Goal: Task Accomplishment & Management: Use online tool/utility

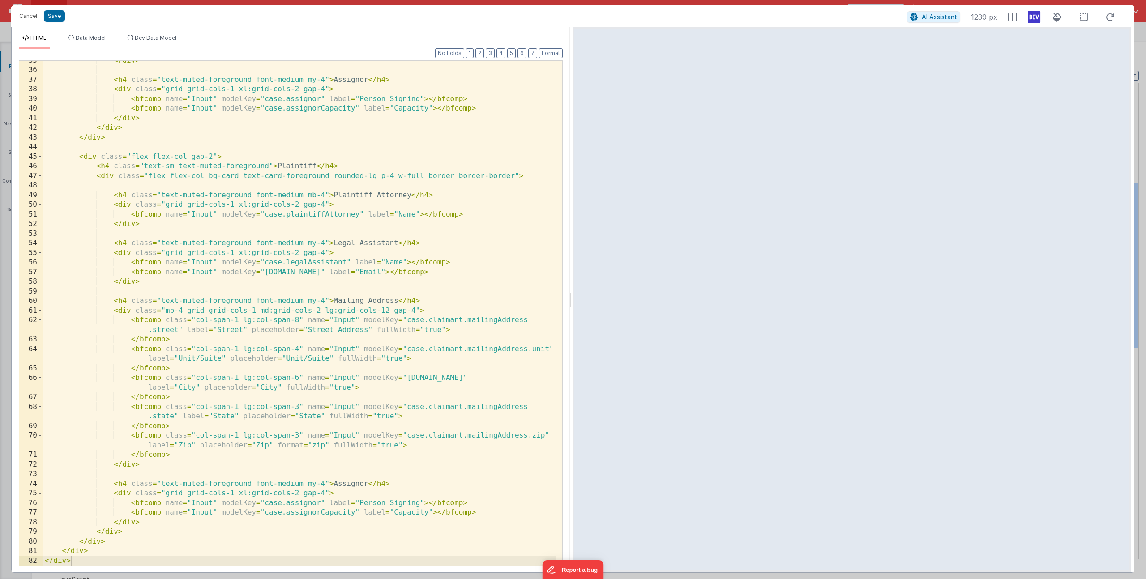
scroll to position [381, 0]
click at [158, 44] on li "Dev Data Model" at bounding box center [152, 41] width 56 height 14
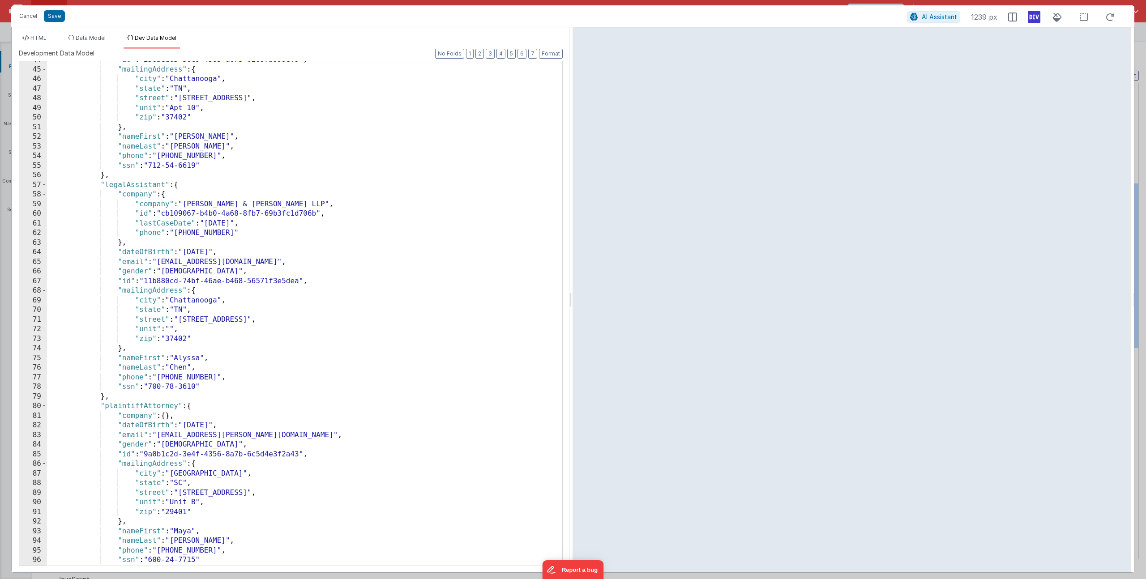
scroll to position [430, 0]
click at [27, 46] on li "HTML" at bounding box center [34, 41] width 31 height 14
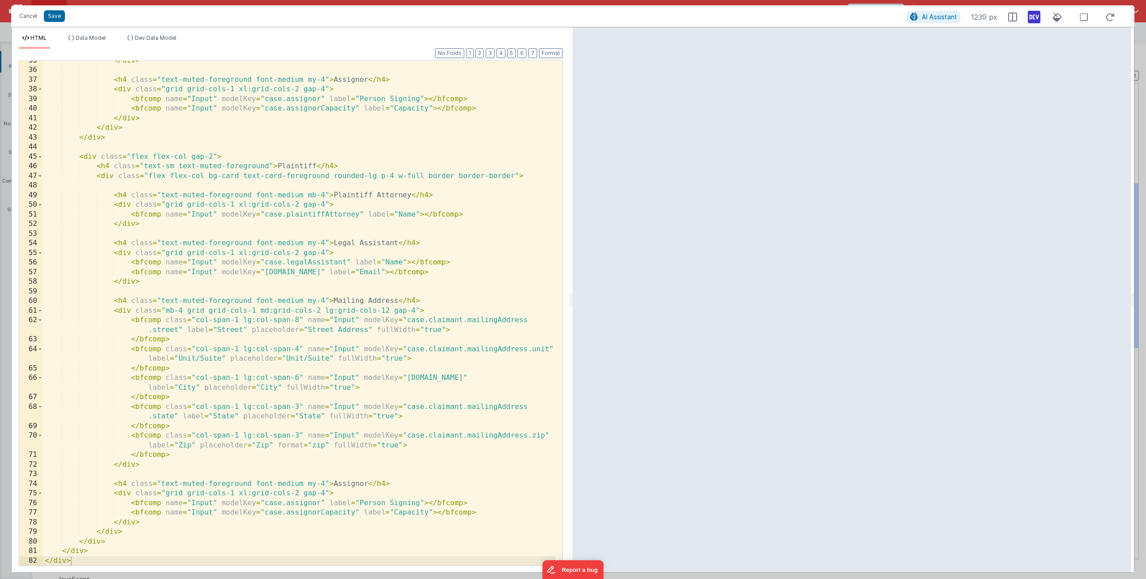
click at [304, 265] on div "</ div > < h4 class = "text-muted-foreground font-medium my-4" > Assignor </ h4…" at bounding box center [299, 318] width 513 height 524
click at [290, 214] on div "</ div > < h4 class = "text-muted-foreground font-medium my-4" > Assignor </ h4…" at bounding box center [299, 318] width 513 height 524
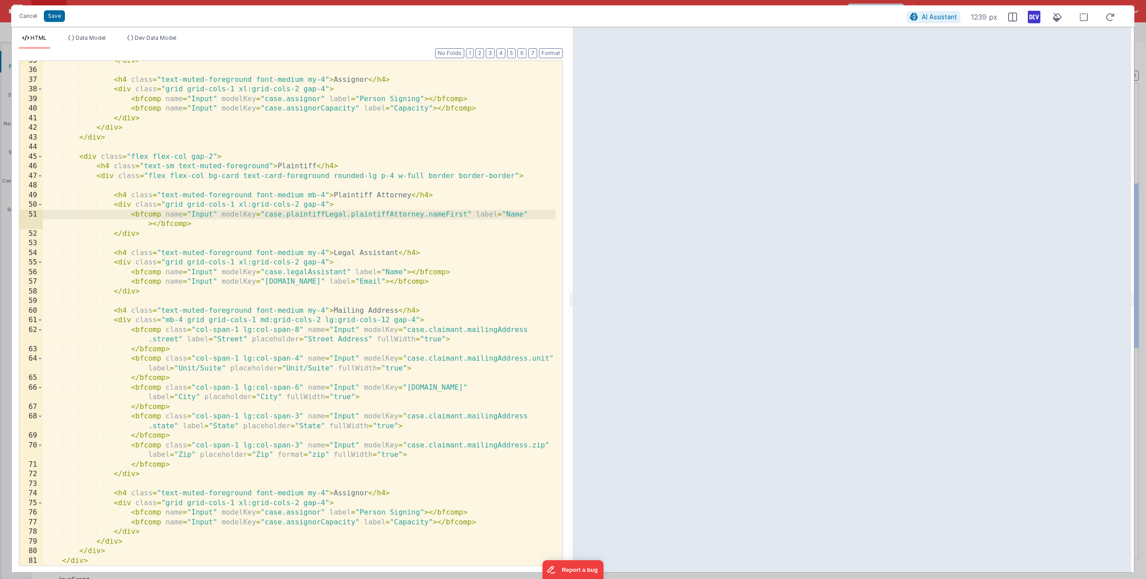
click at [506, 217] on div "</ div > < h4 class = "text-muted-foreground font-medium my-4" > Assignor </ h4…" at bounding box center [299, 318] width 513 height 524
click at [209, 225] on div "</ div > < h4 class = "text-muted-foreground font-medium my-4" > Assignor </ h4…" at bounding box center [299, 318] width 513 height 524
drag, startPoint x: 205, startPoint y: 224, endPoint x: 131, endPoint y: 214, distance: 74.6
click at [131, 214] on div "</ div > < h4 class = "text-muted-foreground font-medium my-4" > Assignor </ h4…" at bounding box center [299, 318] width 513 height 524
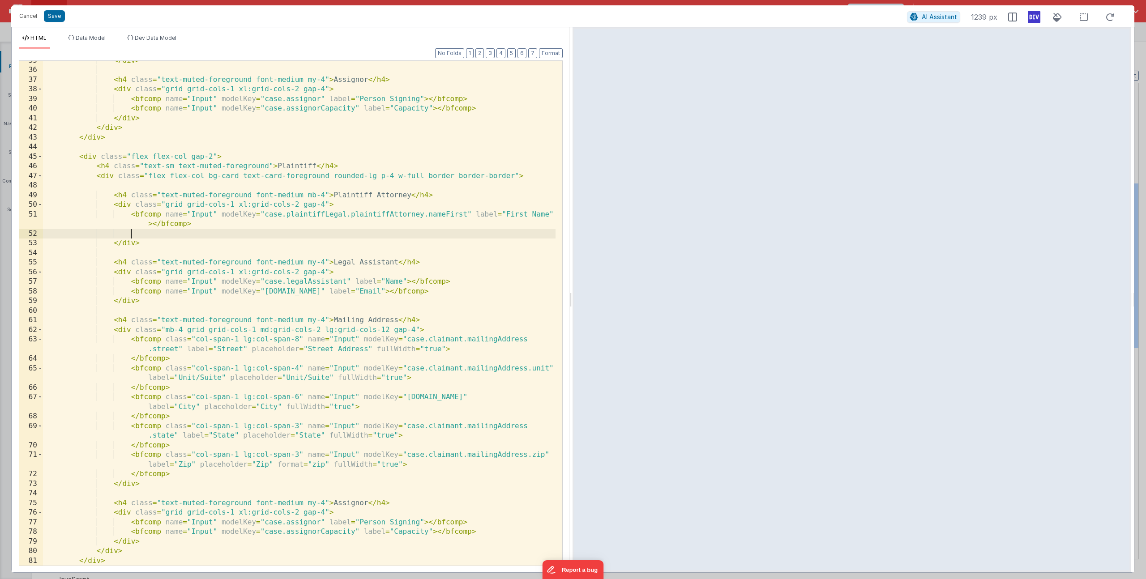
paste textarea
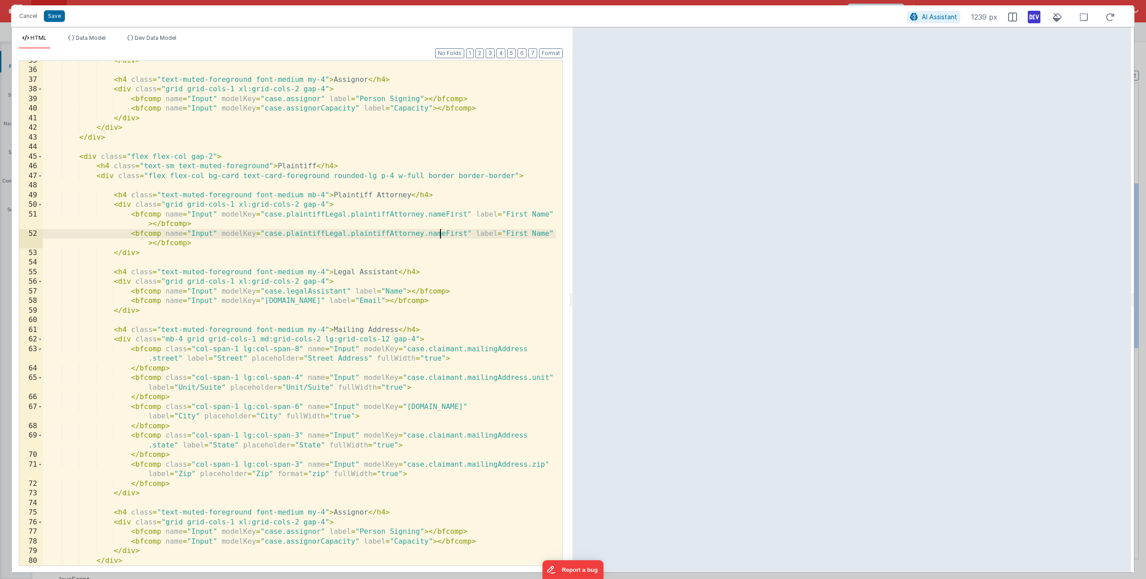
click at [439, 234] on div "</ div > < h4 class = "text-muted-foreground font-medium my-4" > Assignor </ h4…" at bounding box center [299, 318] width 513 height 524
click at [510, 232] on div "</ div > < h4 class = "text-muted-foreground font-medium my-4" > Assignor </ h4…" at bounding box center [299, 318] width 513 height 524
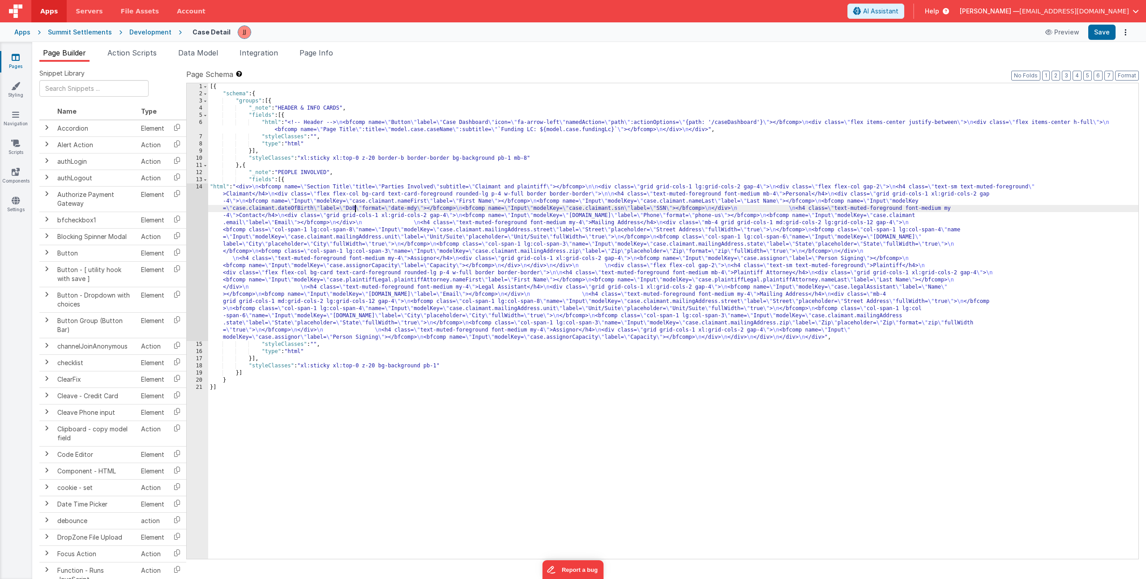
click at [356, 207] on div "[{ "schema" : { "groups" : [{ "_note" : "HEADER & INFO CARDS" , "fields" : [{ "…" at bounding box center [673, 328] width 930 height 490
click at [253, 232] on div "[{ "schema" : { "groups" : [{ "_note" : "HEADER & INFO CARDS" , "fields" : [{ "…" at bounding box center [673, 328] width 930 height 490
click at [196, 221] on div "14" at bounding box center [197, 263] width 21 height 158
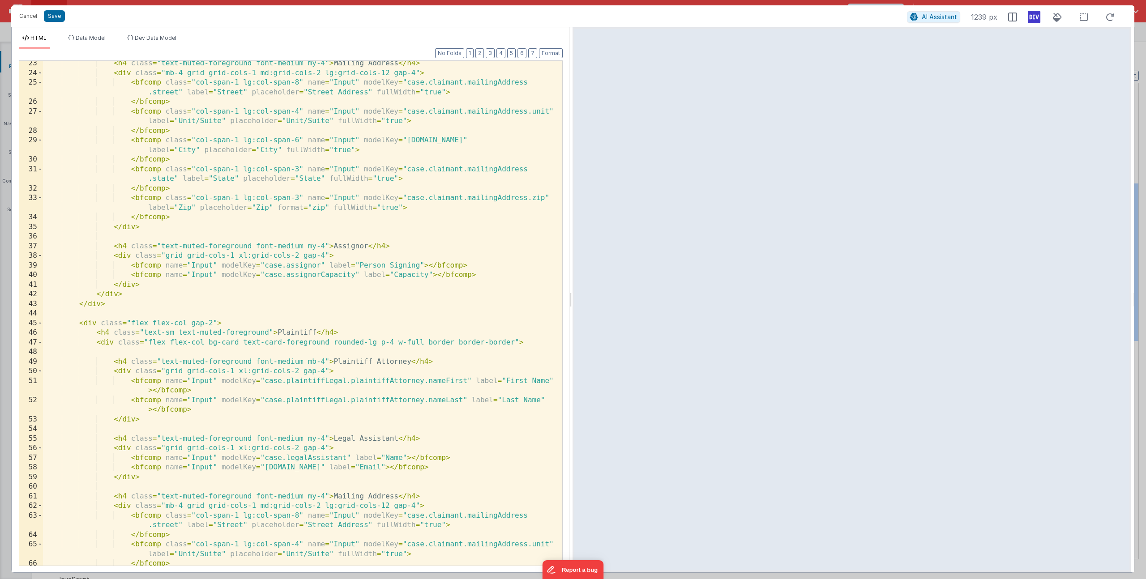
scroll to position [406, 0]
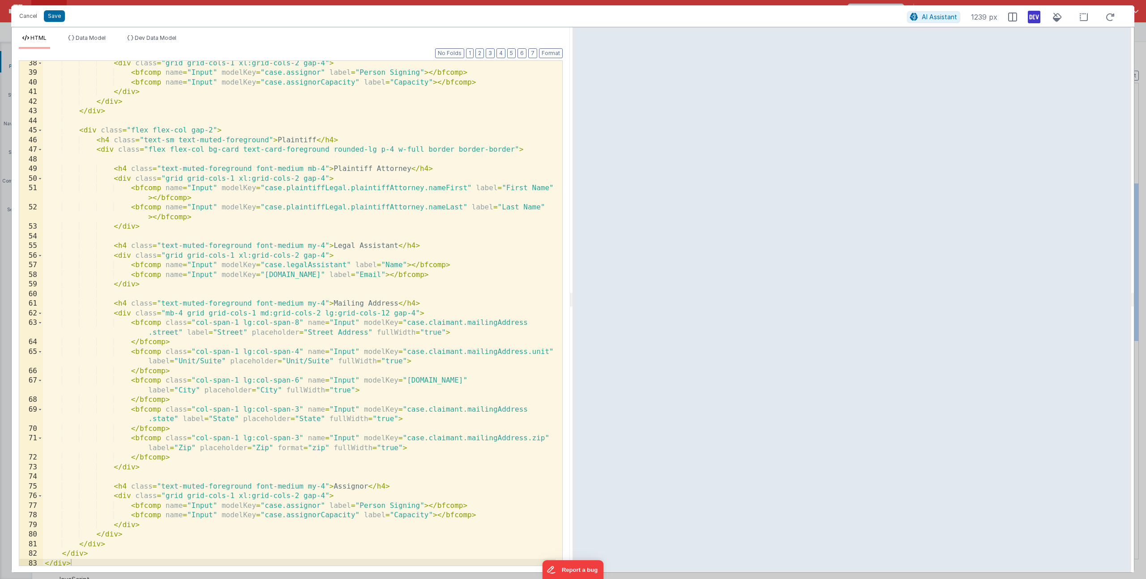
click at [316, 264] on div "< div class = "grid grid-cols-1 xl:grid-cols-2 gap-4" > < bfcomp name = "Input"…" at bounding box center [299, 321] width 513 height 524
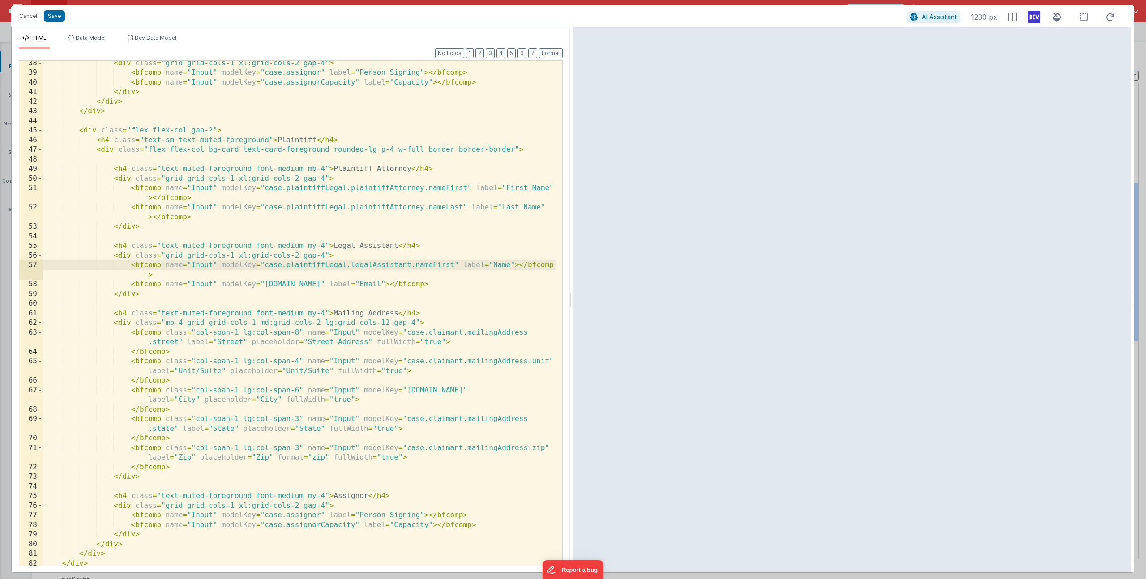
click at [493, 267] on div "< div class = "grid grid-cols-1 xl:grid-cols-2 gap-4" > < bfcomp name = "Input"…" at bounding box center [299, 321] width 513 height 524
drag, startPoint x: 190, startPoint y: 276, endPoint x: 132, endPoint y: 263, distance: 59.1
click at [132, 263] on div "< div class = "grid grid-cols-1 xl:grid-cols-2 gap-4" > < bfcomp name = "Input"…" at bounding box center [299, 321] width 513 height 524
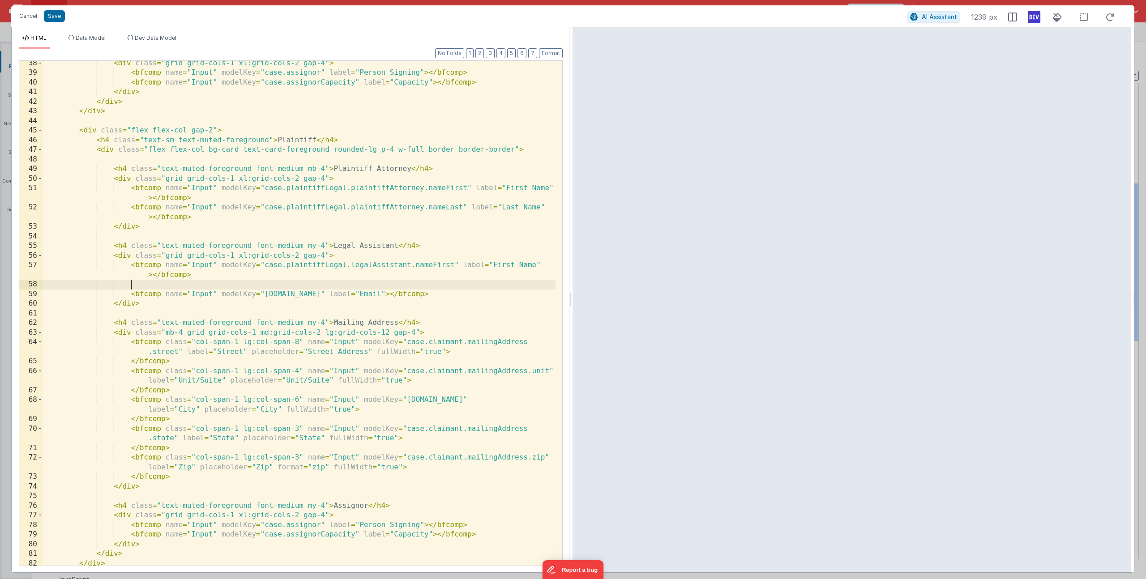
paste textarea
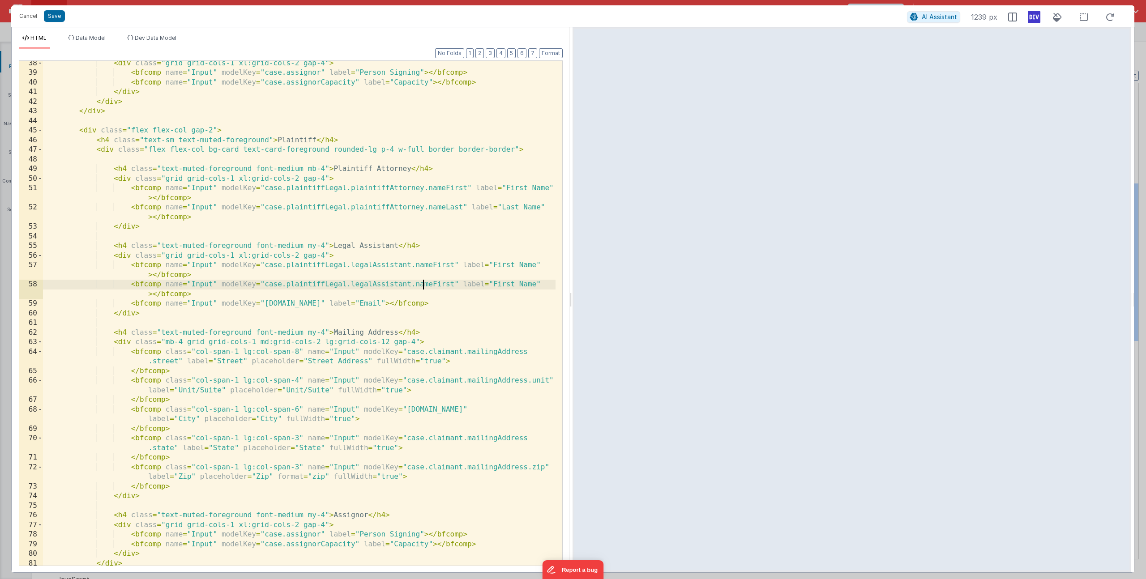
click at [423, 284] on div "< div class = "grid grid-cols-1 xl:grid-cols-2 gap-4" > < bfcomp name = "Input"…" at bounding box center [299, 321] width 513 height 524
click at [507, 285] on div "< div class = "grid grid-cols-1 xl:grid-cols-2 gap-4" > < bfcomp name = "Input"…" at bounding box center [299, 321] width 513 height 524
drag, startPoint x: 456, startPoint y: 305, endPoint x: 459, endPoint y: 301, distance: 4.8
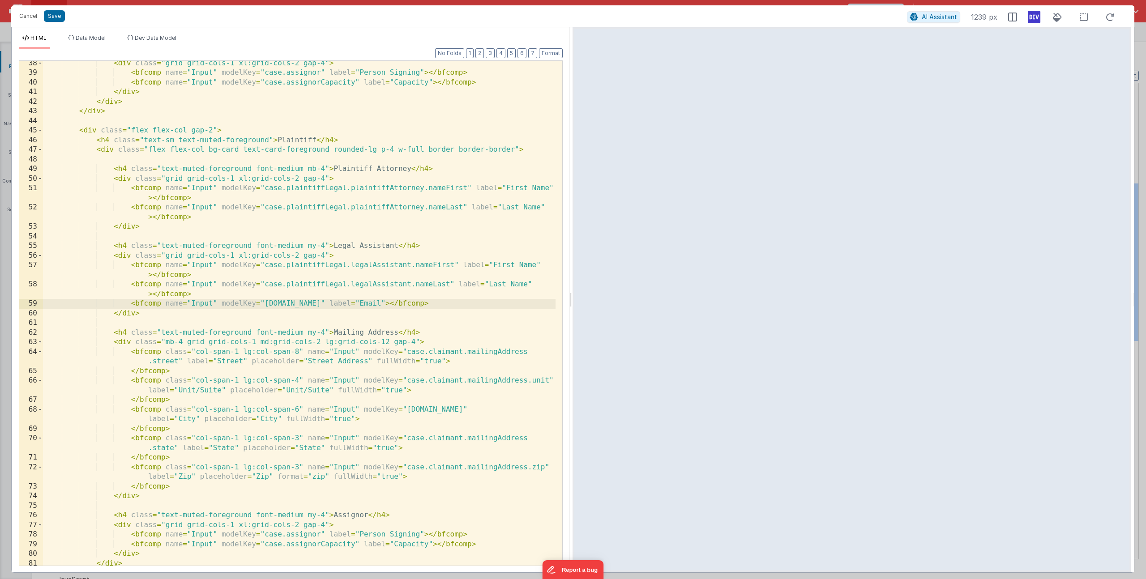
click at [459, 301] on div "< div class = "grid grid-cols-1 xl:grid-cols-2 gap-4" > < bfcomp name = "Input"…" at bounding box center [299, 321] width 513 height 524
click at [311, 305] on div "< div class = "grid grid-cols-1 xl:grid-cols-2 gap-4" > < bfcomp name = "Input"…" at bounding box center [299, 321] width 513 height 524
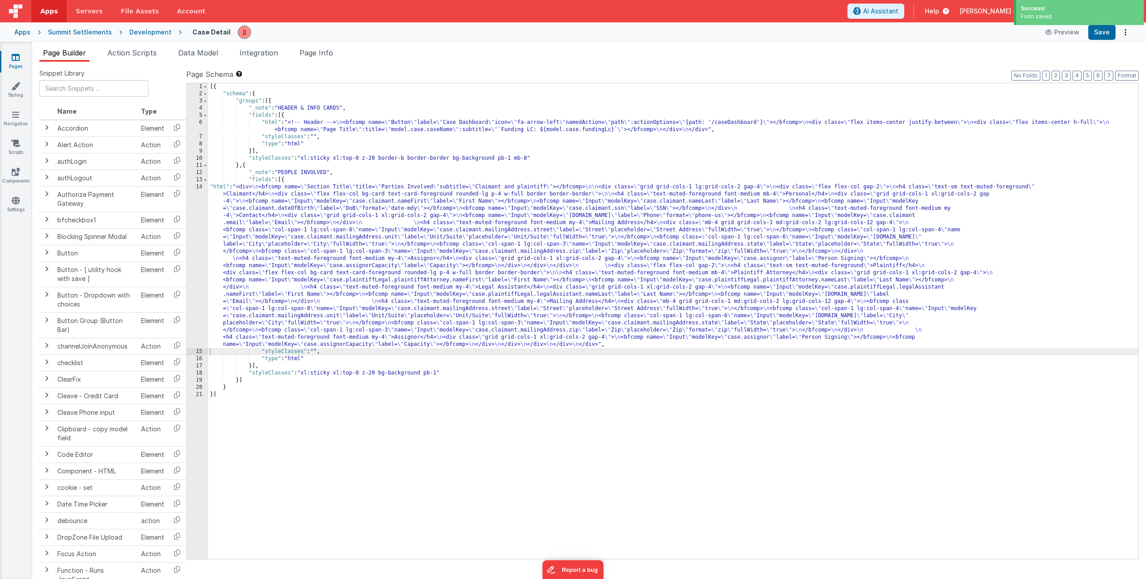
click at [398, 275] on div "[{ "schema" : { "groups" : [{ "_note" : "HEADER & INFO CARDS" , "fields" : [{ "…" at bounding box center [673, 328] width 930 height 490
click at [314, 250] on div "[{ "schema" : { "groups" : [{ "_note" : "HEADER & INFO CARDS" , "fields" : [{ "…" at bounding box center [673, 328] width 930 height 490
click at [201, 228] on div "14" at bounding box center [197, 266] width 21 height 165
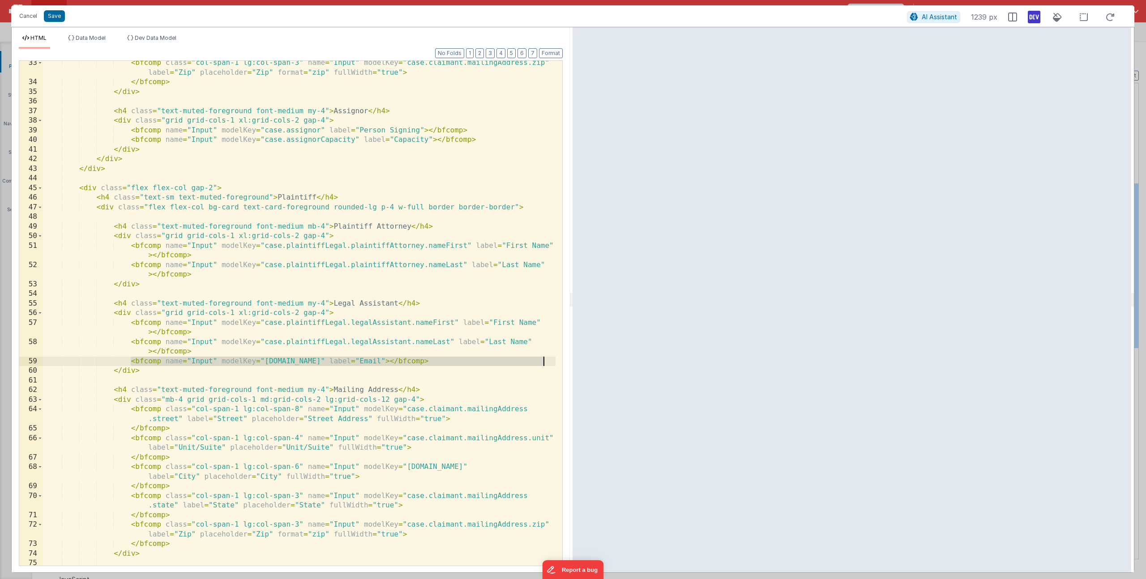
drag, startPoint x: 131, startPoint y: 360, endPoint x: 546, endPoint y: 362, distance: 415.0
click at [546, 362] on div "< bfcomp class = "col-span-1 lg:col-span-3" name = "Input" modelKey = "case.cla…" at bounding box center [299, 325] width 513 height 534
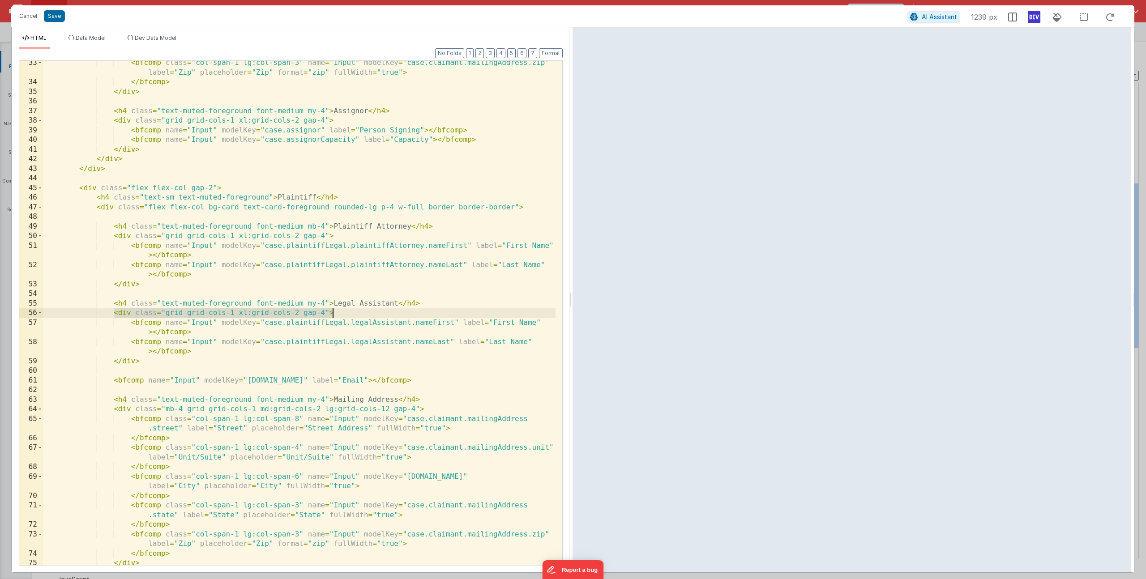
drag, startPoint x: 114, startPoint y: 313, endPoint x: 333, endPoint y: 311, distance: 219.4
click at [333, 311] on div "< bfcomp class = "col-span-1 lg:col-span-3" name = "Input" modelKey = "case.cla…" at bounding box center [299, 325] width 513 height 534
click at [114, 380] on div "< bfcomp class = "col-span-1 lg:col-span-3" name = "Input" modelKey = "case.cla…" at bounding box center [299, 325] width 513 height 534
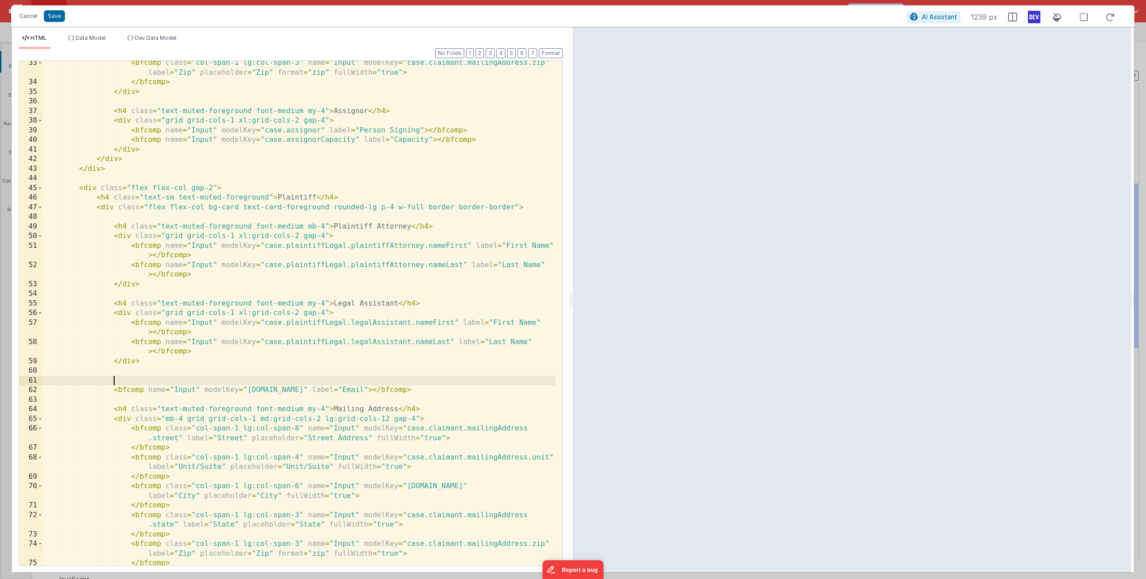
paste textarea
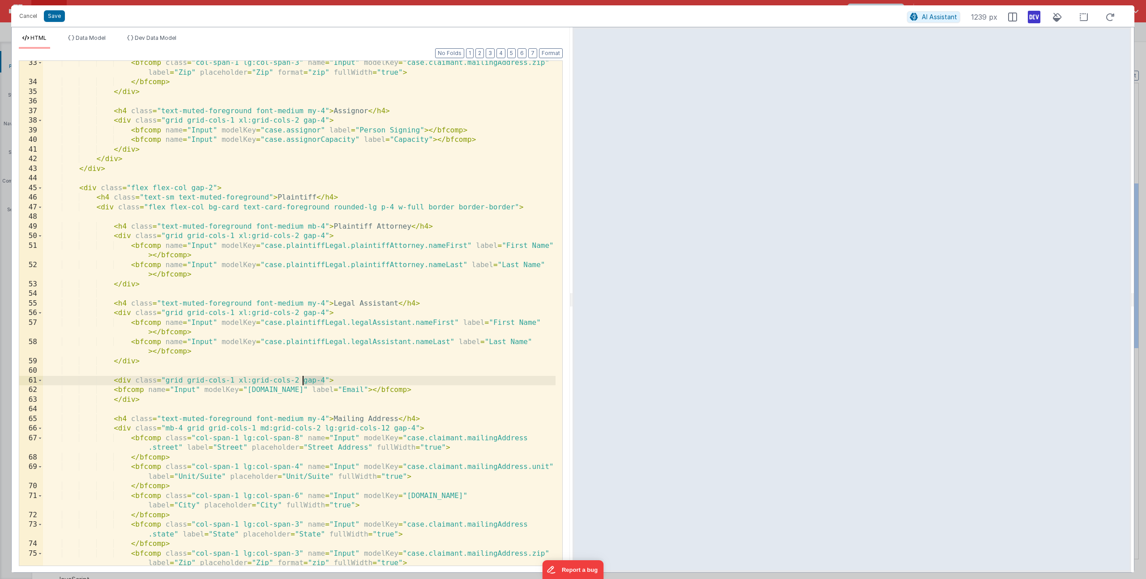
drag, startPoint x: 323, startPoint y: 379, endPoint x: 303, endPoint y: 380, distance: 20.1
click at [303, 380] on div "< bfcomp class = "col-span-1 lg:col-span-3" name = "Input" modelKey = "case.cla…" at bounding box center [299, 325] width 513 height 534
click at [558, 53] on button "Format" at bounding box center [551, 53] width 24 height 10
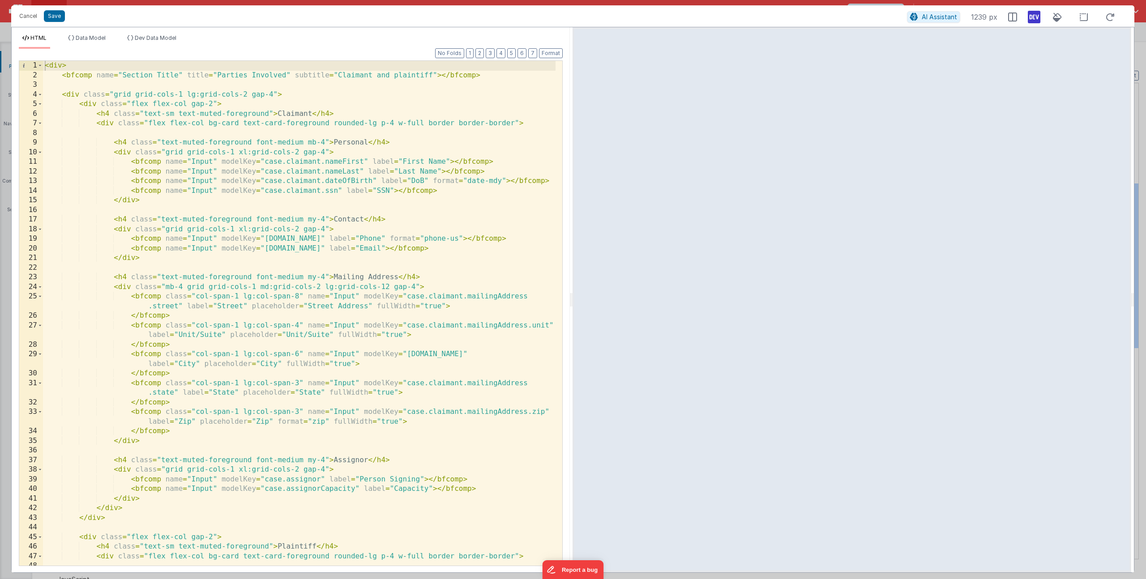
click at [402, 77] on div "< div > < bfcomp name = "Section Title" title = "Parties Involved" subtitle = "…" at bounding box center [299, 323] width 513 height 524
click at [425, 73] on div "< div > < bfcomp name = "Section Title" title = "Parties Involved" subtitle = "…" at bounding box center [299, 323] width 513 height 524
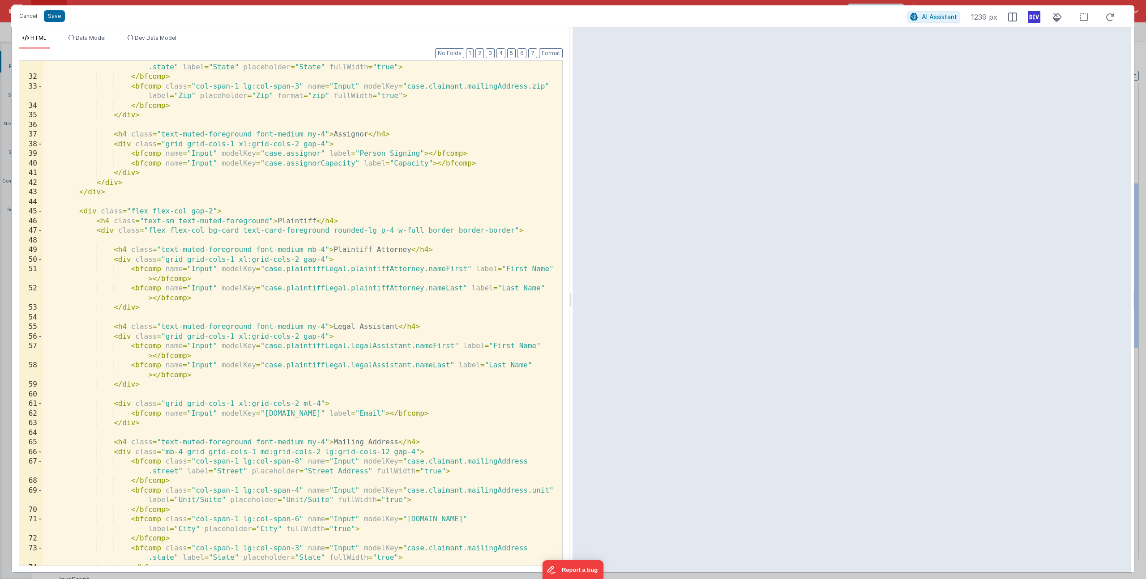
scroll to position [334, 0]
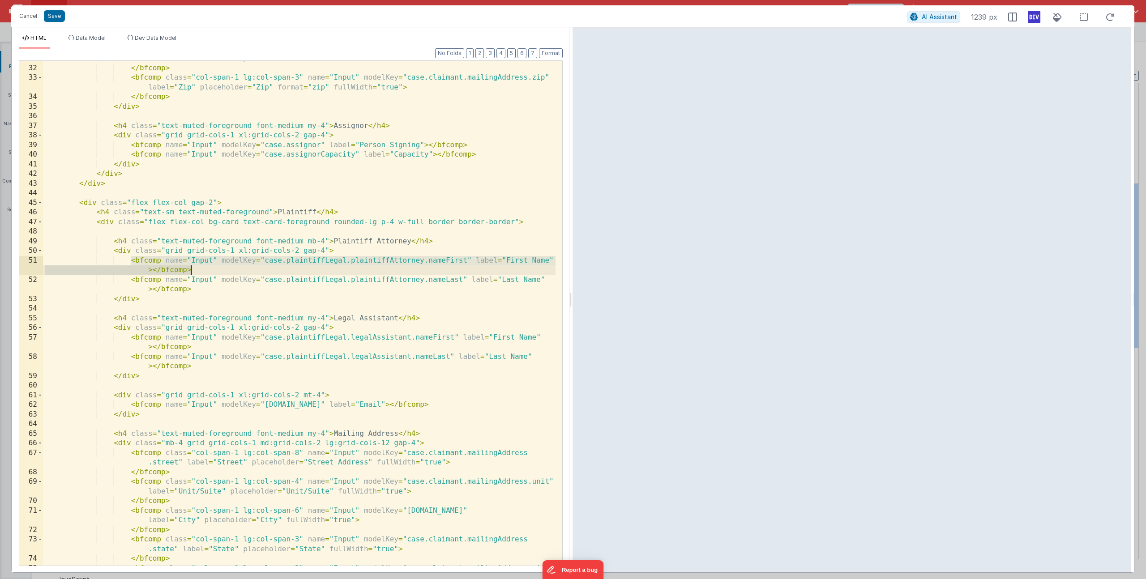
drag, startPoint x: 132, startPoint y: 261, endPoint x: 203, endPoint y: 274, distance: 72.3
click at [203, 274] on div "< bfcomp class = "col-span-1 lg:col-span-3" name = "Input" modelKey = "case.cla…" at bounding box center [299, 315] width 513 height 543
click at [272, 258] on div "< bfcomp class = "col-span-1 lg:col-span-3" name = "Input" modelKey = "case.cla…" at bounding box center [299, 315] width 513 height 543
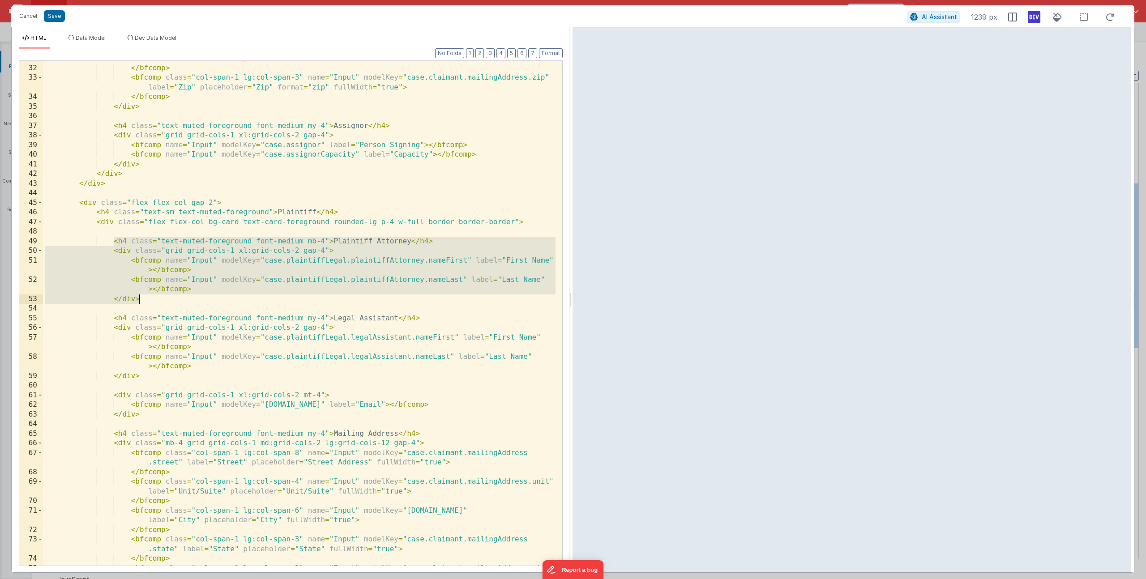
drag, startPoint x: 112, startPoint y: 241, endPoint x: 163, endPoint y: 295, distance: 74.1
click at [163, 295] on div "< bfcomp class = "col-span-1 lg:col-span-3" name = "Input" modelKey = "case.cla…" at bounding box center [299, 315] width 513 height 543
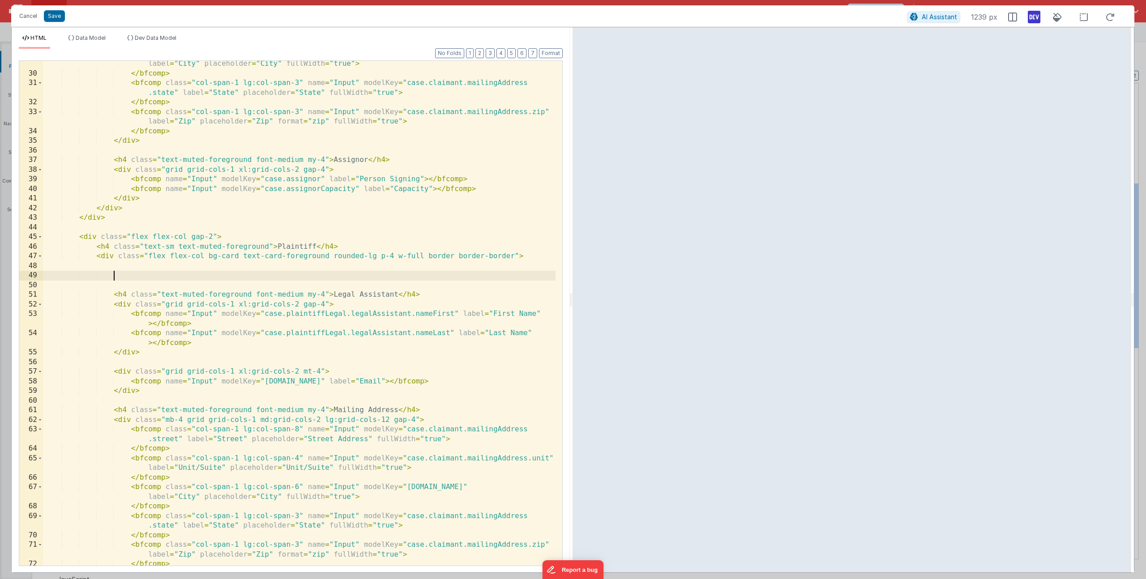
scroll to position [291, 0]
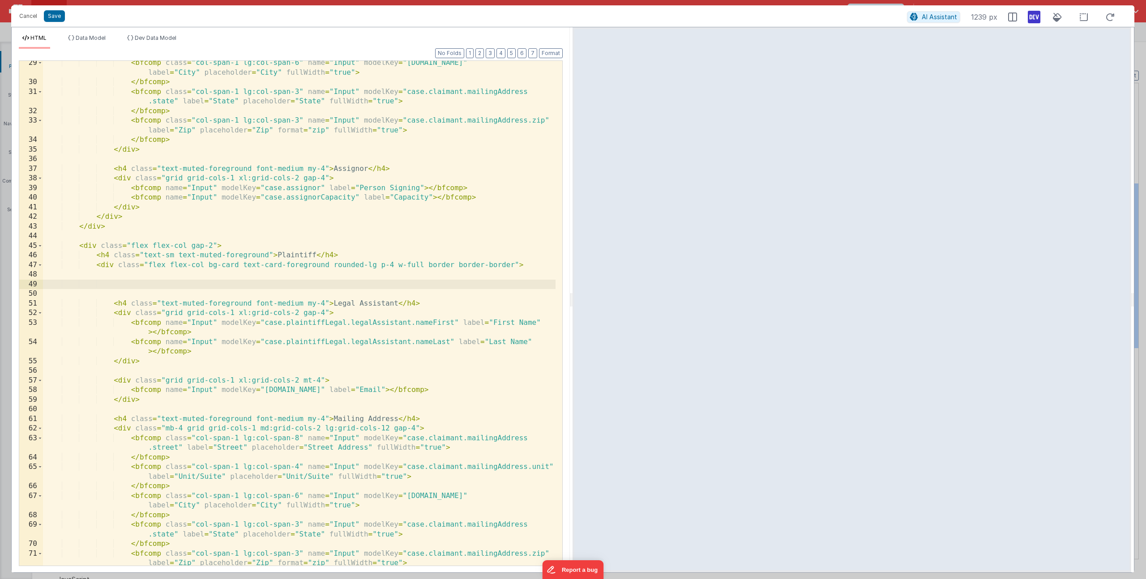
click at [169, 146] on div "< bfcomp class = "col-span-1 lg:col-span-6" name = "Input" modelKey = "[DOMAIN_…" at bounding box center [299, 325] width 513 height 534
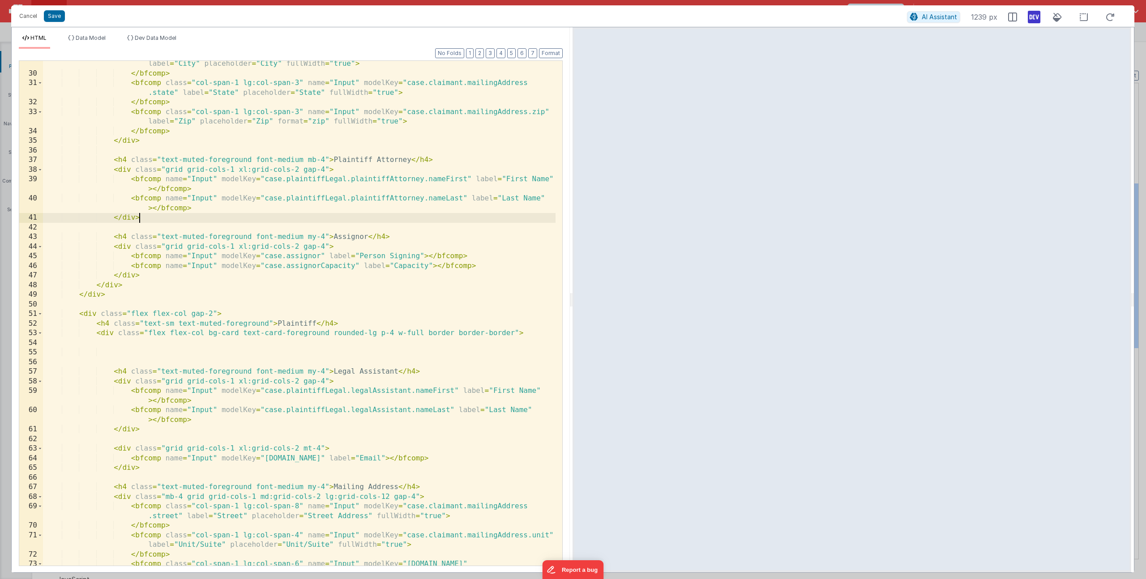
scroll to position [391, 0]
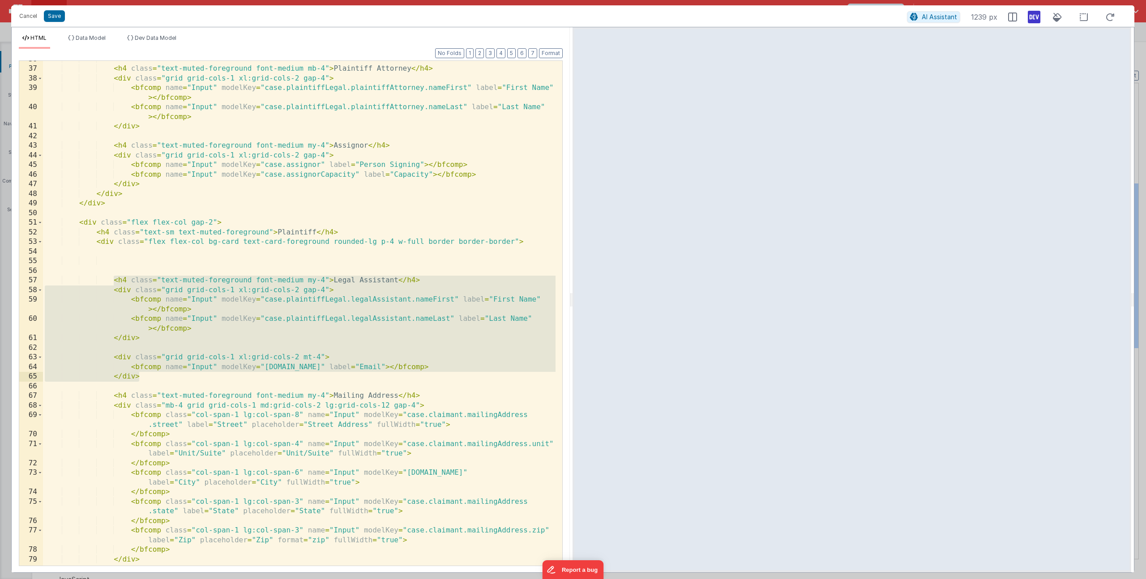
drag, startPoint x: 113, startPoint y: 279, endPoint x: 161, endPoint y: 373, distance: 105.1
click at [161, 373] on div "< h4 class = "text-muted-foreground font-medium mb-4" > Plaintiff Attorney </ h…" at bounding box center [299, 317] width 513 height 524
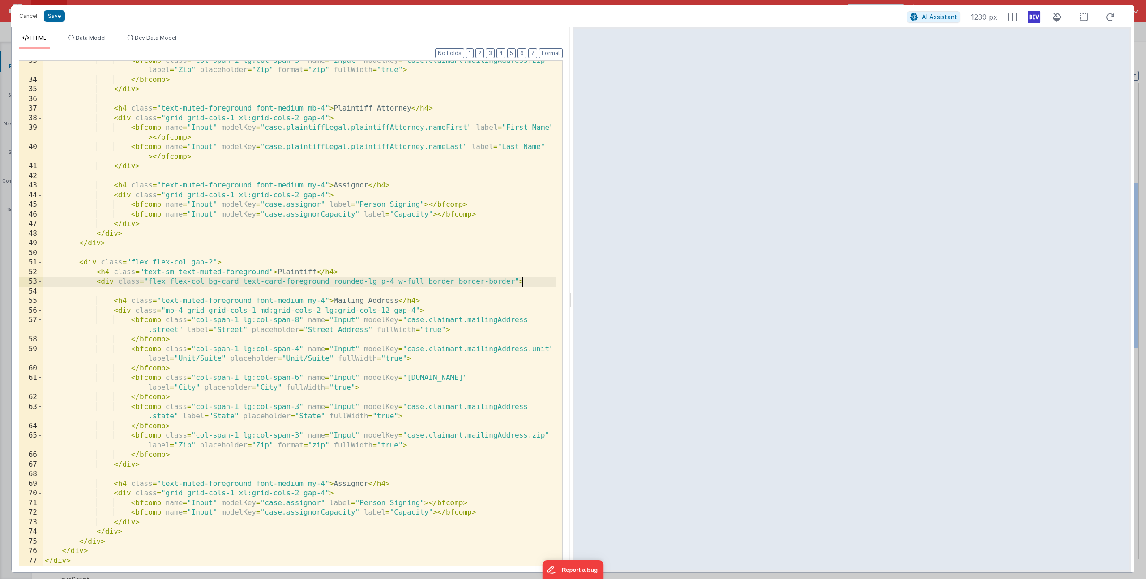
scroll to position [351, 0]
click at [157, 172] on div "< bfcomp class = "col-span-1 lg:col-span-3" name = "Input" modelKey = "case.cla…" at bounding box center [299, 323] width 513 height 534
click at [157, 169] on div "< bfcomp class = "col-span-1 lg:col-span-3" name = "Input" modelKey = "case.cla…" at bounding box center [299, 323] width 513 height 534
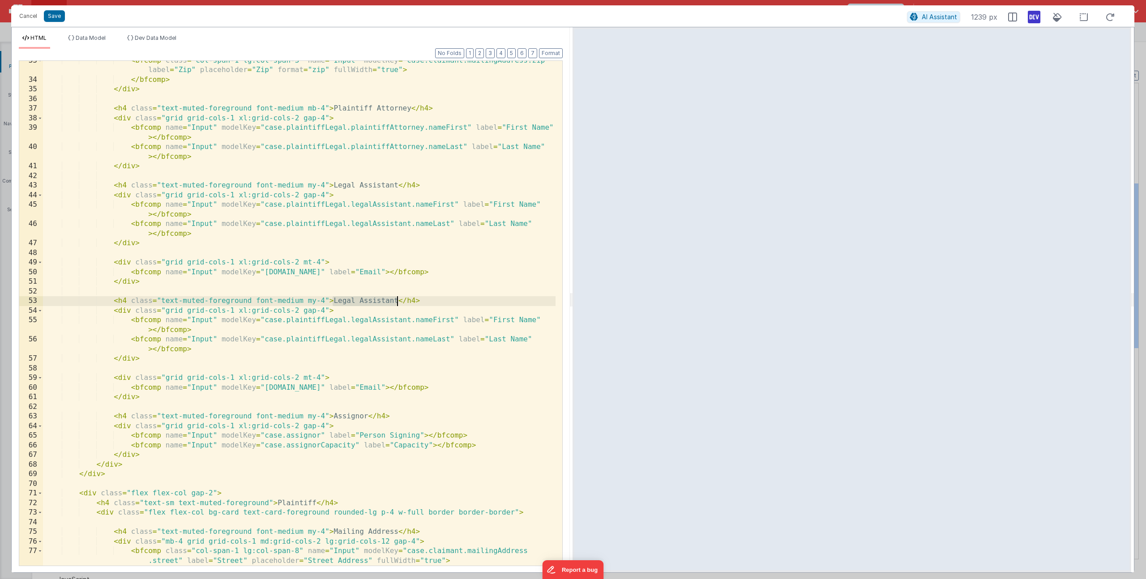
drag, startPoint x: 332, startPoint y: 299, endPoint x: 398, endPoint y: 300, distance: 66.7
click at [398, 300] on div "< bfcomp class = "col-span-1 lg:col-span-3" name = "Input" modelKey = "case.cla…" at bounding box center [299, 323] width 513 height 534
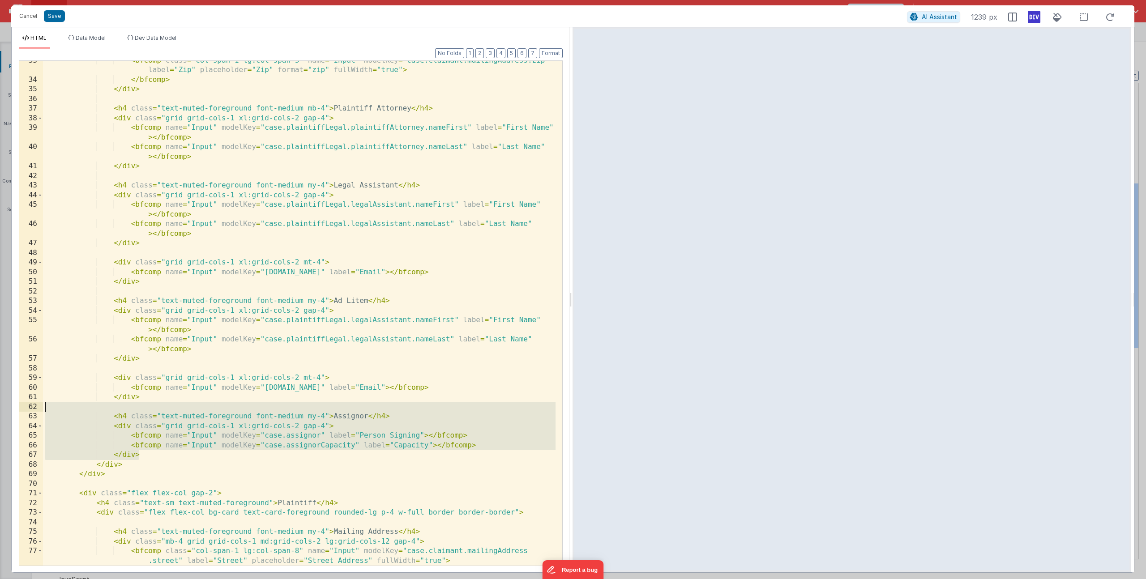
drag, startPoint x: 160, startPoint y: 454, endPoint x: -110, endPoint y: 408, distance: 274.3
click at [0, 408] on html "Cancel Save AI Assistant 1239 px HTML Data Model Dev Data Model Format 7 6 5 4 …" at bounding box center [573, 289] width 1146 height 579
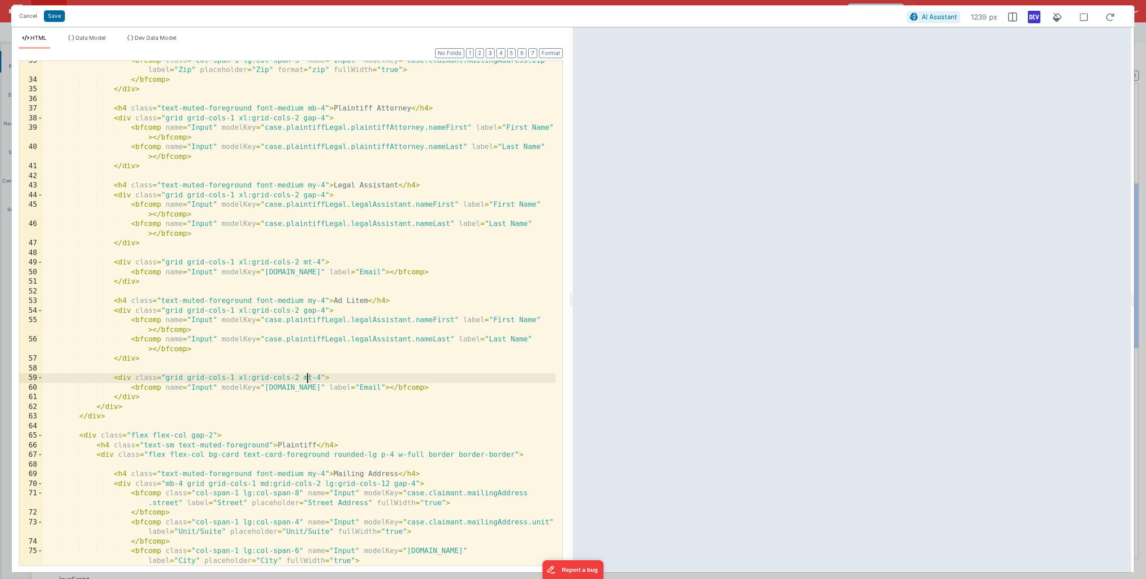
click at [308, 379] on div "< bfcomp class = "col-span-1 lg:col-span-3" name = "Input" modelKey = "case.cla…" at bounding box center [299, 323] width 513 height 534
click at [377, 321] on div "< bfcomp class = "col-span-1 lg:col-span-3" name = "Input" modelKey = "case.cla…" at bounding box center [299, 323] width 513 height 534
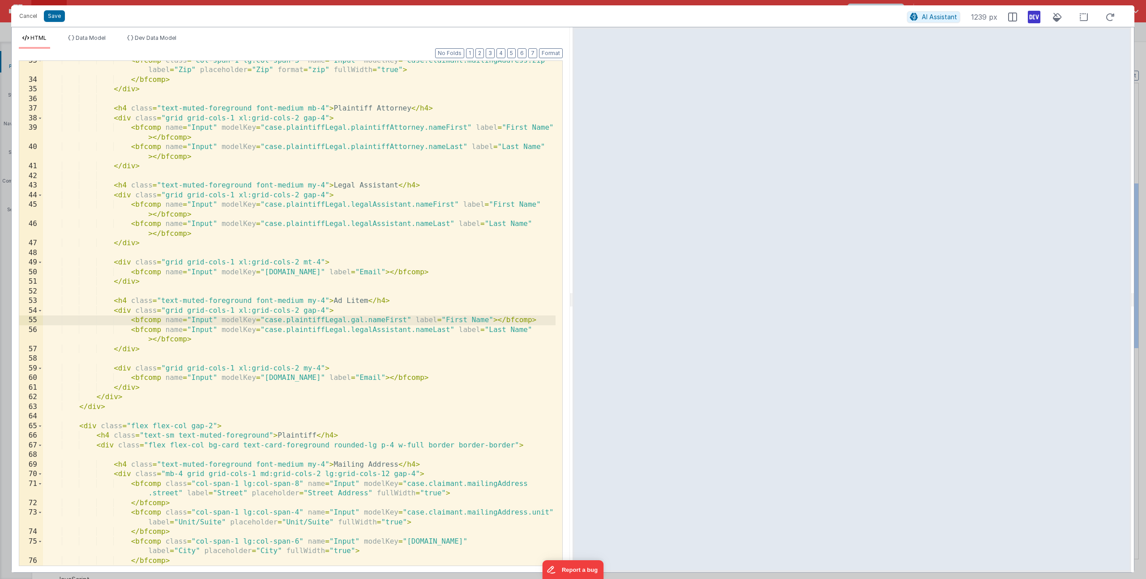
click at [385, 328] on div "< bfcomp class = "col-span-1 lg:col-span-3" name = "Input" modelKey = "case.cla…" at bounding box center [299, 327] width 513 height 543
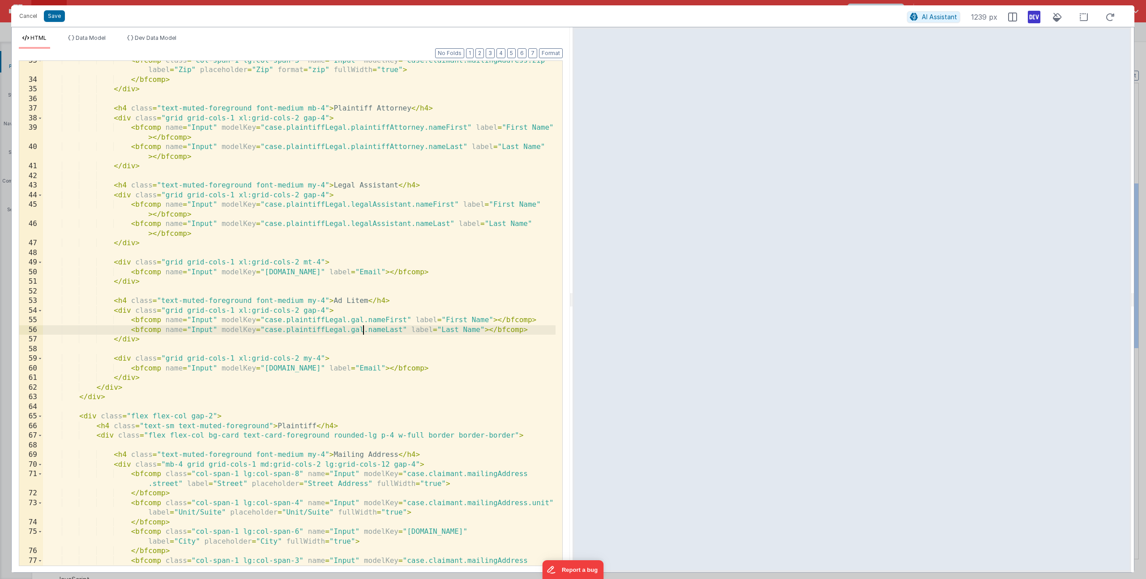
click at [390, 365] on div "< bfcomp class = "col-span-1 lg:col-span-3" name = "Input" modelKey = "case.cla…" at bounding box center [299, 327] width 513 height 543
click at [333, 303] on div "< bfcomp class = "col-span-1 lg:col-span-3" name = "Input" modelKey = "case.cla…" at bounding box center [299, 327] width 513 height 543
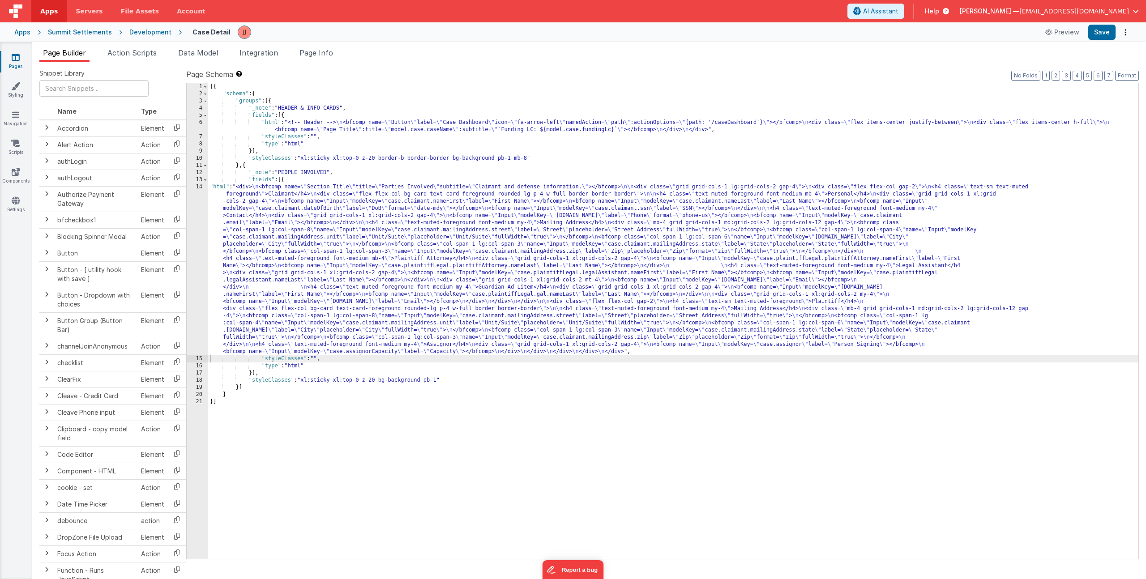
click at [307, 234] on div "[{ "schema" : { "groups" : [{ "_note" : "HEADER & INFO CARDS" , "fields" : [{ "…" at bounding box center [673, 328] width 930 height 490
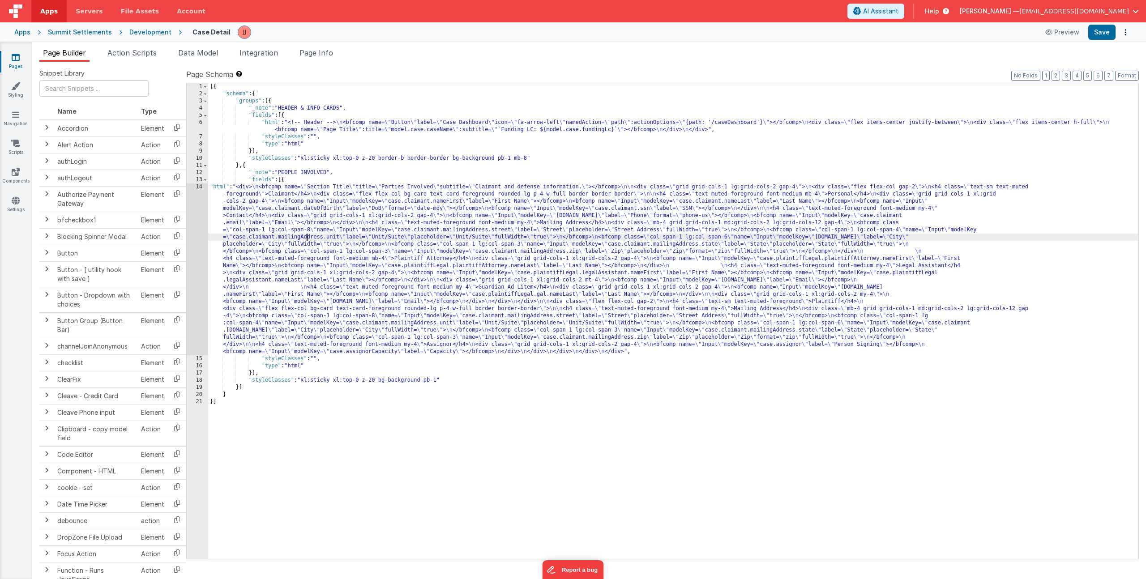
click at [198, 235] on div "14" at bounding box center [197, 270] width 21 height 172
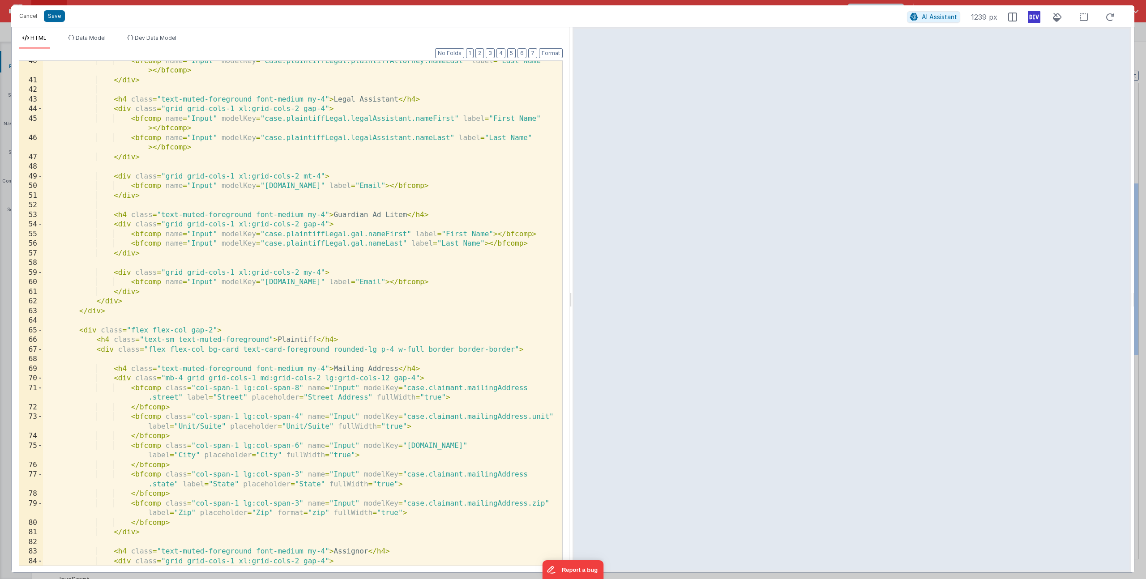
scroll to position [505, 0]
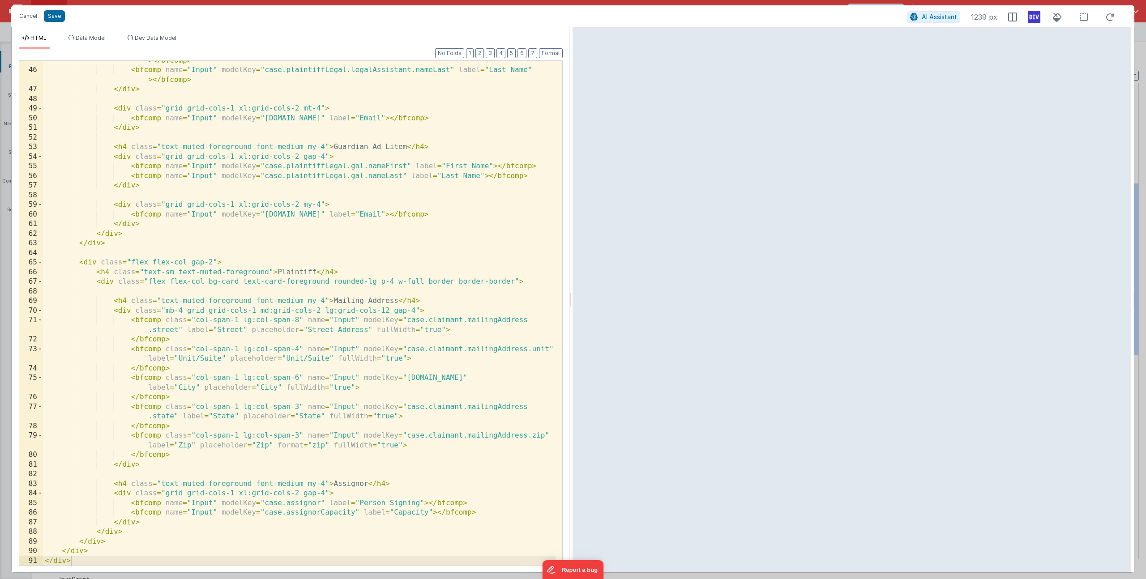
click at [195, 264] on div "< bfcomp name = "Input" modelKey = "case.plaintiffLegal.legalAssistant.nameFirs…" at bounding box center [299, 313] width 513 height 534
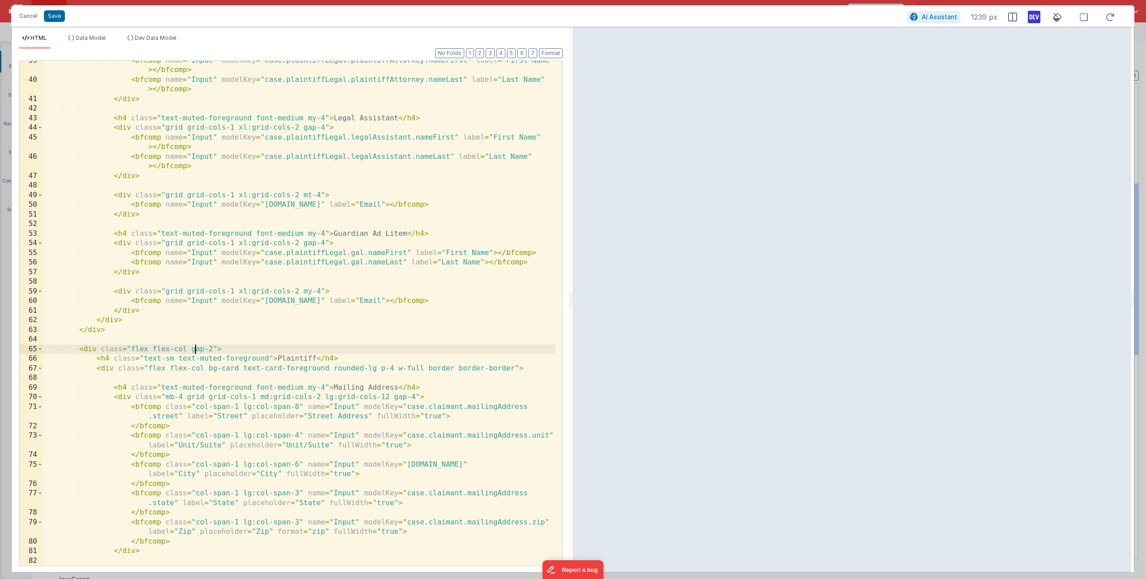
scroll to position [419, 0]
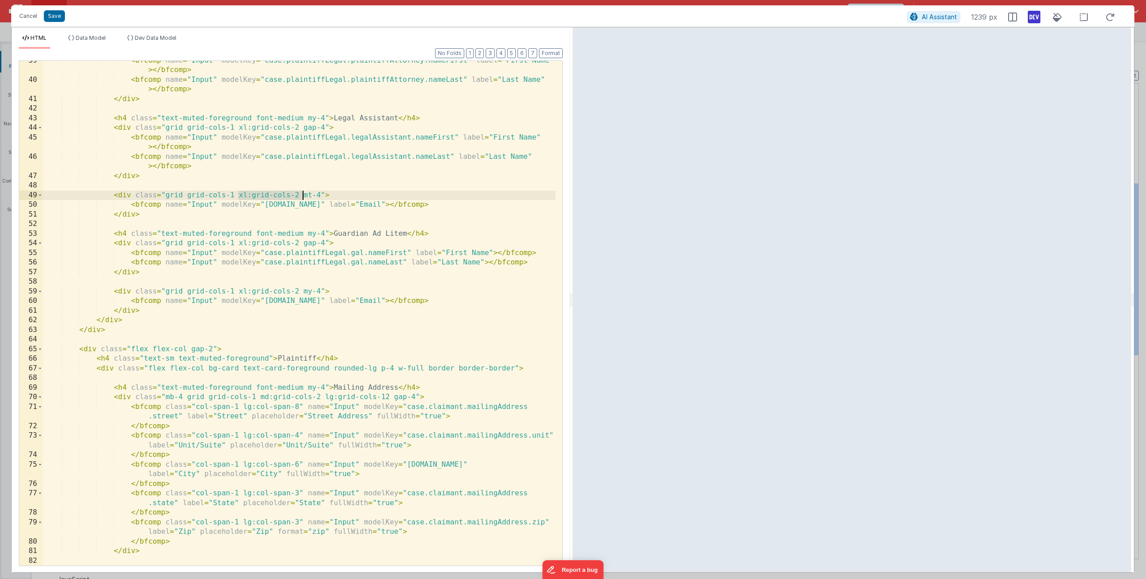
drag, startPoint x: 238, startPoint y: 195, endPoint x: 301, endPoint y: 195, distance: 62.7
click at [301, 195] on div "< bfcomp name = "Input" modelKey = "case.plaintiffLegal.plaintiffAttorney.nameF…" at bounding box center [299, 323] width 513 height 534
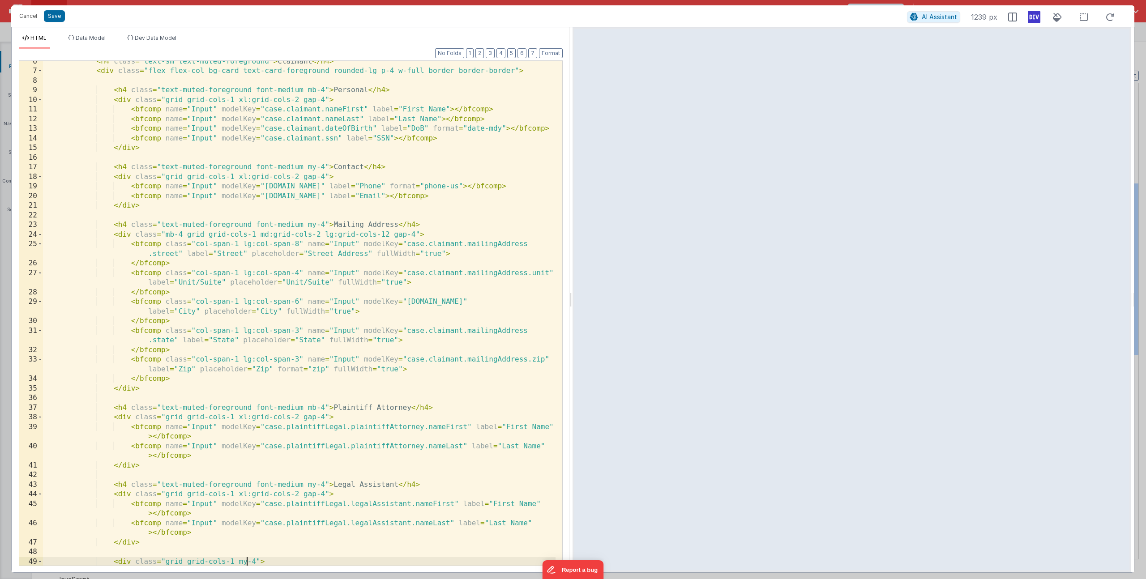
scroll to position [52, 0]
click at [313, 408] on div "< h4 class = "text-sm text-muted-foreground" > Claimant </ h4 > < div class = "…" at bounding box center [299, 319] width 513 height 524
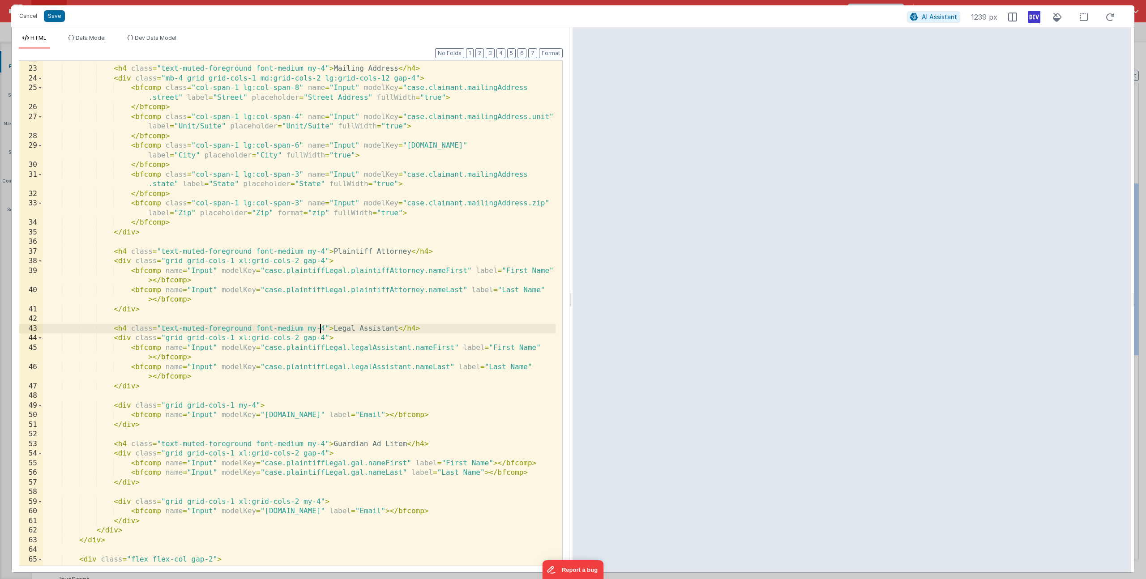
click at [322, 329] on div "< h4 class = "text-muted-foreground font-medium my-4" > Mailing Address </ h4 >…" at bounding box center [299, 317] width 513 height 524
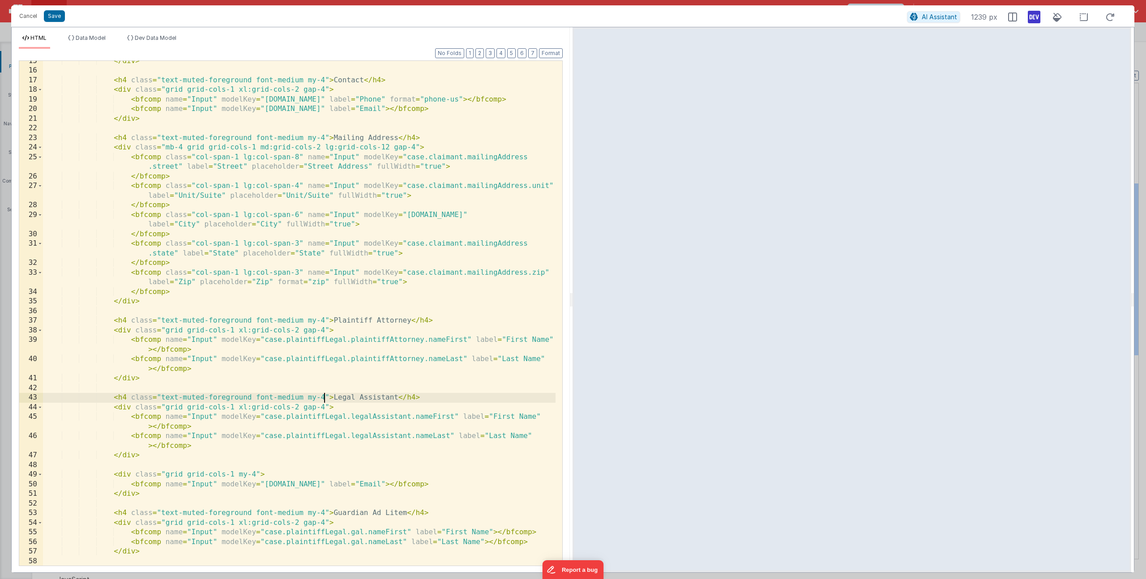
scroll to position [131, 0]
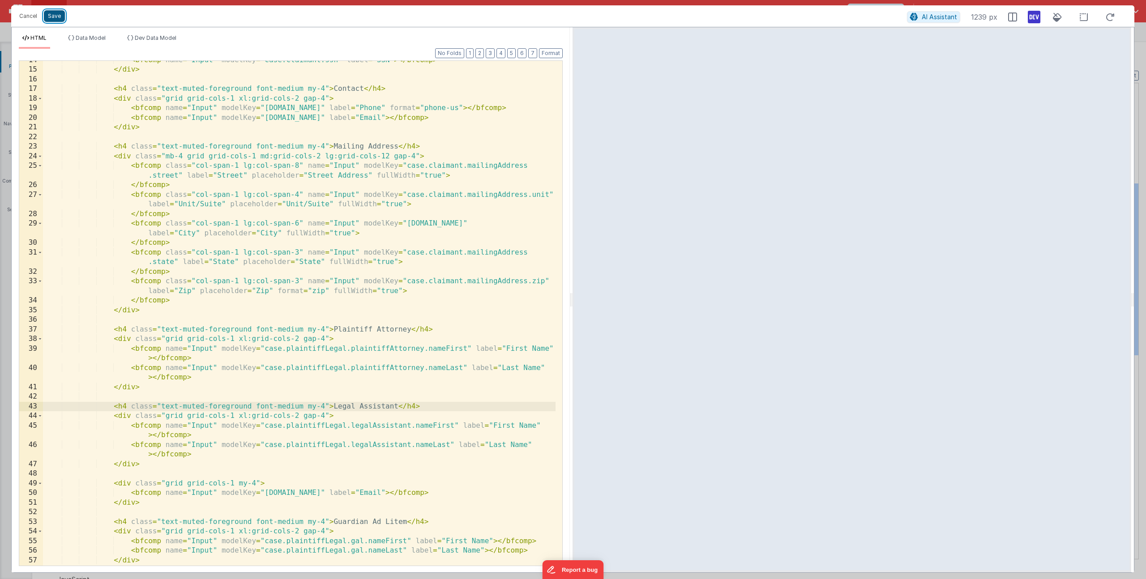
click at [60, 11] on button "Save" at bounding box center [54, 16] width 21 height 12
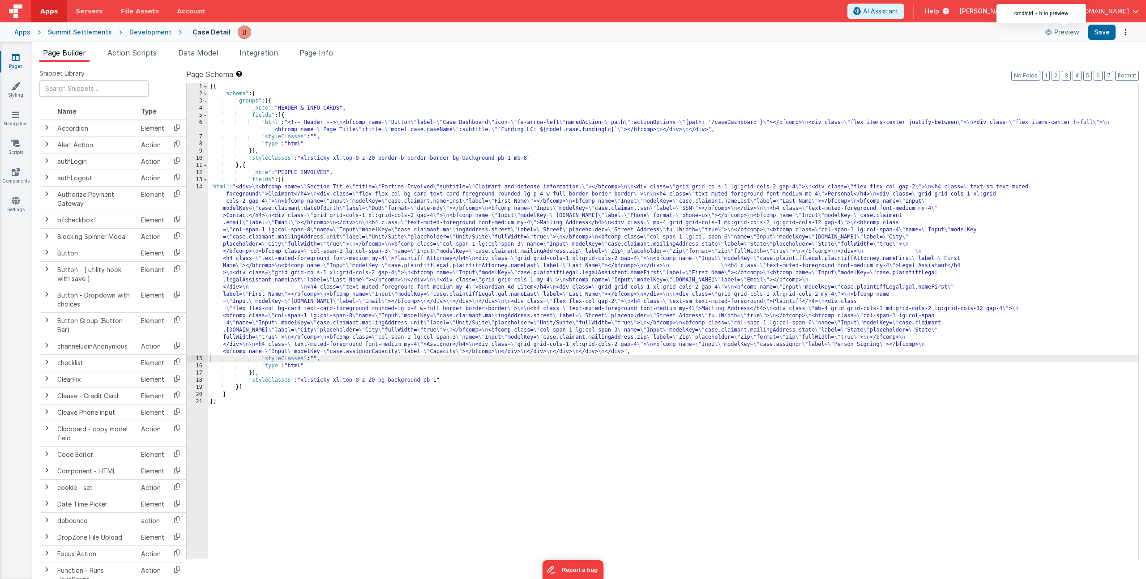
click at [1088, 33] on div "Preview Save" at bounding box center [1086, 32] width 92 height 15
click at [1098, 31] on button "Save" at bounding box center [1101, 32] width 27 height 15
click at [509, 335] on div "[{ "schema" : { "groups" : [{ "_note" : "HEADER & INFO CARDS" , "fields" : [{ "…" at bounding box center [673, 328] width 930 height 490
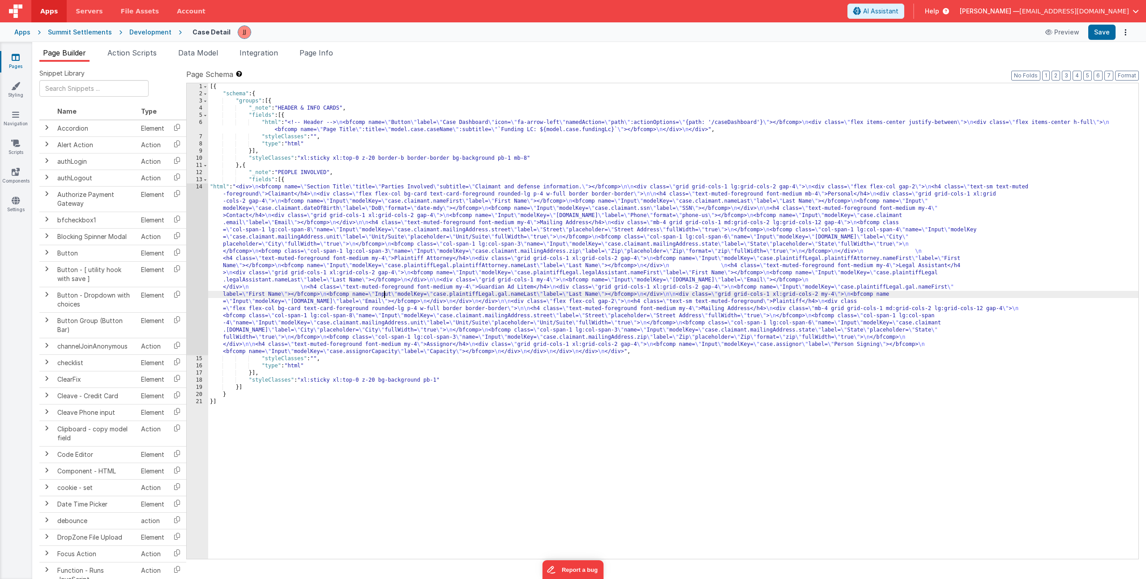
click at [383, 294] on div "[{ "schema" : { "groups" : [{ "_note" : "HEADER & INFO CARDS" , "fields" : [{ "…" at bounding box center [673, 328] width 930 height 490
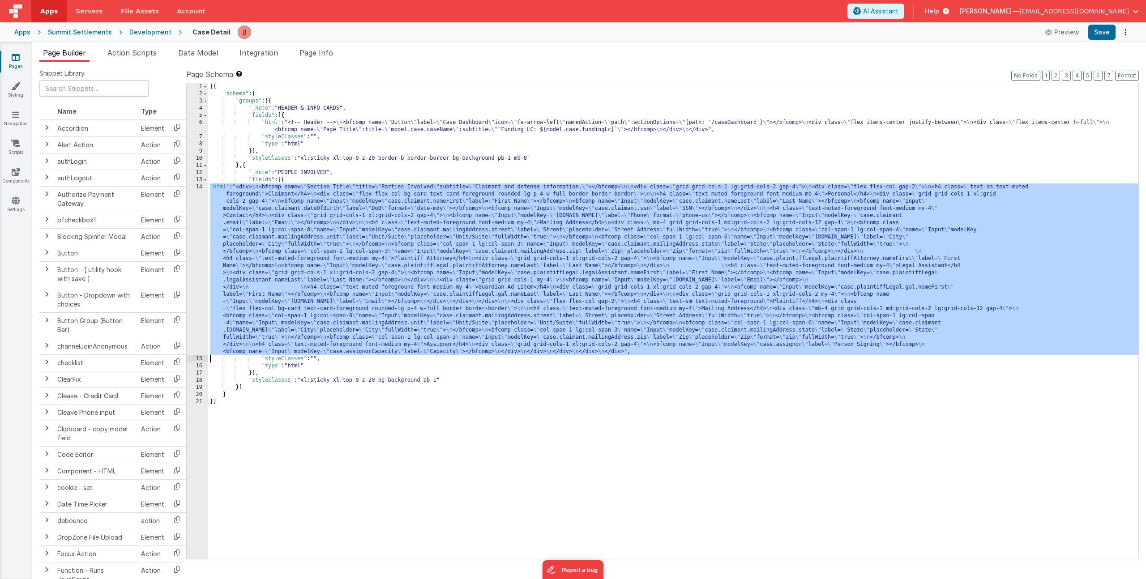
click at [193, 276] on div "14" at bounding box center [197, 270] width 21 height 172
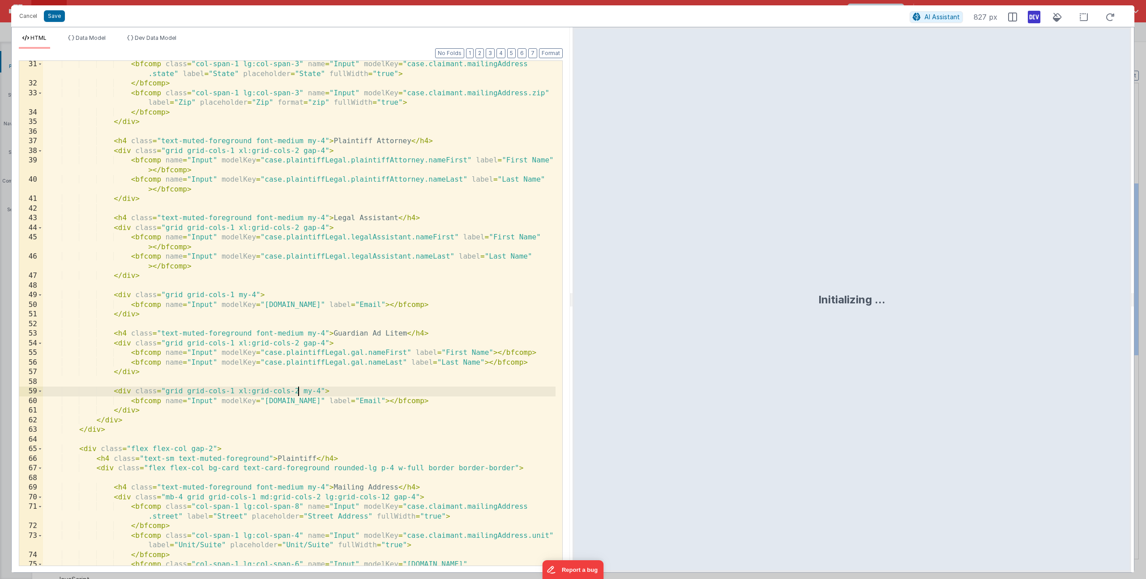
scroll to position [0, 0]
drag, startPoint x: 298, startPoint y: 391, endPoint x: 237, endPoint y: 390, distance: 60.4
click at [237, 390] on div "< bfcomp class = "col-span-1 lg:col-span-3" name = "Input" modelKey = "case.cla…" at bounding box center [299, 331] width 513 height 543
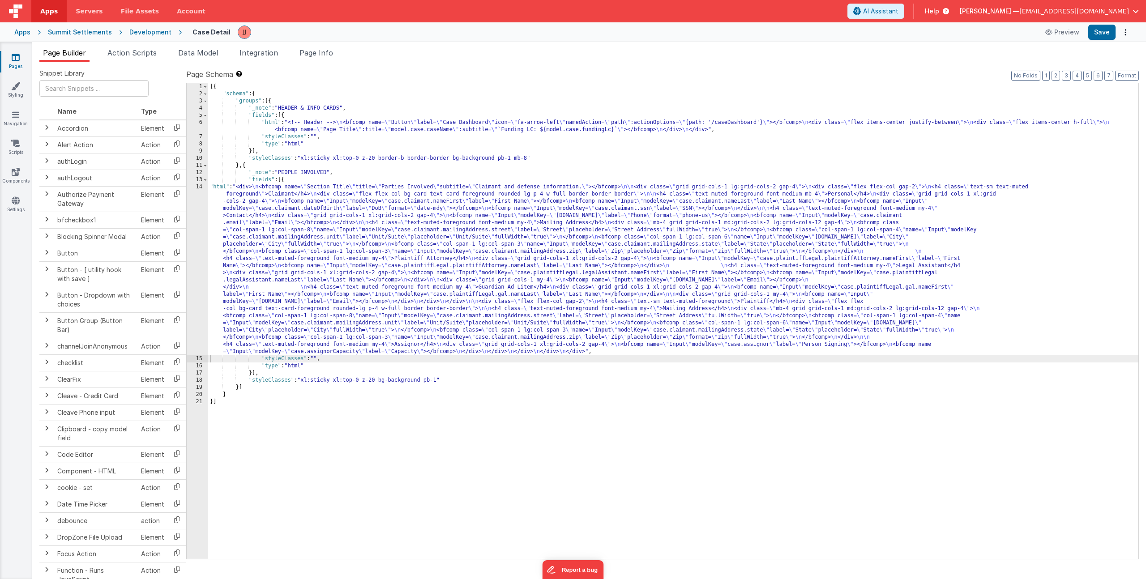
click at [332, 201] on div "[{ "schema" : { "groups" : [{ "_note" : "HEADER & INFO CARDS" , "fields" : [{ "…" at bounding box center [673, 328] width 930 height 490
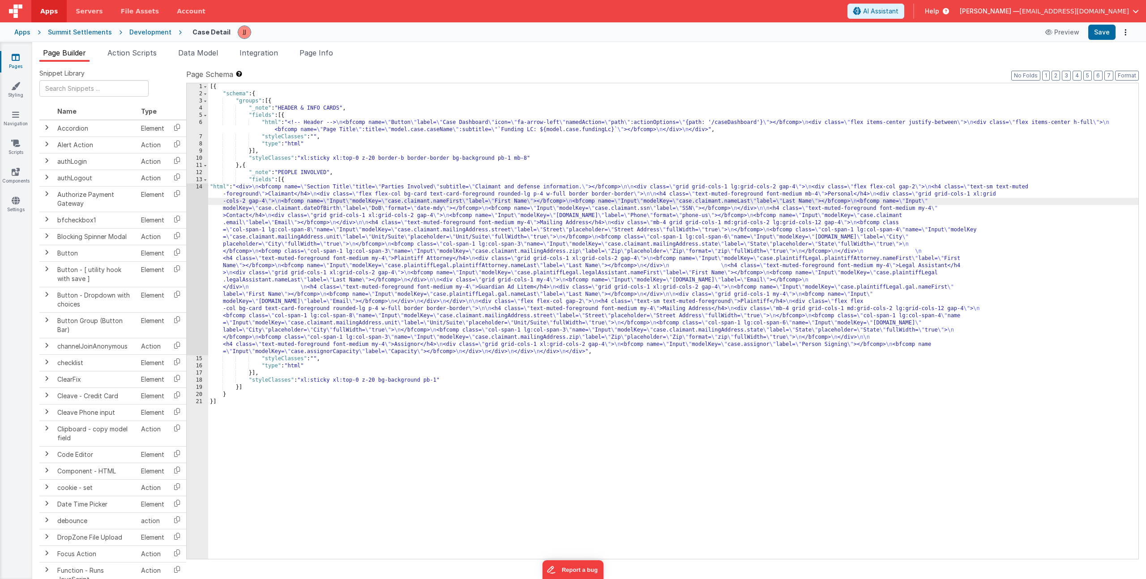
click at [196, 230] on div "14" at bounding box center [197, 270] width 21 height 172
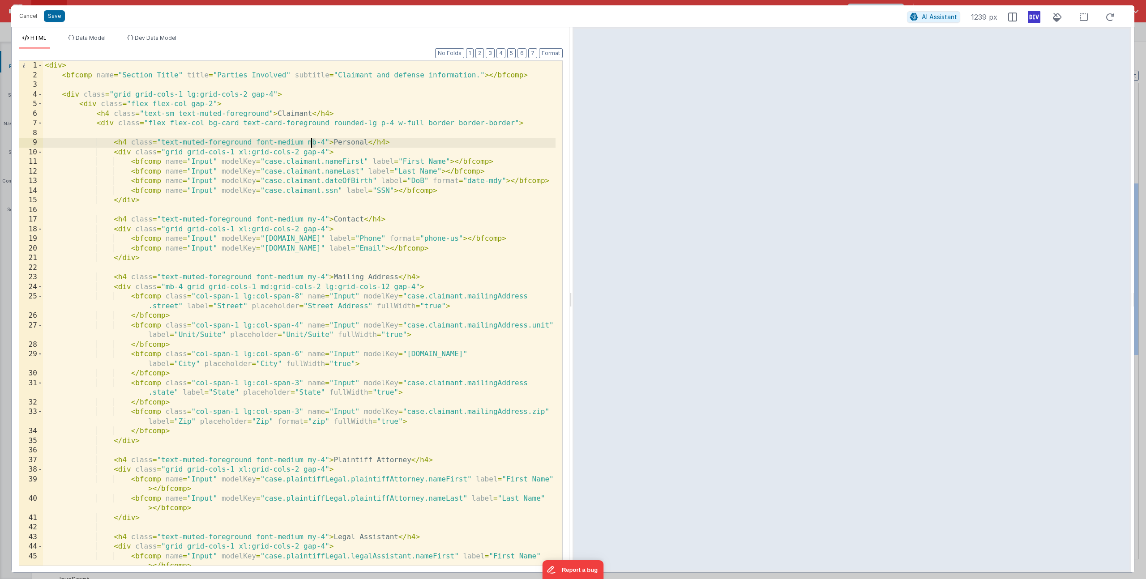
click at [312, 145] on div "< div > < bfcomp name = "Section Title" title = "Parties Involved" subtitle = "…" at bounding box center [299, 328] width 513 height 534
click at [317, 142] on div "< div > < bfcomp name = "Section Title" title = "Parties Involved" subtitle = "…" at bounding box center [299, 328] width 513 height 534
click at [312, 143] on div "< div > < bfcomp name = "Section Title" title = "Parties Involved" subtitle = "…" at bounding box center [299, 328] width 513 height 534
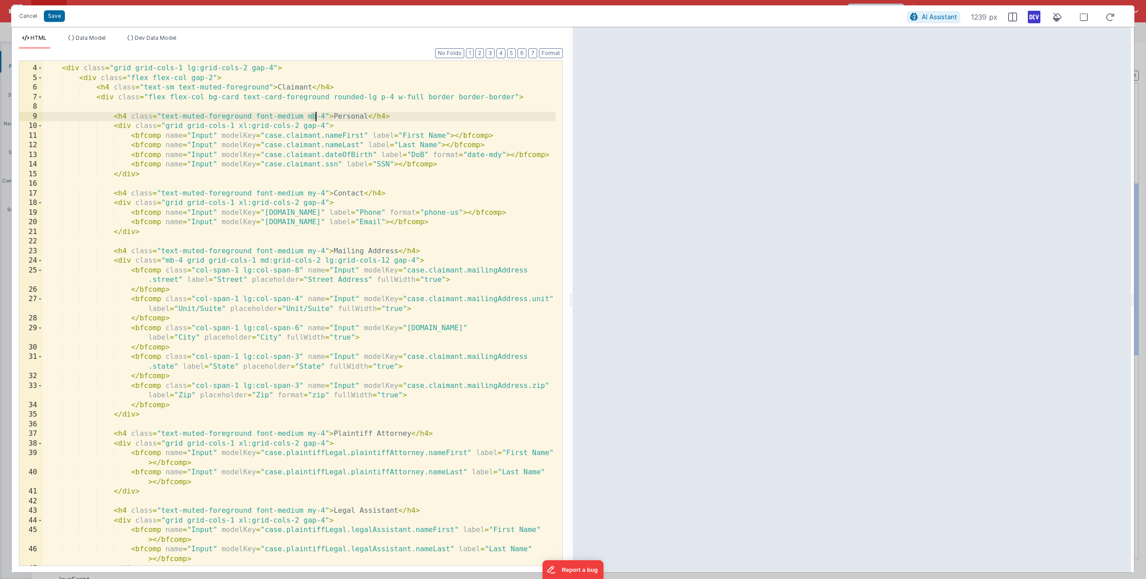
scroll to position [35, 0]
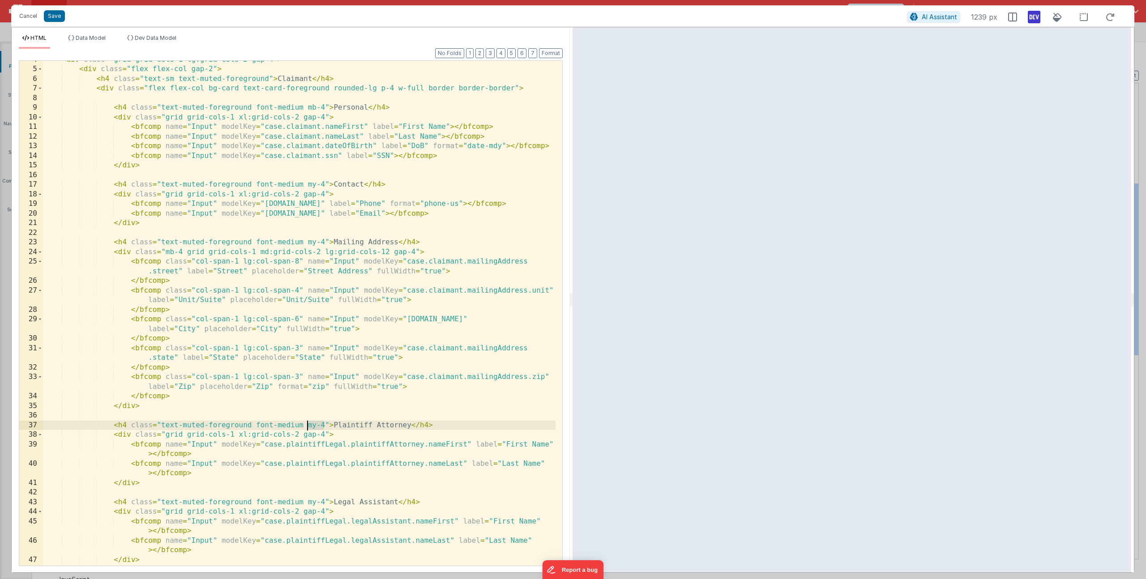
drag, startPoint x: 324, startPoint y: 425, endPoint x: 307, endPoint y: 425, distance: 17.0
click at [307, 425] on div "< div class = "grid grid-cols-1 lg:grid-cols-2 gap-4" > < div class = "flex fle…" at bounding box center [299, 317] width 513 height 524
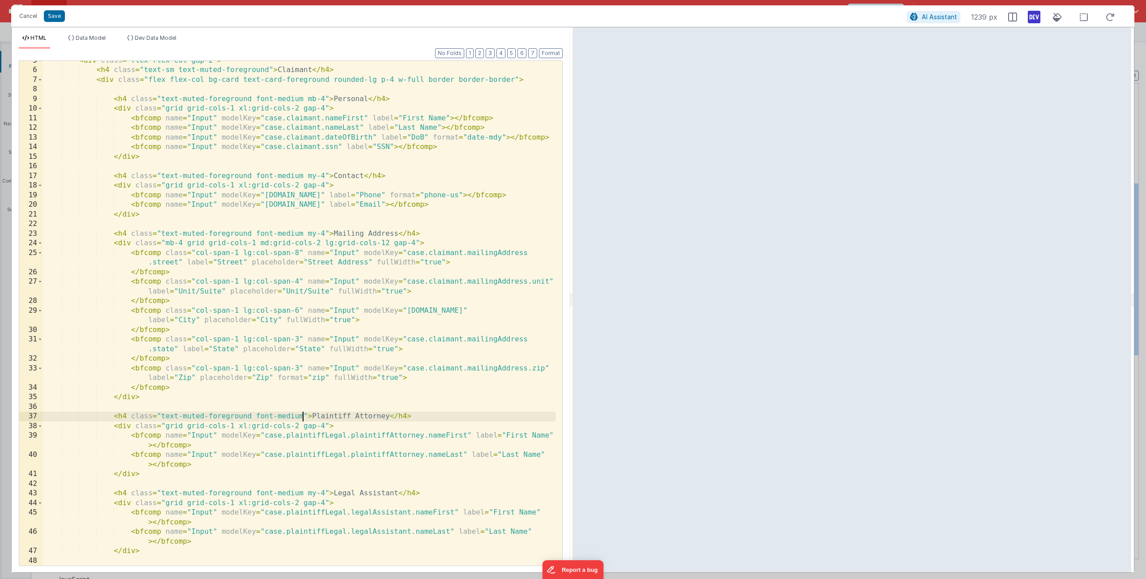
scroll to position [43, 0]
drag, startPoint x: 325, startPoint y: 494, endPoint x: 306, endPoint y: 492, distance: 18.4
click at [306, 492] on div "< div class = "flex flex-col gap-2" > < h4 class = "text-sm text-muted-foregrou…" at bounding box center [299, 318] width 513 height 524
click at [560, 53] on button "Format" at bounding box center [551, 53] width 24 height 10
click at [41, 110] on span at bounding box center [40, 109] width 5 height 10
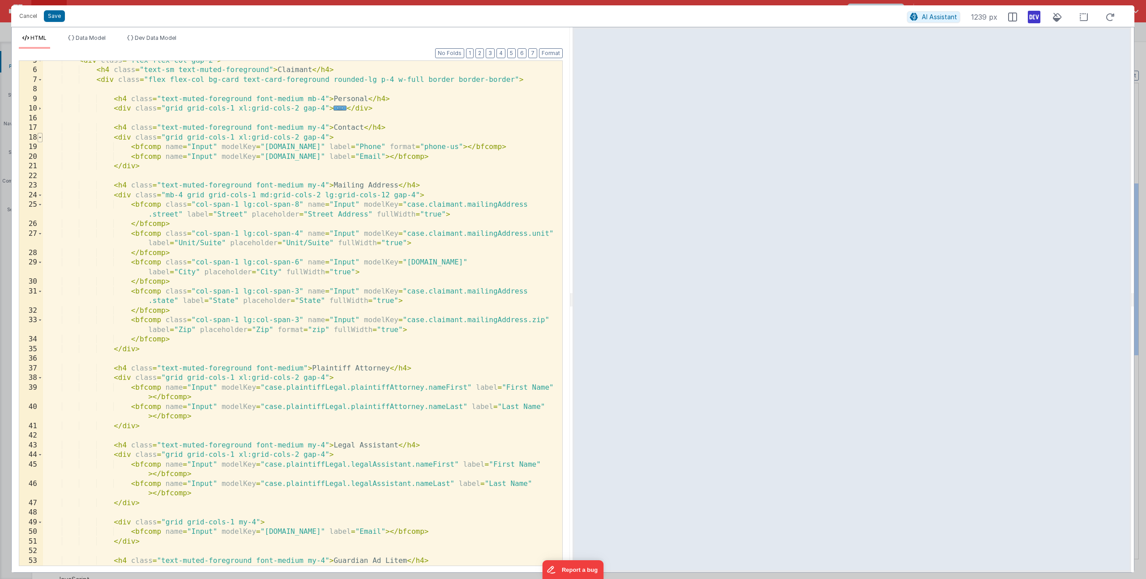
click at [38, 139] on span at bounding box center [40, 138] width 5 height 10
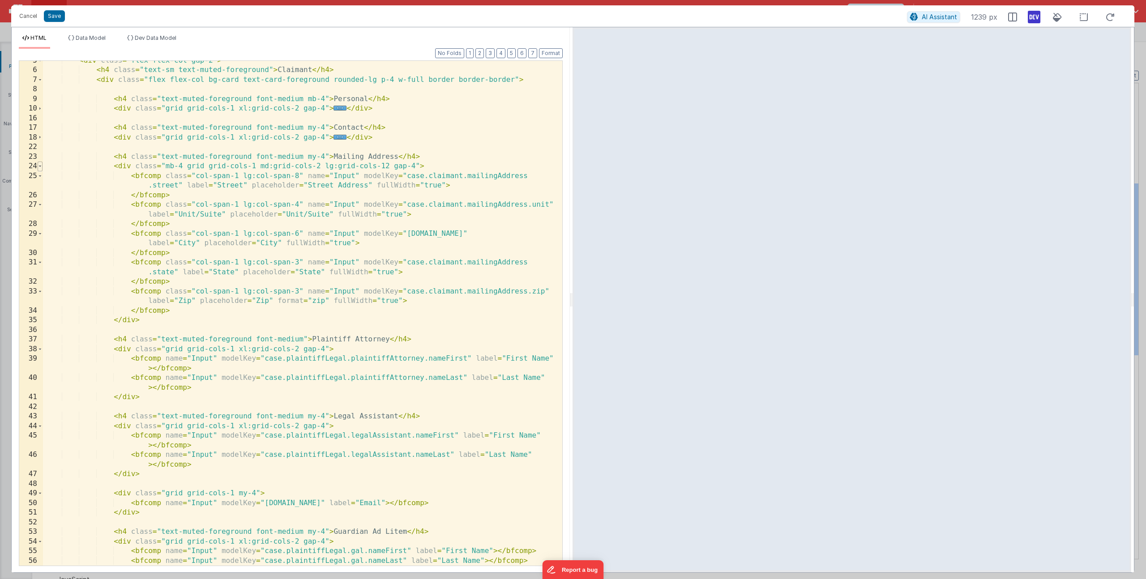
click at [41, 166] on span at bounding box center [40, 167] width 5 height 10
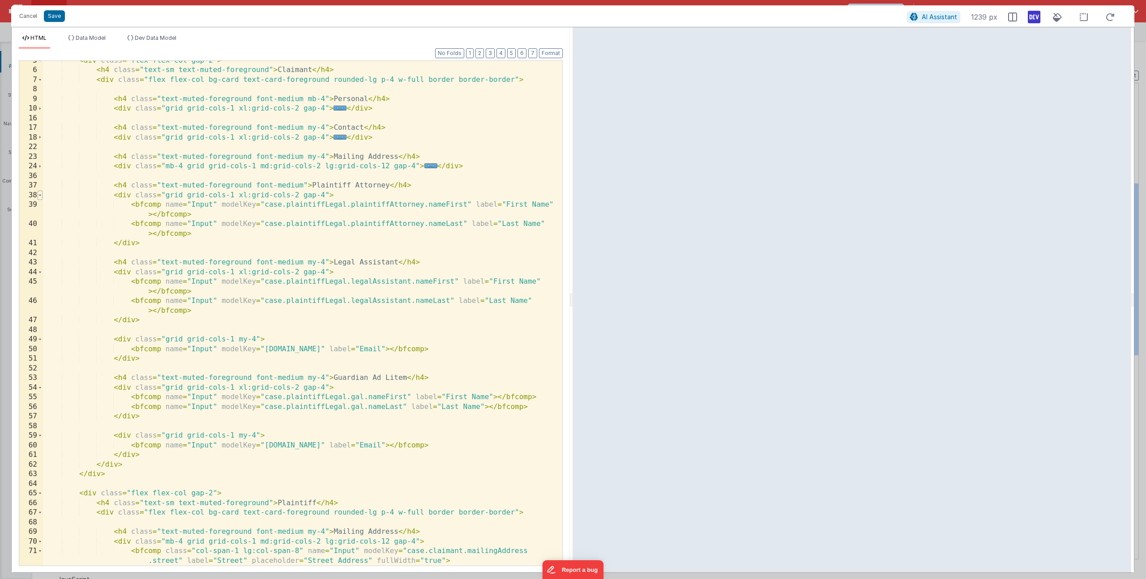
click at [40, 195] on span at bounding box center [40, 196] width 5 height 10
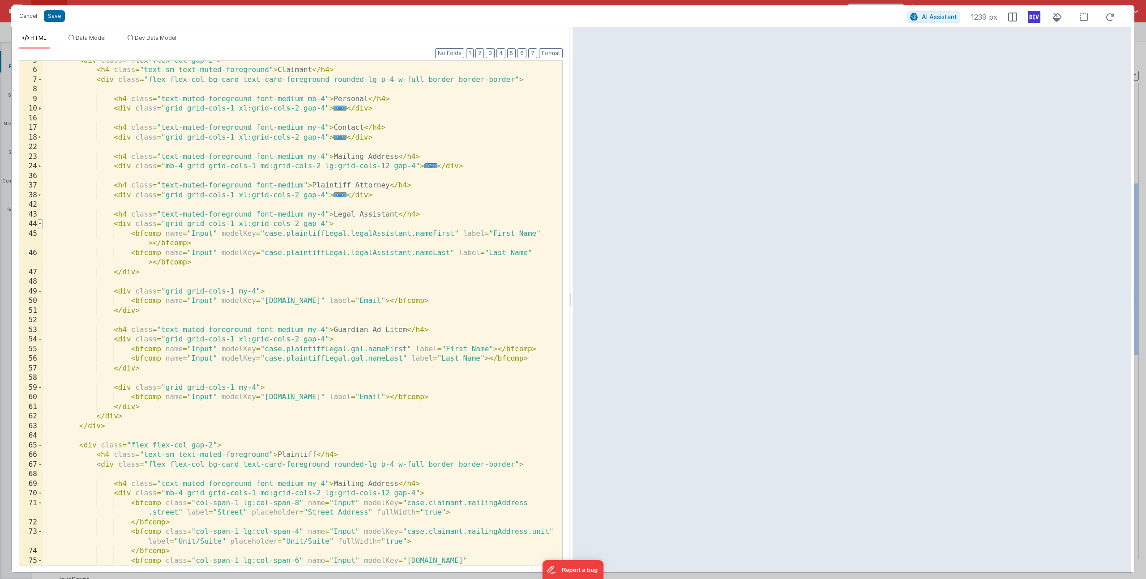
click at [41, 223] on span at bounding box center [40, 224] width 5 height 10
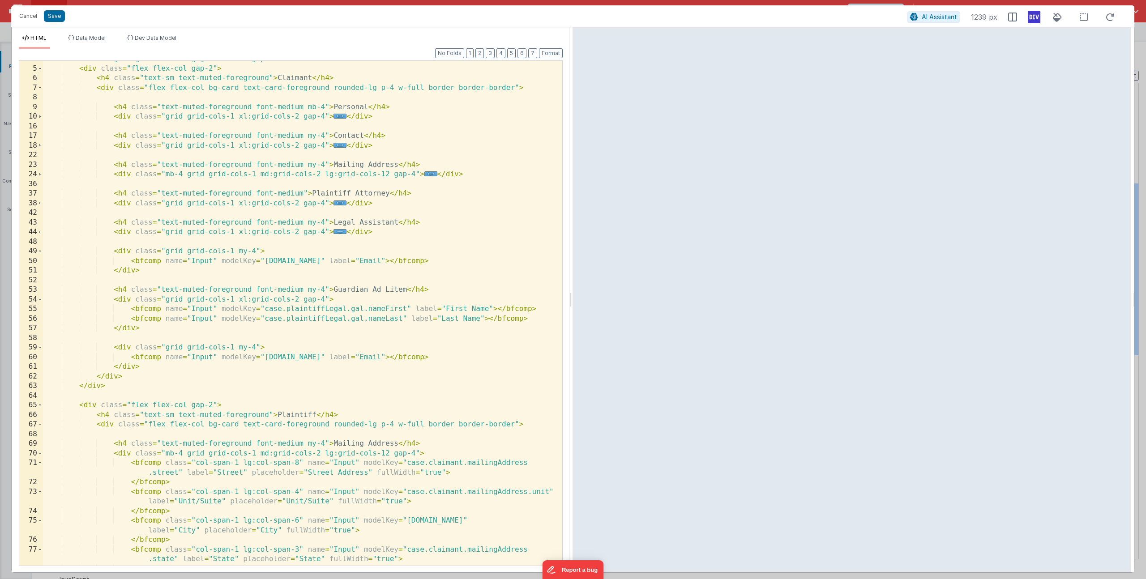
scroll to position [27, 0]
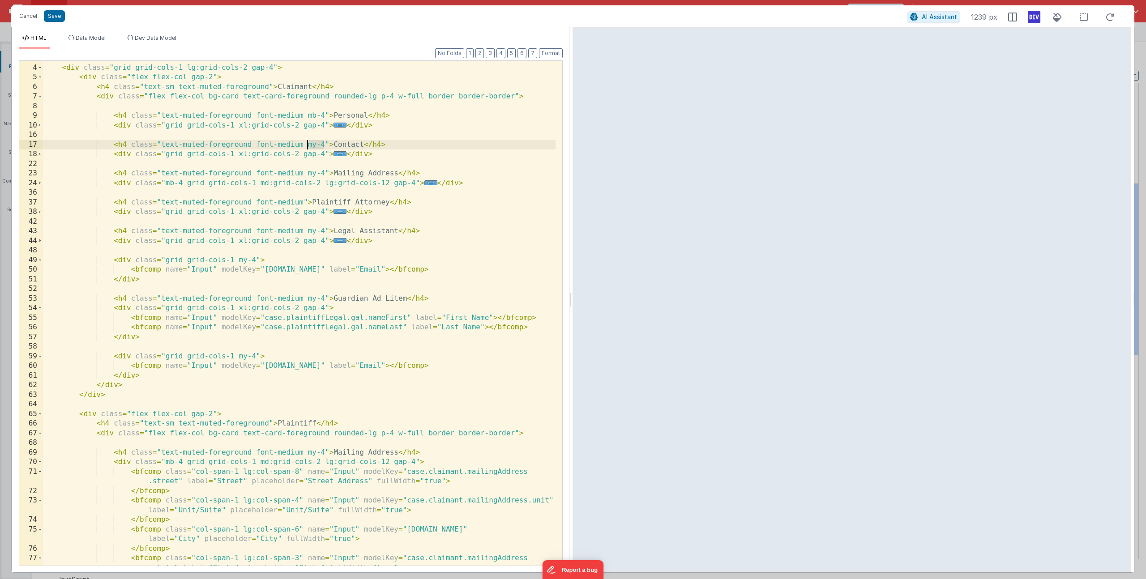
drag, startPoint x: 319, startPoint y: 144, endPoint x: 308, endPoint y: 146, distance: 10.5
click at [308, 146] on div "< div class = "grid grid-cols-1 lg:grid-cols-2 gap-4" > < div class = "flex fle…" at bounding box center [299, 320] width 513 height 534
drag, startPoint x: 323, startPoint y: 112, endPoint x: 308, endPoint y: 114, distance: 15.3
click at [308, 114] on div "< div class = "grid grid-cols-1 lg:grid-cols-2 gap-4" > < div class = "flex fle…" at bounding box center [299, 320] width 513 height 534
drag, startPoint x: 323, startPoint y: 144, endPoint x: 303, endPoint y: 142, distance: 20.6
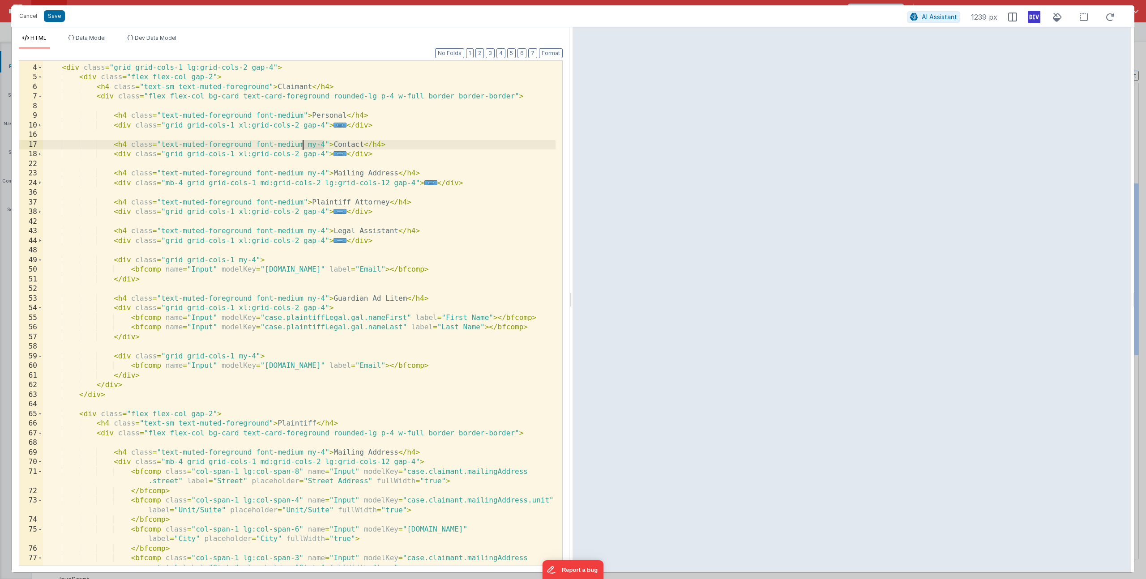
click at [303, 142] on div "< div class = "grid grid-cols-1 lg:grid-cols-2 gap-4" > < div class = "flex fle…" at bounding box center [299, 320] width 513 height 534
drag, startPoint x: 316, startPoint y: 173, endPoint x: 304, endPoint y: 175, distance: 12.2
click at [304, 175] on div "< div class = "grid grid-cols-1 lg:grid-cols-2 gap-4" > < div class = "flex fle…" at bounding box center [299, 320] width 513 height 534
drag, startPoint x: 315, startPoint y: 227, endPoint x: 304, endPoint y: 228, distance: 10.8
click at [304, 228] on div "< div class = "grid grid-cols-1 lg:grid-cols-2 gap-4" > < div class = "flex fle…" at bounding box center [299, 320] width 513 height 534
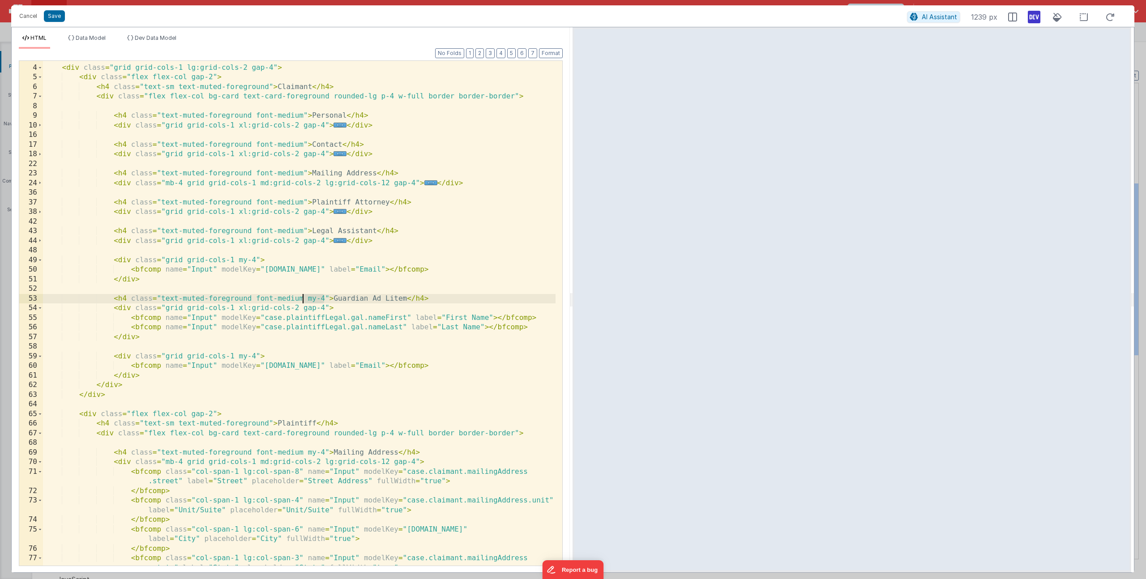
drag, startPoint x: 323, startPoint y: 299, endPoint x: 304, endPoint y: 298, distance: 19.3
click at [304, 298] on div "< div class = "grid grid-cols-1 lg:grid-cols-2 gap-4" > < div class = "flex fle…" at bounding box center [299, 320] width 513 height 534
drag, startPoint x: 255, startPoint y: 356, endPoint x: 235, endPoint y: 355, distance: 20.2
click at [235, 355] on div "< div class = "grid grid-cols-1 lg:grid-cols-2 gap-4" > < div class = "flex fle…" at bounding box center [299, 320] width 513 height 534
click at [322, 307] on div "< div class = "grid grid-cols-1 lg:grid-cols-2 gap-4" > < div class = "flex fle…" at bounding box center [299, 320] width 513 height 534
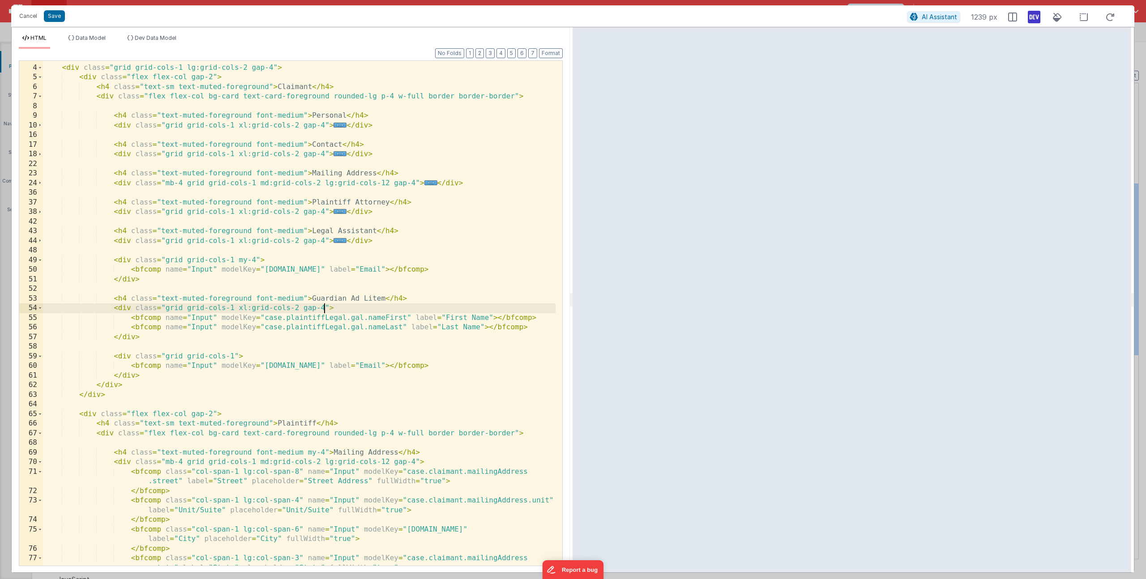
scroll to position [0, 0]
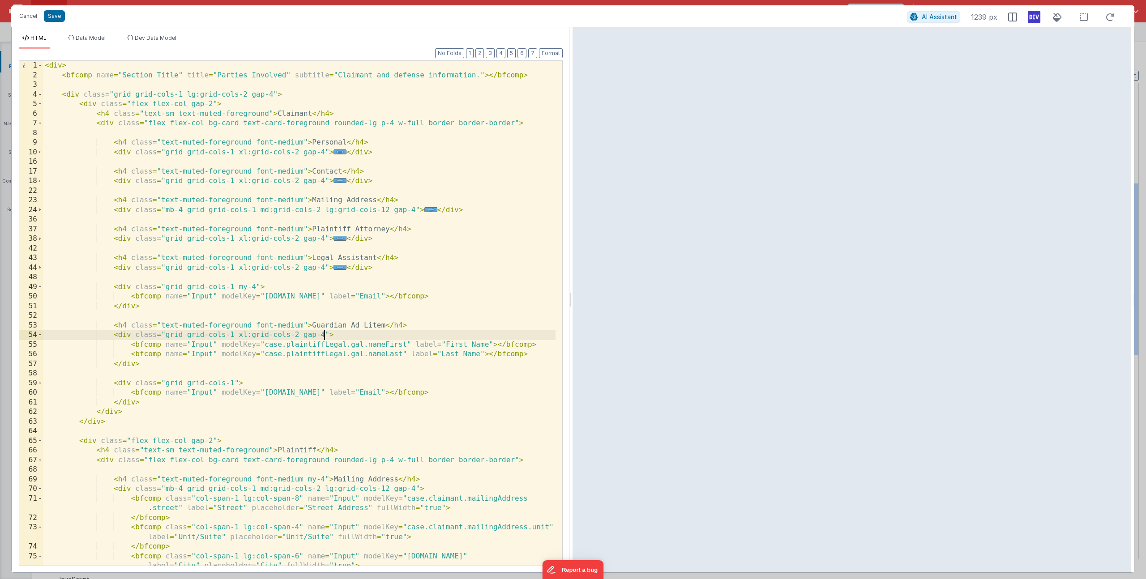
click at [302, 171] on div "< div > < bfcomp name = "Section Title" title = "Parties Involved" subtitle = "…" at bounding box center [299, 323] width 513 height 524
click at [304, 143] on div "< div > < bfcomp name = "Section Title" title = "Parties Involved" subtitle = "…" at bounding box center [299, 323] width 513 height 524
click at [301, 171] on div "< div > < bfcomp name = "Section Title" title = "Parties Involved" subtitle = "…" at bounding box center [299, 323] width 513 height 524
click at [304, 200] on div "< div > < bfcomp name = "Section Title" title = "Parties Involved" subtitle = "…" at bounding box center [299, 323] width 513 height 524
click at [302, 228] on div "< div > < bfcomp name = "Section Title" title = "Parties Involved" subtitle = "…" at bounding box center [299, 323] width 513 height 524
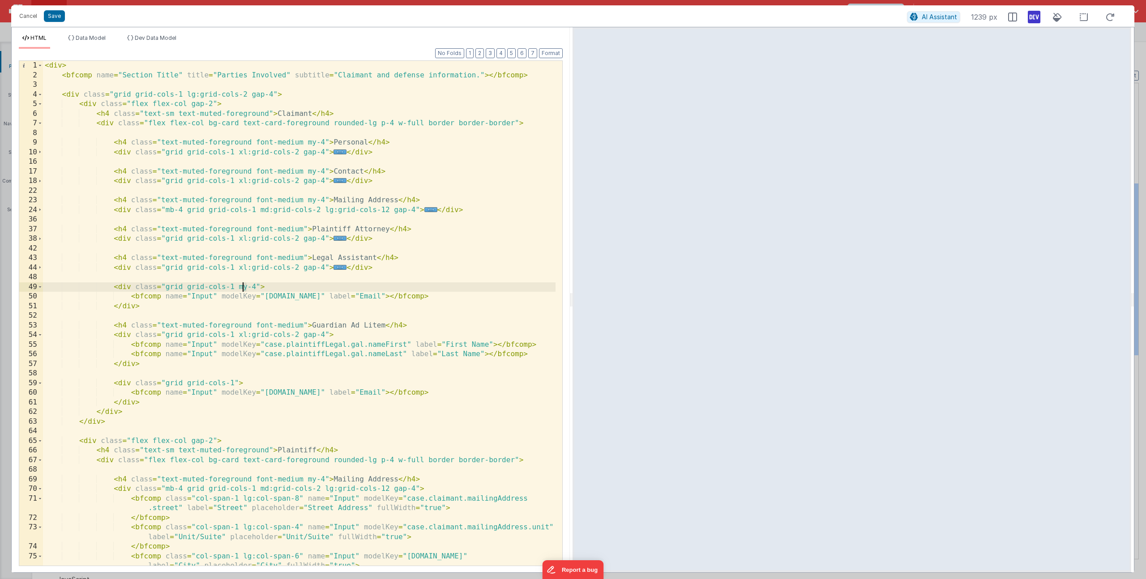
click at [244, 288] on div "< div > < bfcomp name = "Section Title" title = "Parties Involved" subtitle = "…" at bounding box center [299, 323] width 513 height 524
click at [304, 325] on div "< div > < bfcomp name = "Section Title" title = "Parties Involved" subtitle = "…" at bounding box center [299, 323] width 513 height 524
click at [234, 383] on div "< div > < bfcomp name = "Section Title" title = "Parties Involved" subtitle = "…" at bounding box center [299, 323] width 513 height 524
click at [303, 259] on div "< div > < bfcomp name = "Section Title" title = "Parties Involved" subtitle = "…" at bounding box center [299, 323] width 513 height 524
click at [56, 17] on button "Save" at bounding box center [54, 16] width 21 height 12
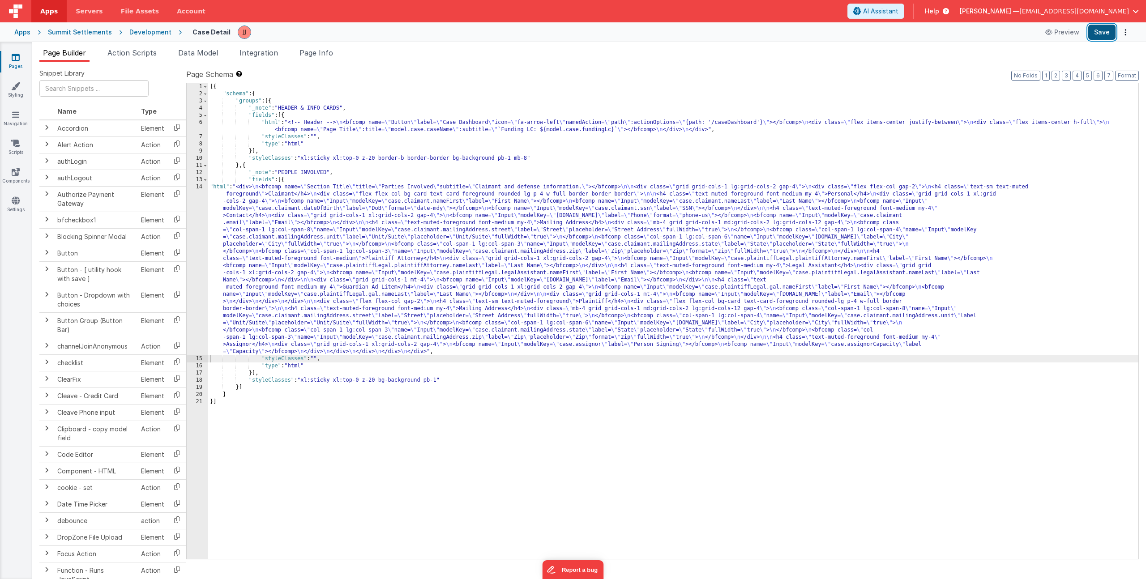
click at [1110, 26] on button "Save" at bounding box center [1101, 32] width 27 height 15
click at [385, 250] on div "[{ "schema" : { "groups" : [{ "_note" : "HEADER & INFO CARDS" , "fields" : [{ "…" at bounding box center [673, 328] width 930 height 490
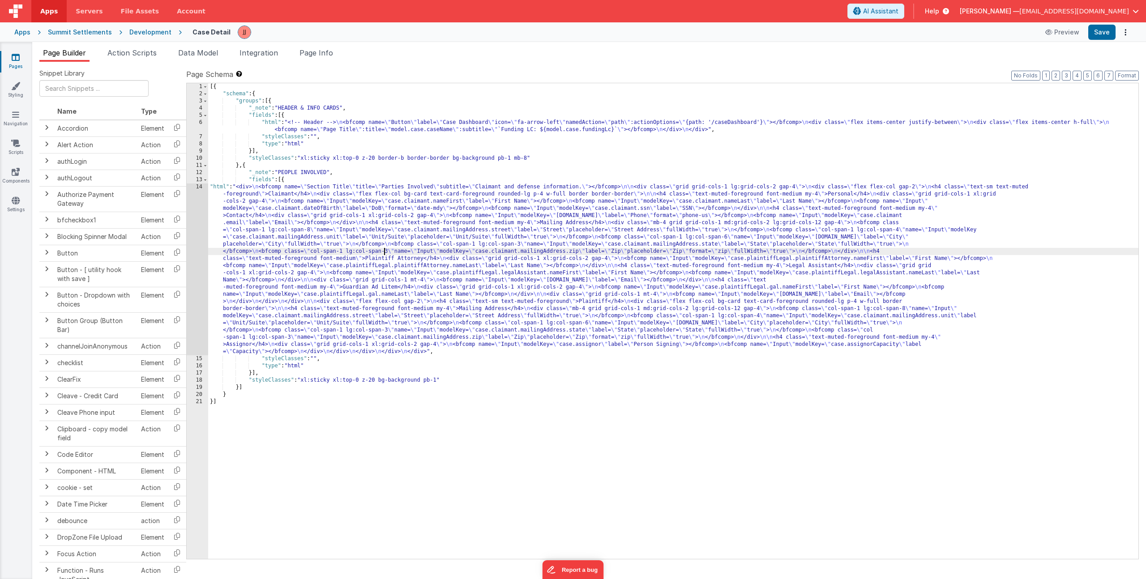
click at [193, 235] on div "14" at bounding box center [197, 270] width 21 height 172
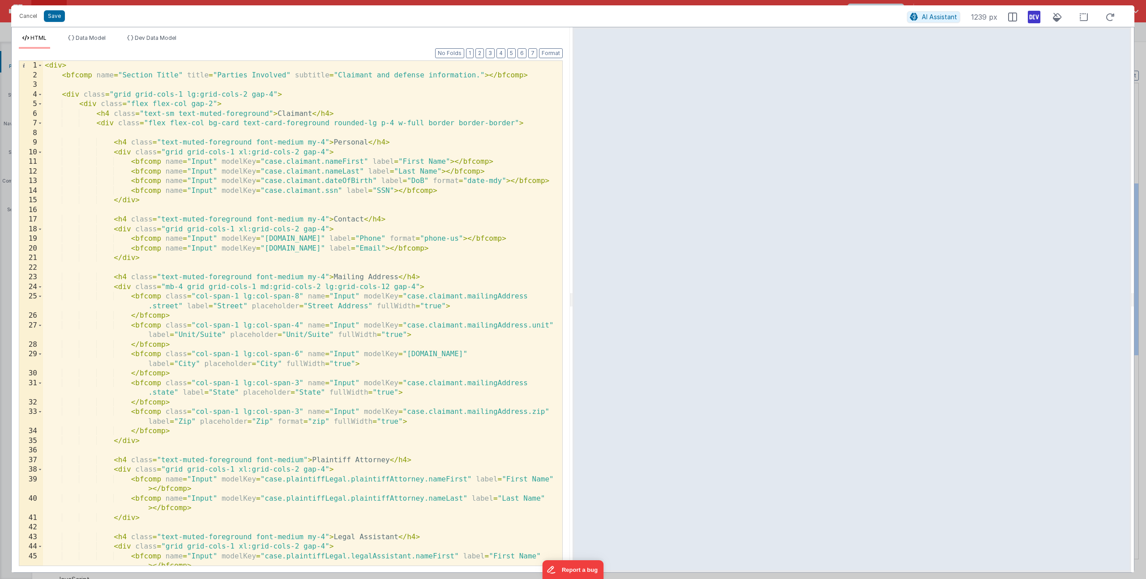
click at [304, 459] on div "< div > < bfcomp name = "Section Title" title = "Parties Involved" subtitle = "…" at bounding box center [299, 328] width 513 height 534
click at [387, 281] on div "< div > < bfcomp name = "Section Title" title = "Parties Involved" subtitle = "…" at bounding box center [299, 328] width 513 height 534
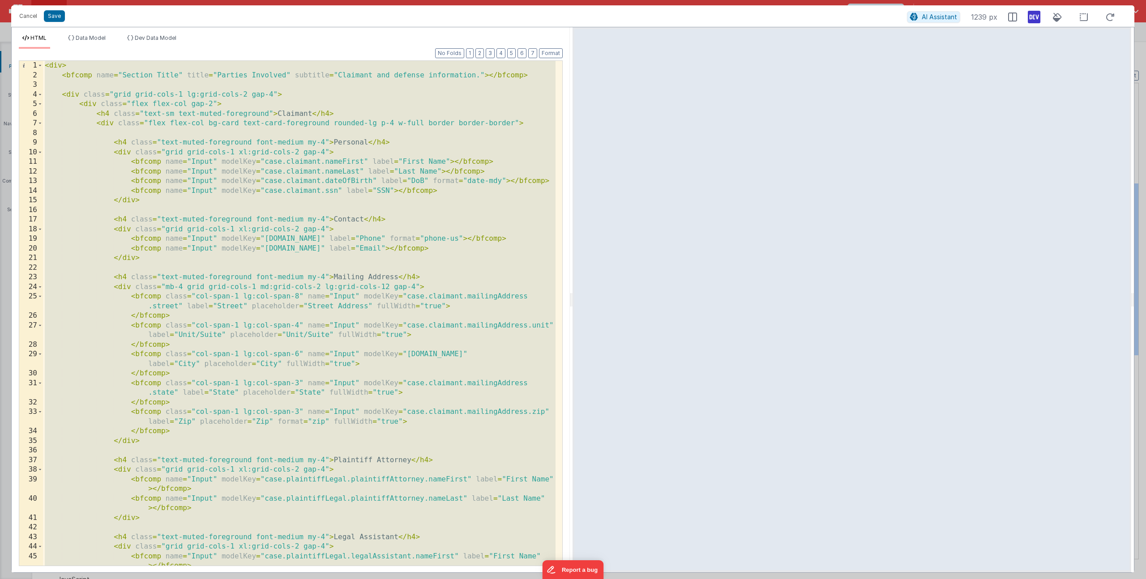
click at [123, 86] on div "< div > < bfcomp name = "Section Title" title = "Parties Involved" subtitle = "…" at bounding box center [299, 328] width 513 height 534
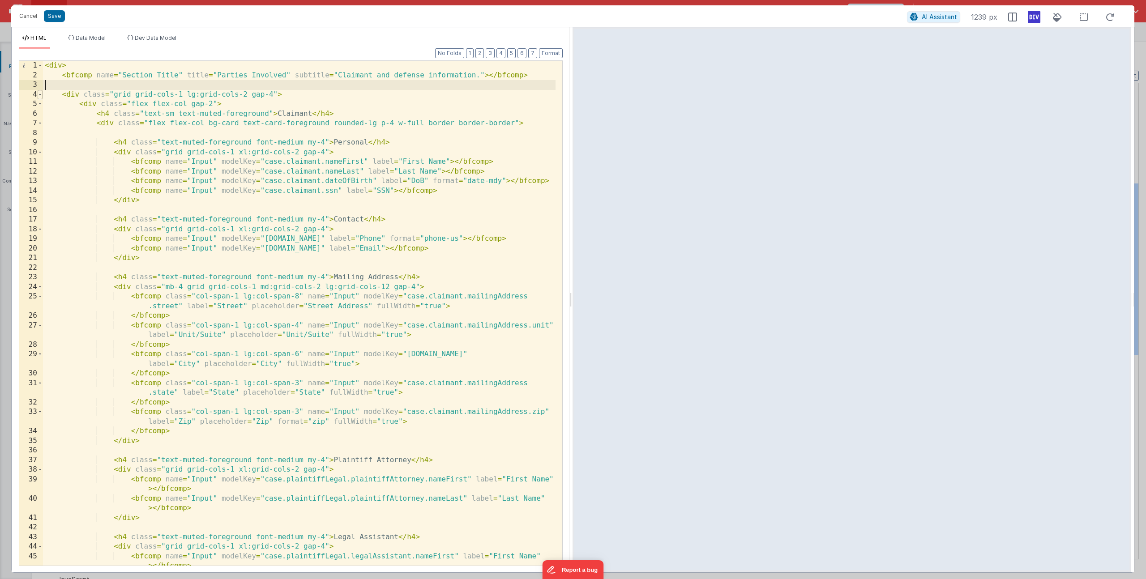
click at [41, 94] on span at bounding box center [40, 95] width 5 height 10
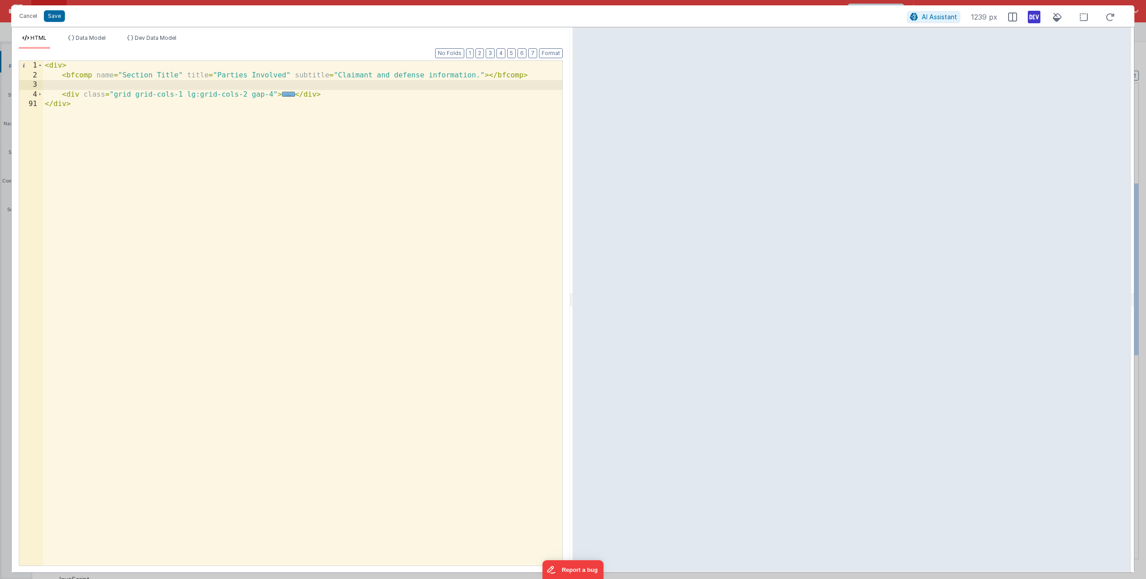
click at [290, 93] on span "..." at bounding box center [288, 94] width 13 height 5
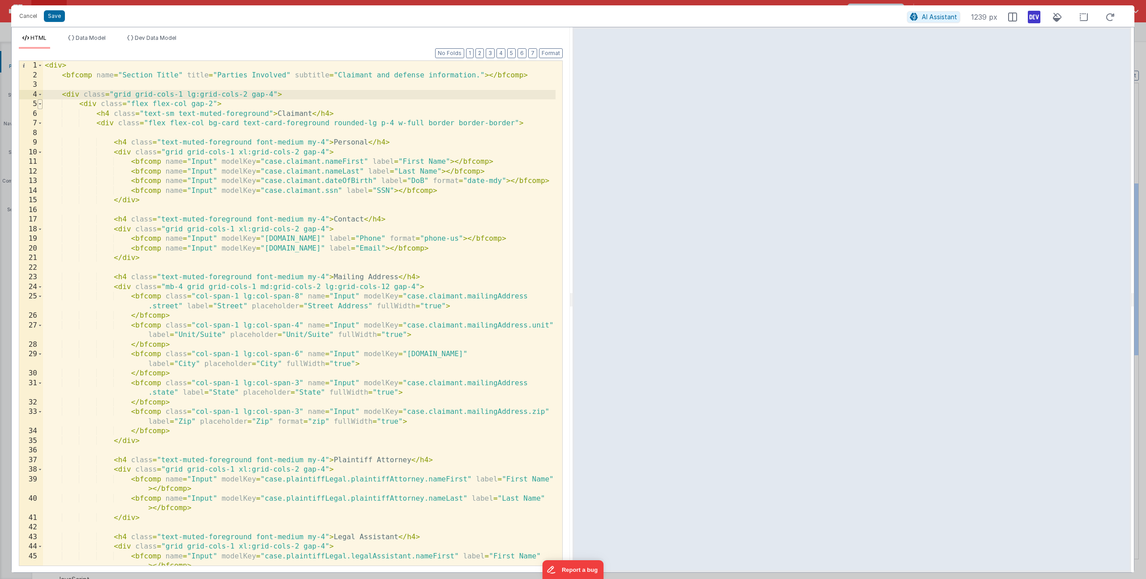
click at [41, 105] on span at bounding box center [40, 104] width 5 height 10
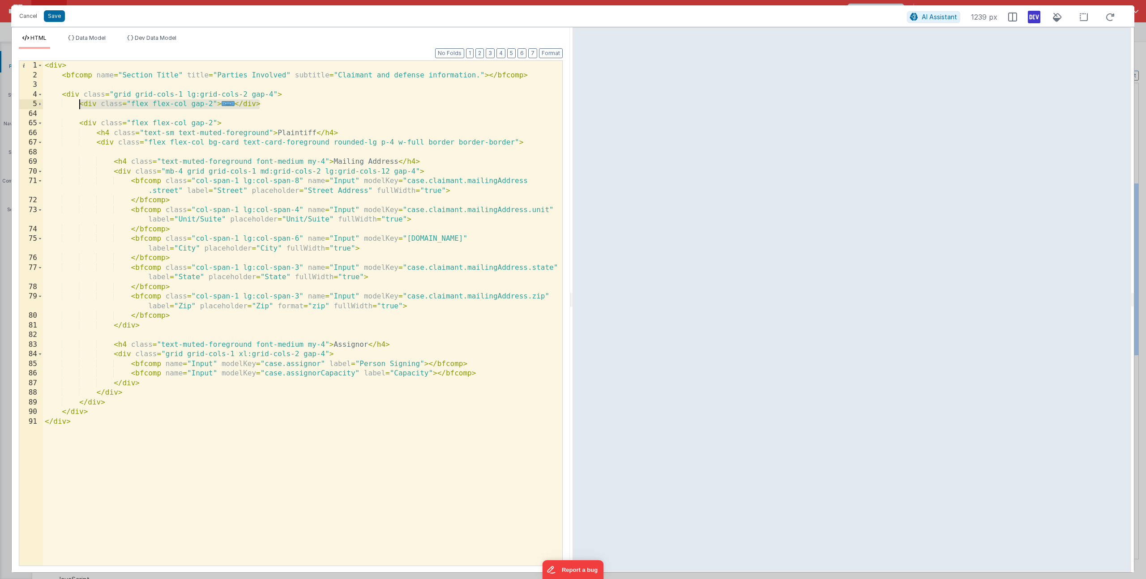
drag, startPoint x: 255, startPoint y: 107, endPoint x: 79, endPoint y: 102, distance: 176.0
click at [79, 102] on div "< div > < bfcomp name = "Section Title" title = "Parties Involved" subtitle = "…" at bounding box center [302, 323] width 519 height 524
click at [267, 107] on div "< div > < bfcomp name = "Section Title" title = "Parties Involved" subtitle = "…" at bounding box center [302, 323] width 519 height 524
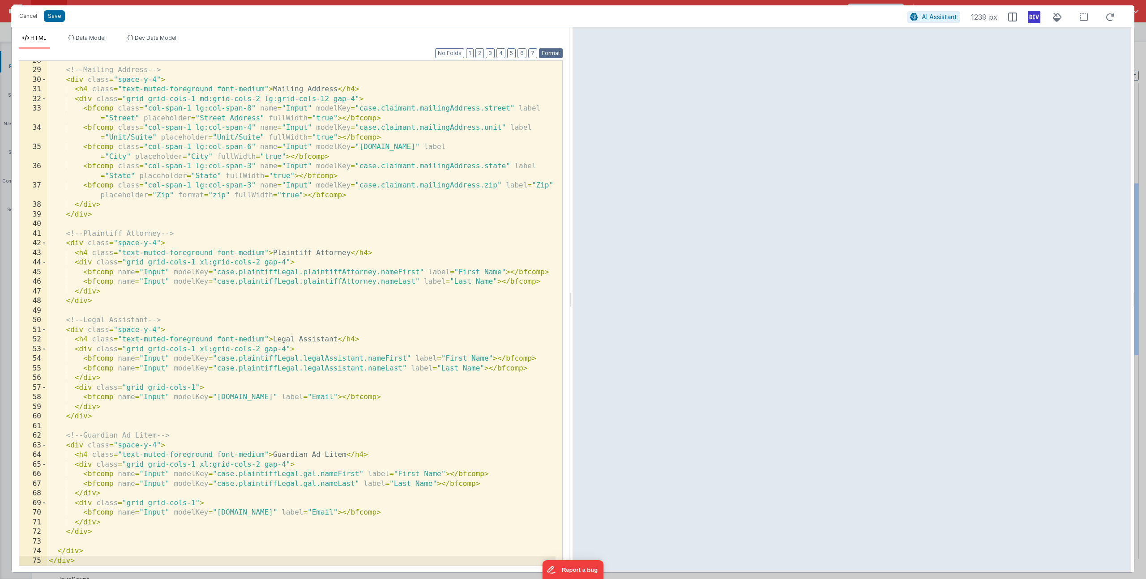
click at [553, 56] on button "Format" at bounding box center [551, 53] width 24 height 10
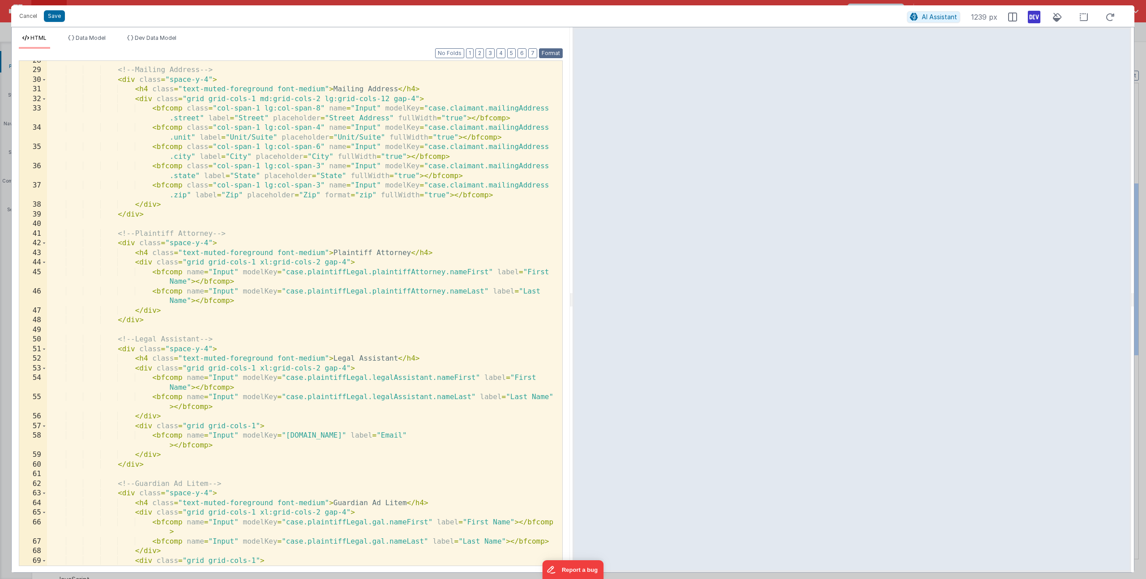
scroll to position [0, 0]
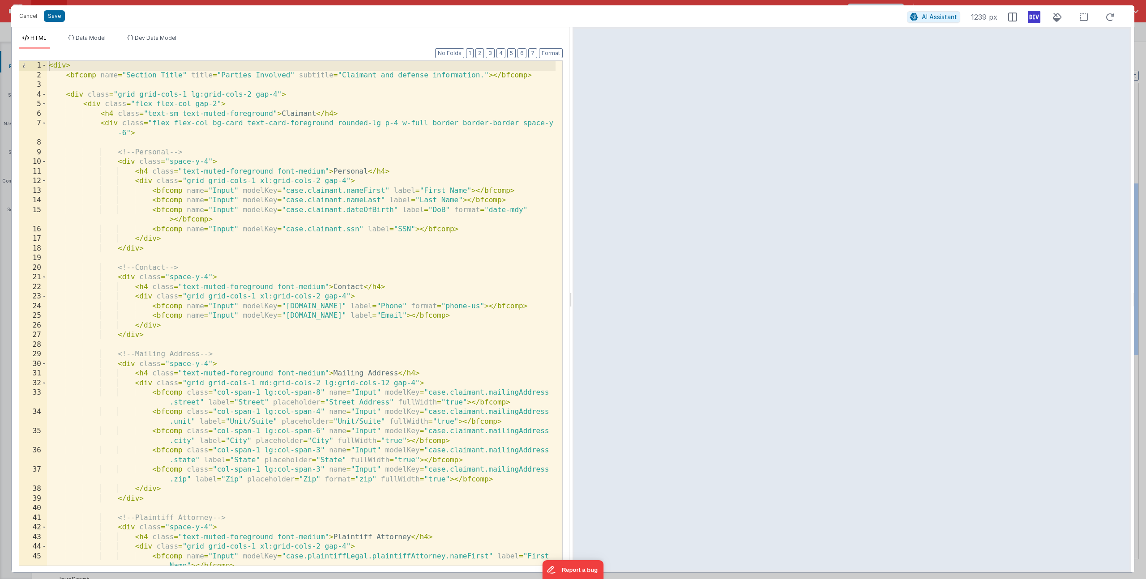
click at [209, 161] on div "< div > < bfcomp name = "Section Title" title = "Parties Involved" subtitle = "…" at bounding box center [301, 328] width 509 height 534
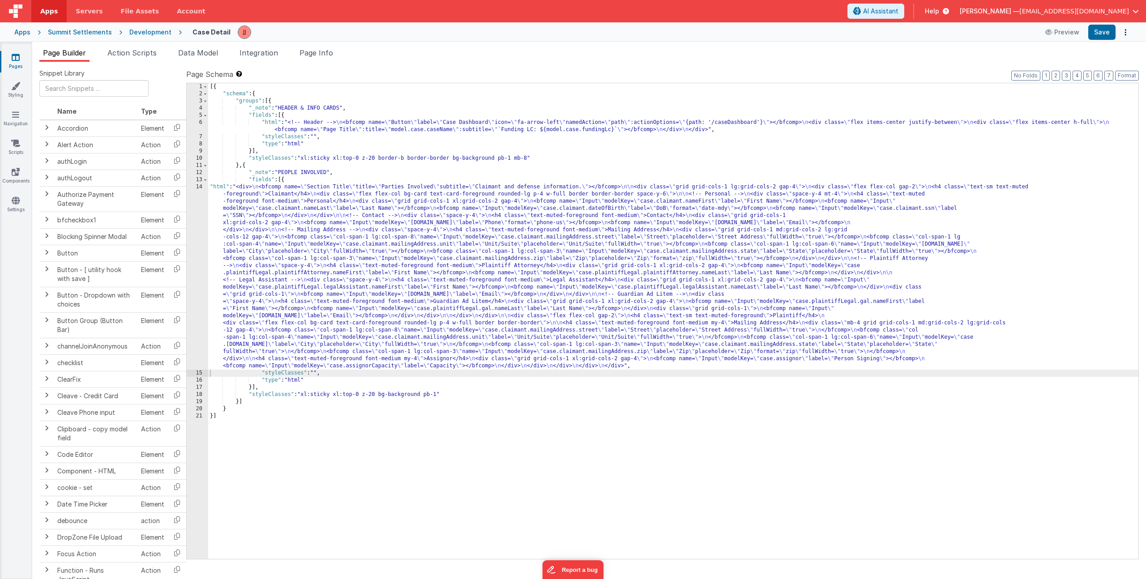
drag, startPoint x: 265, startPoint y: 239, endPoint x: 228, endPoint y: 239, distance: 36.7
click at [265, 239] on div "[{ "schema" : { "groups" : [{ "_note" : "HEADER & INFO CARDS" , "fields" : [{ "…" at bounding box center [673, 328] width 930 height 490
click at [191, 246] on div "14" at bounding box center [197, 277] width 21 height 186
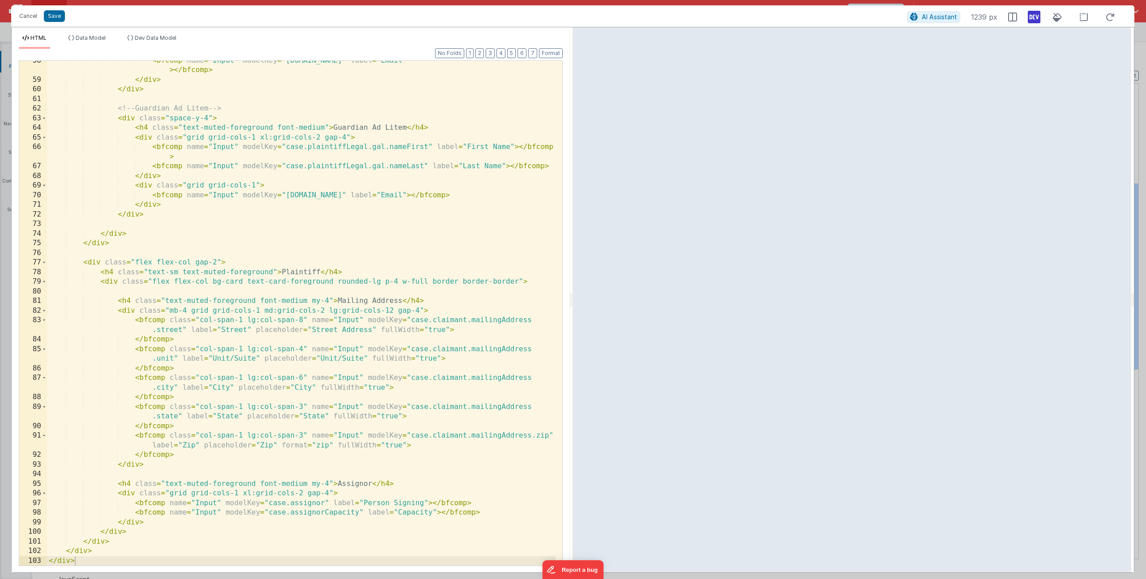
scroll to position [659, 0]
click at [43, 264] on span at bounding box center [44, 263] width 5 height 10
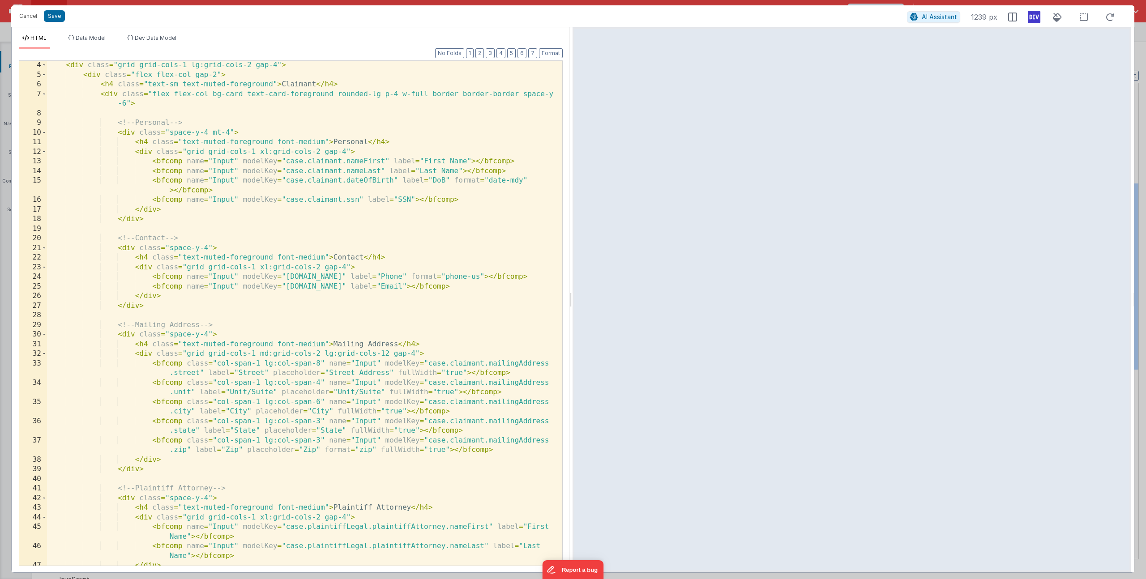
scroll to position [0, 0]
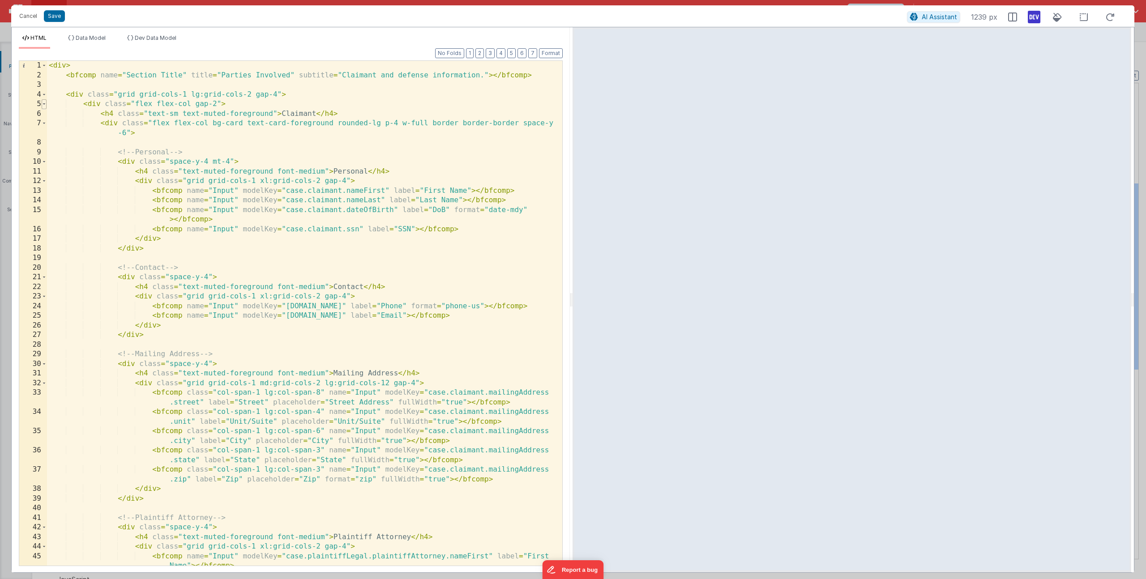
click at [45, 105] on span at bounding box center [44, 104] width 5 height 10
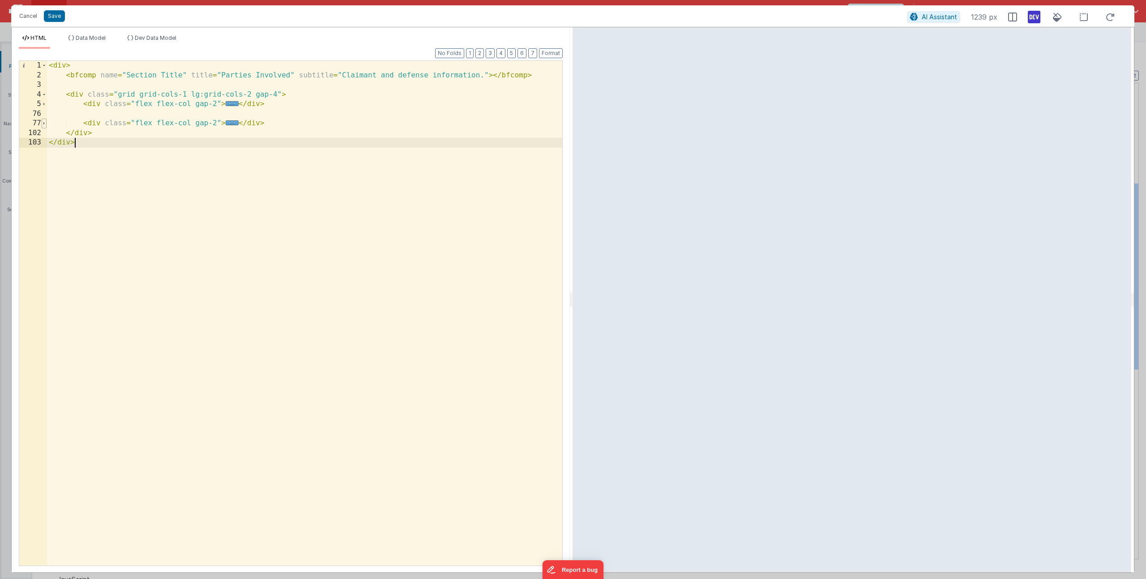
click at [44, 125] on span at bounding box center [44, 124] width 5 height 10
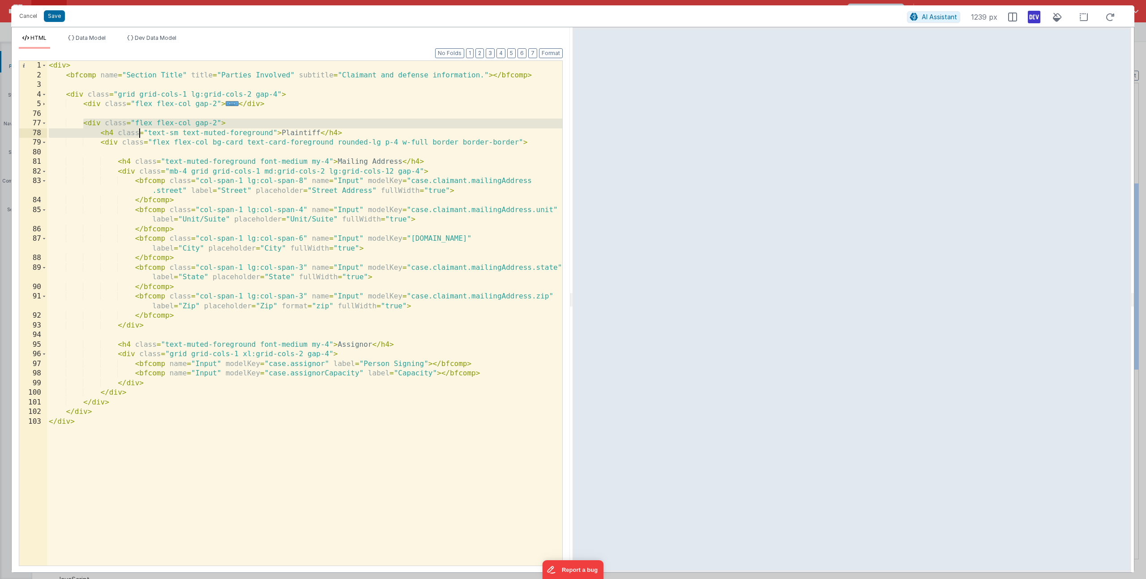
drag, startPoint x: 84, startPoint y: 124, endPoint x: 141, endPoint y: 133, distance: 57.2
click at [141, 133] on div "< div > < bfcomp name = "Section Title" title = "Parties Involved" subtitle = "…" at bounding box center [304, 323] width 515 height 524
click at [125, 132] on div "< div > < bfcomp name = "Section Title" title = "Parties Involved" subtitle = "…" at bounding box center [304, 323] width 515 height 524
click at [93, 125] on div "< div > < bfcomp name = "Section Title" title = "Parties Involved" subtitle = "…" at bounding box center [304, 323] width 515 height 524
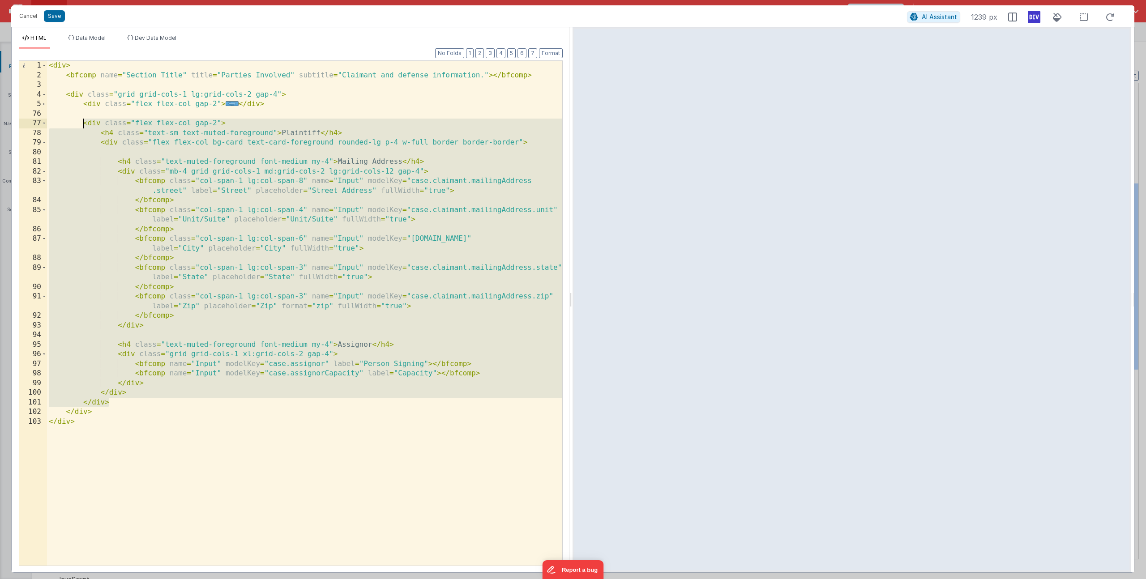
drag, startPoint x: 126, startPoint y: 404, endPoint x: 82, endPoint y: 124, distance: 282.8
click at [82, 124] on div "< div > < bfcomp name = "Section Title" title = "Parties Involved" subtitle = "…" at bounding box center [304, 323] width 515 height 524
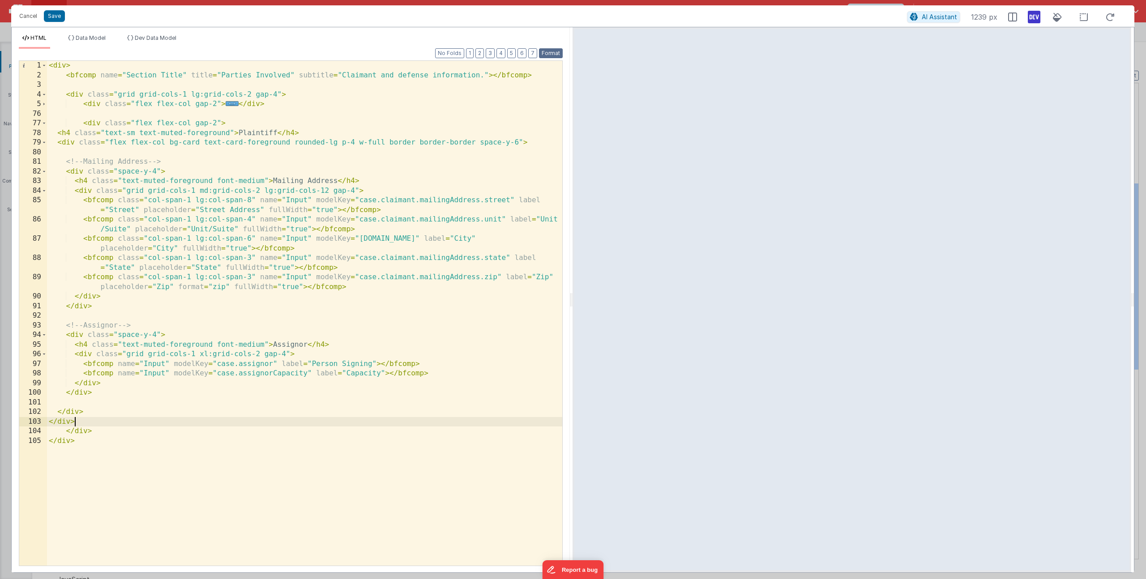
click at [543, 52] on button "Format" at bounding box center [551, 53] width 24 height 10
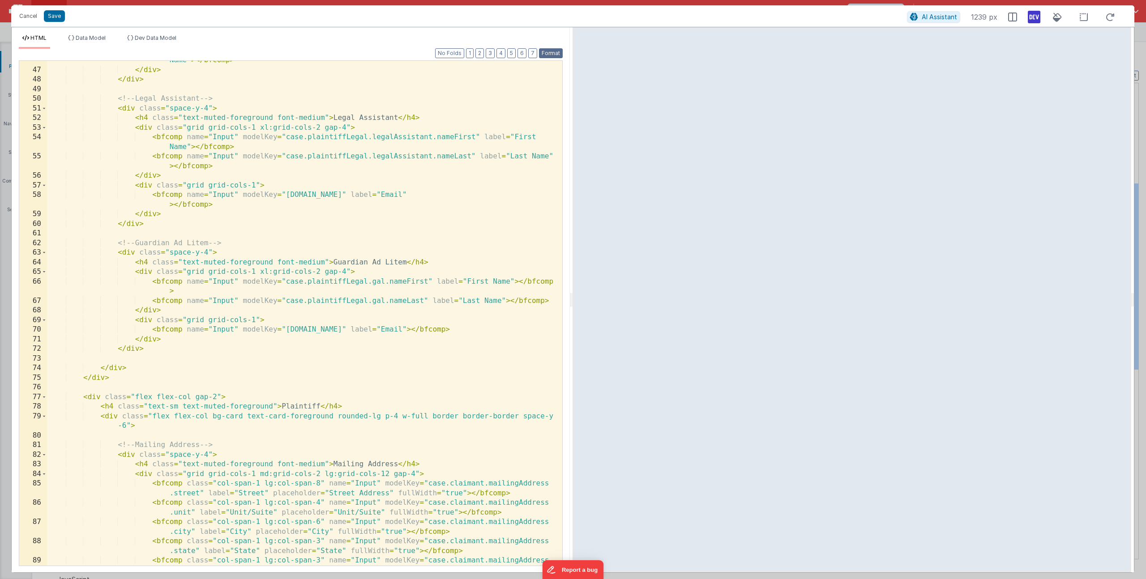
scroll to position [688, 0]
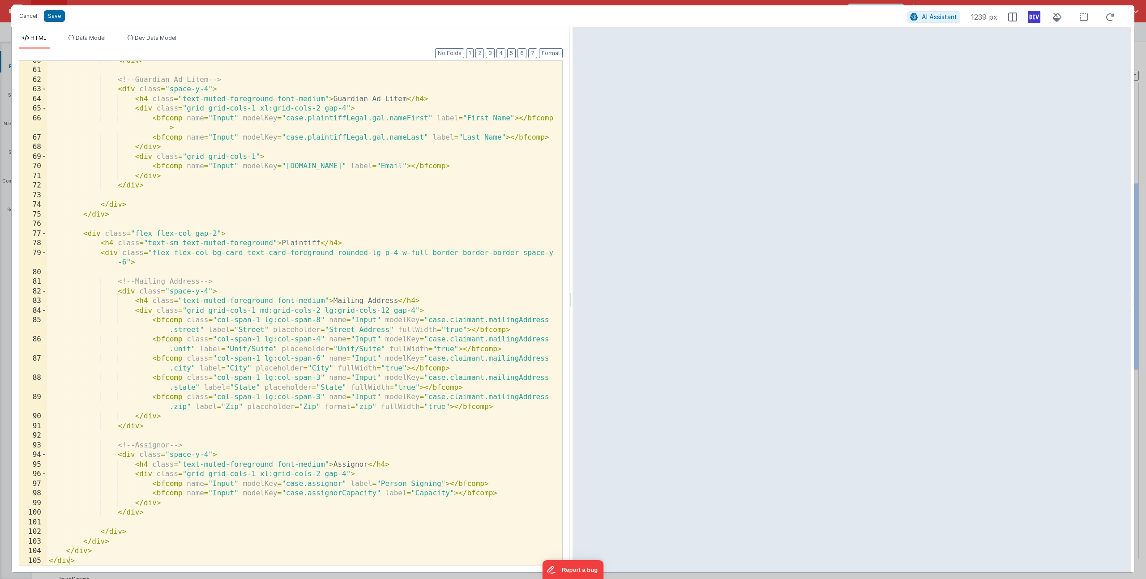
click at [208, 291] on div "</ div > <!-- Guardian Ad Litem --> < div class = "space-y-4" > < h4 class = "t…" at bounding box center [301, 318] width 509 height 524
click at [273, 244] on div "</ div > <!-- Guardian Ad Litem --> < div class = "space-y-4" > < h4 class = "t…" at bounding box center [301, 318] width 509 height 524
click at [208, 291] on div "</ div > <!-- Guardian Ad Litem --> < div class = "space-y-4" > < h4 class = "t…" at bounding box center [301, 318] width 509 height 524
drag, startPoint x: 334, startPoint y: 300, endPoint x: 393, endPoint y: 299, distance: 58.2
click at [393, 299] on div "</ div > <!-- Guardian Ad Litem --> < div class = "space-y-4" > < h4 class = "t…" at bounding box center [301, 318] width 509 height 524
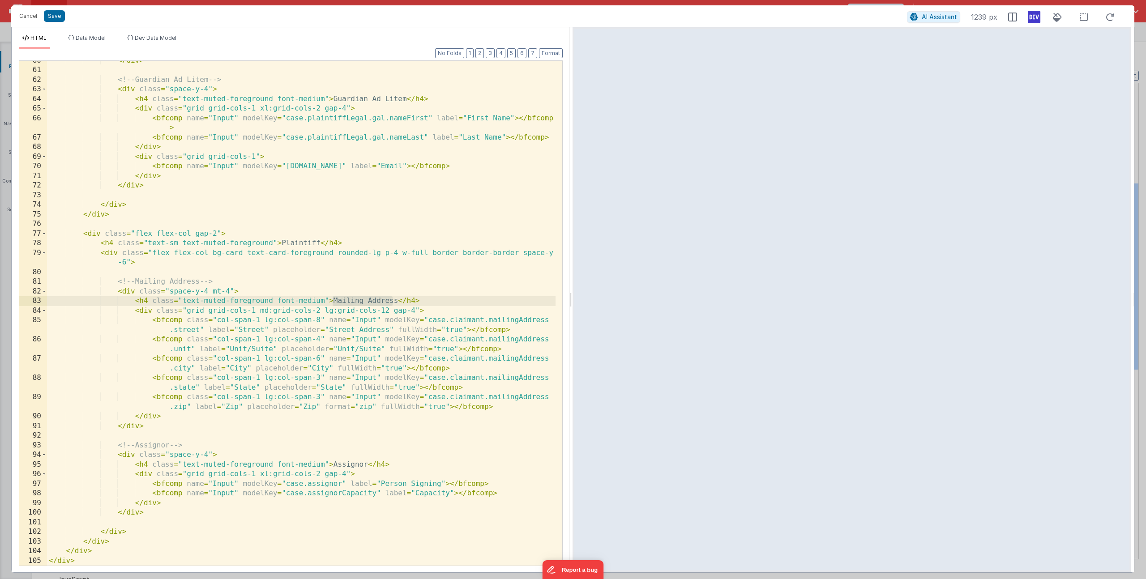
click at [315, 244] on div "</ div > <!-- Guardian Ad Litem --> < div class = "space-y-4" > < h4 class = "t…" at bounding box center [301, 318] width 509 height 524
drag, startPoint x: 229, startPoint y: 290, endPoint x: 214, endPoint y: 293, distance: 15.5
click at [214, 293] on div "</ div > <!-- Guardian Ad Litem --> < div class = "space-y-4" > < h4 class = "t…" at bounding box center [301, 318] width 509 height 524
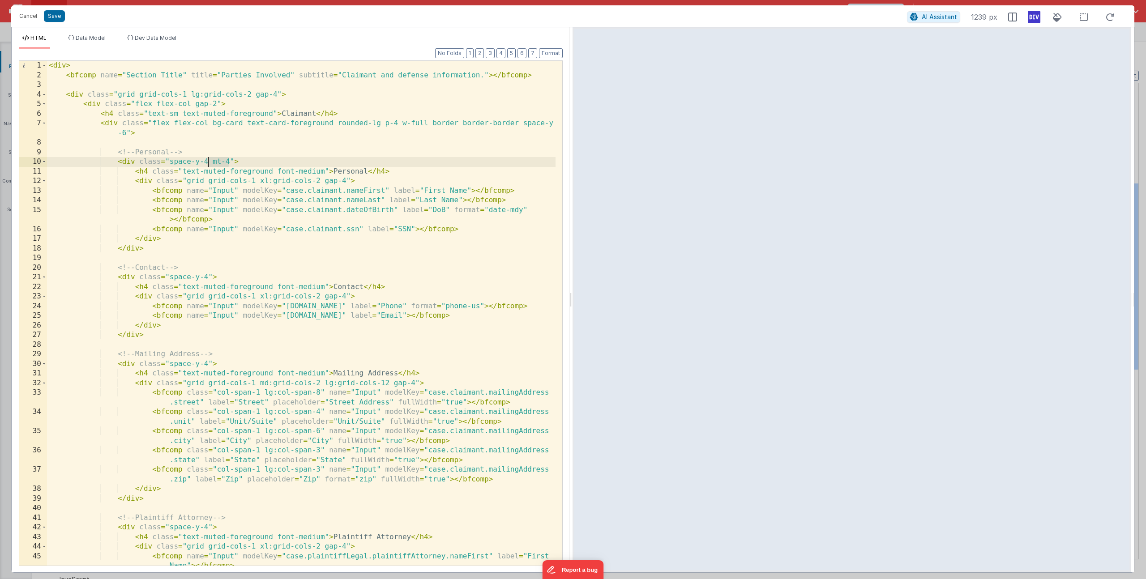
drag, startPoint x: 226, startPoint y: 162, endPoint x: 207, endPoint y: 162, distance: 18.8
click at [207, 162] on div "< div > < bfcomp name = "Section Title" title = "Parties Involved" subtitle = "…" at bounding box center [301, 328] width 509 height 534
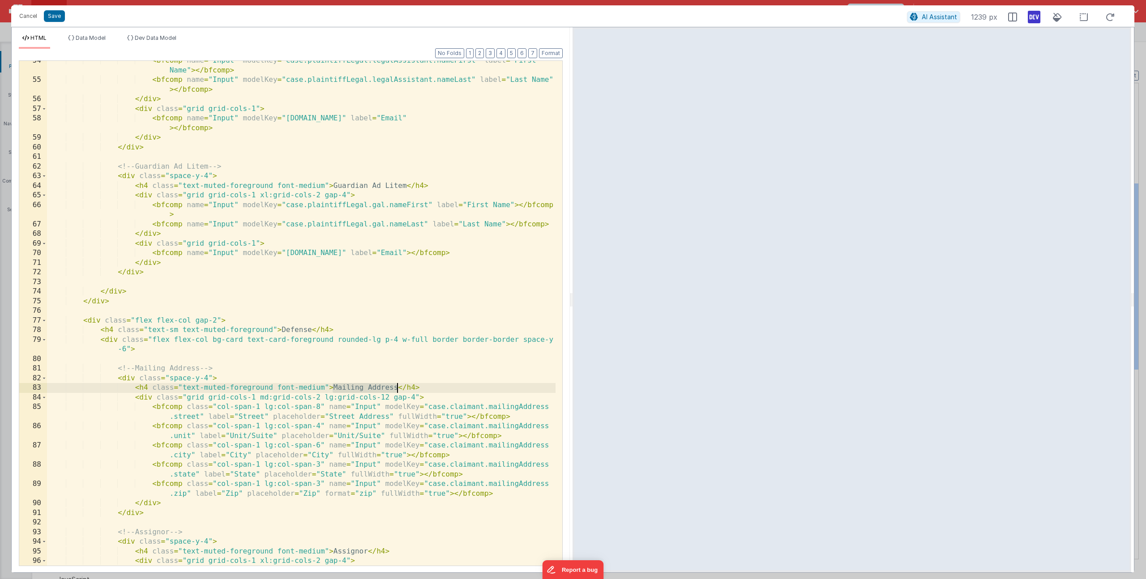
drag, startPoint x: 333, startPoint y: 388, endPoint x: 398, endPoint y: 386, distance: 64.0
click at [398, 386] on div "< bfcomp name = "Input" modelKey = "case.plaintiffLegal.legalAssistant.nameFirs…" at bounding box center [301, 323] width 509 height 534
click at [94, 38] on span "Data Model" at bounding box center [91, 37] width 30 height 7
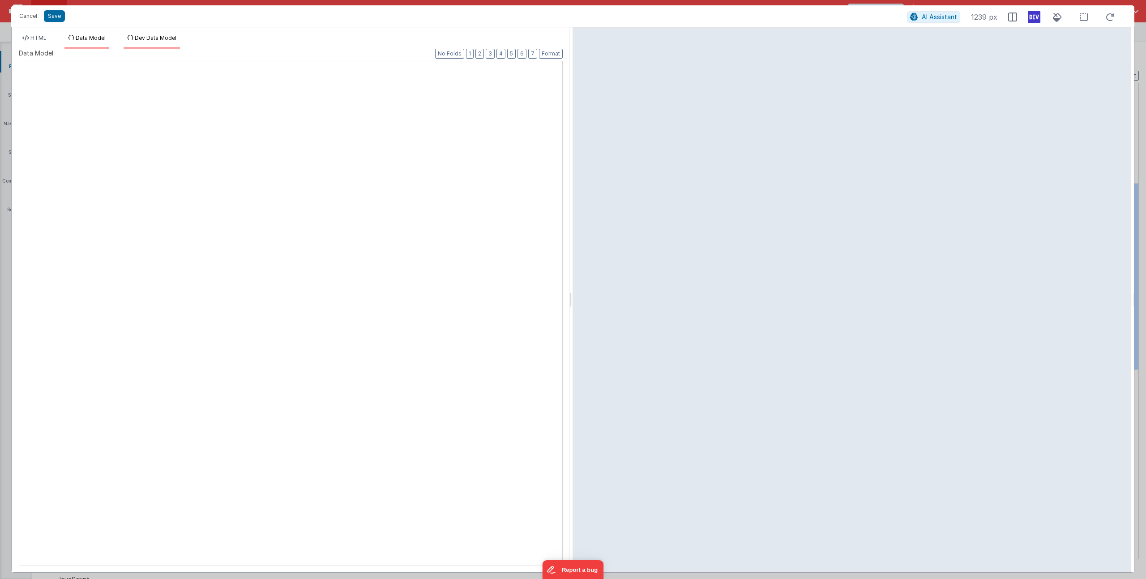
click at [146, 40] on span "Dev Data Model" at bounding box center [156, 37] width 42 height 7
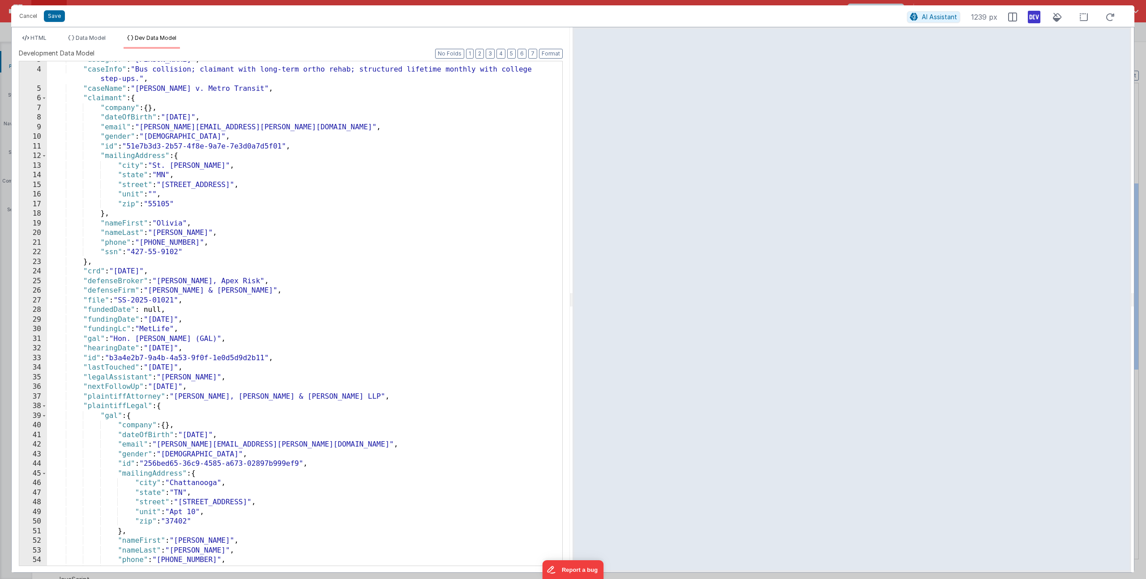
scroll to position [0, 0]
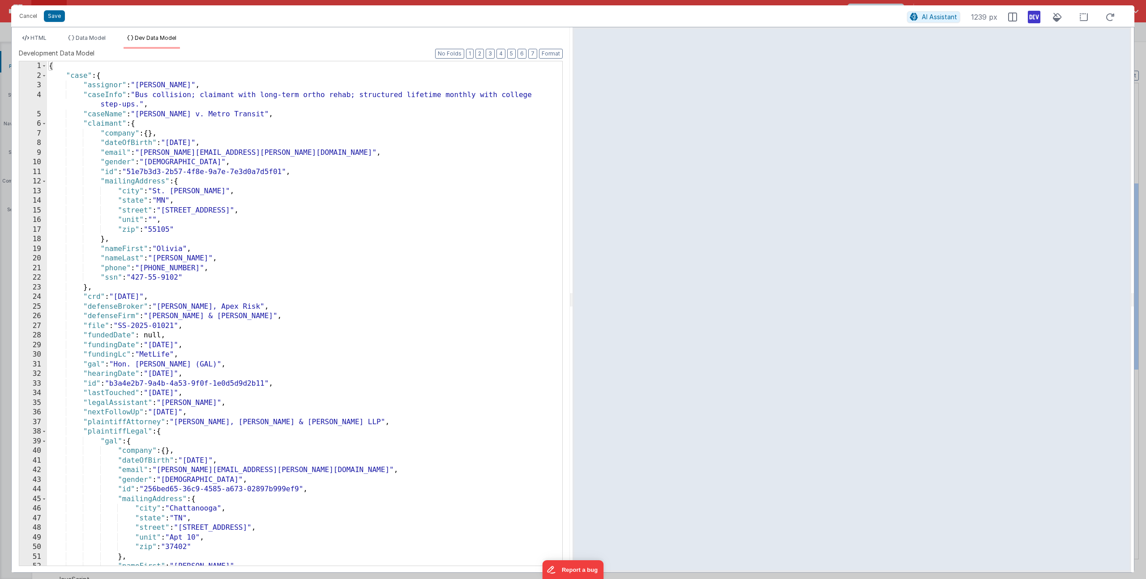
click at [52, 22] on div "Cancel Save AI Assistant 1239 px" at bounding box center [572, 15] width 1123 height 21
click at [53, 19] on button "Save" at bounding box center [54, 16] width 21 height 12
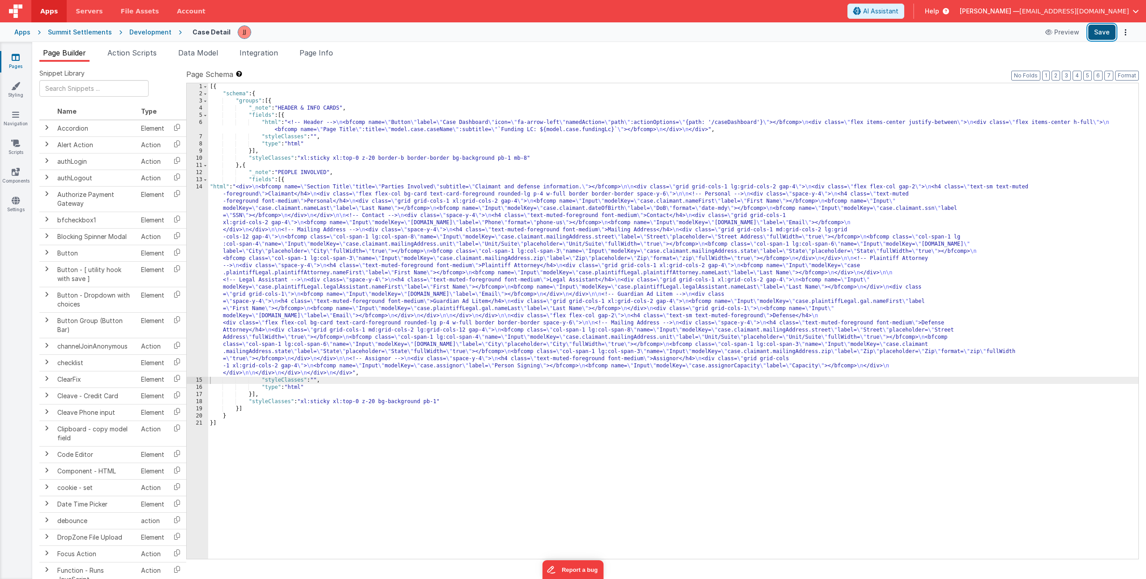
click at [1101, 33] on button "Save" at bounding box center [1101, 32] width 27 height 15
click at [247, 233] on div "[{ "schema" : { "groups" : [{ "_note" : "HEADER & INFO CARDS" , "fields" : [{ "…" at bounding box center [673, 328] width 930 height 490
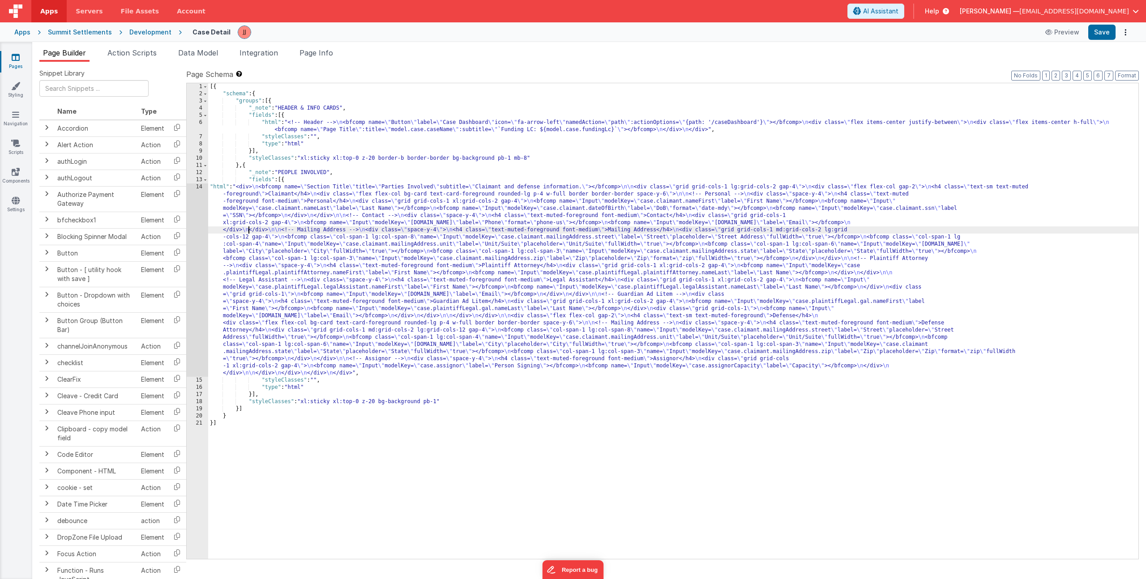
click at [191, 223] on div "14" at bounding box center [197, 280] width 21 height 193
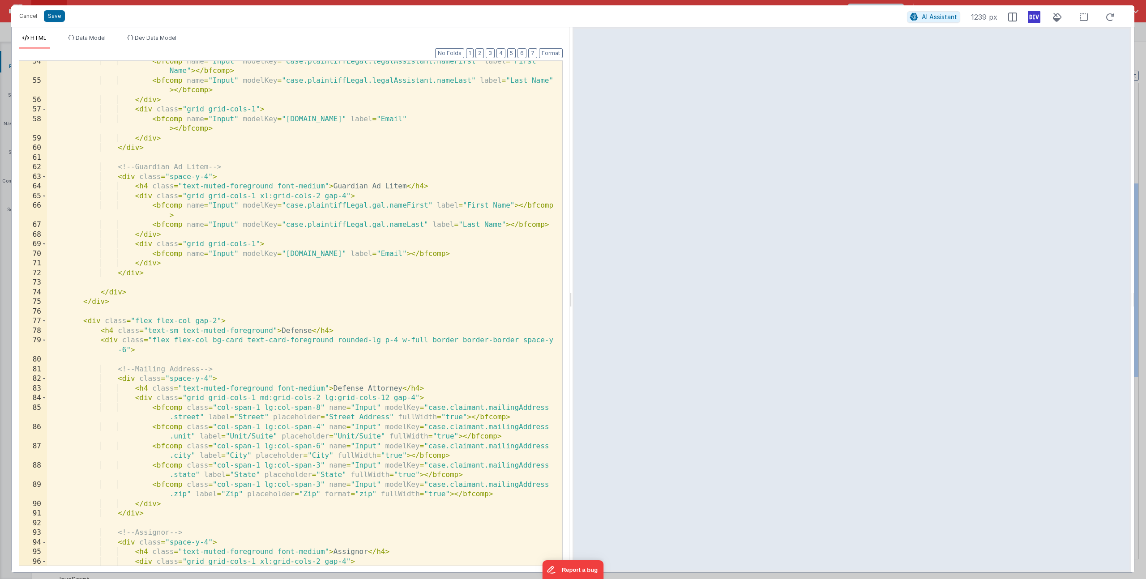
scroll to position [688, 0]
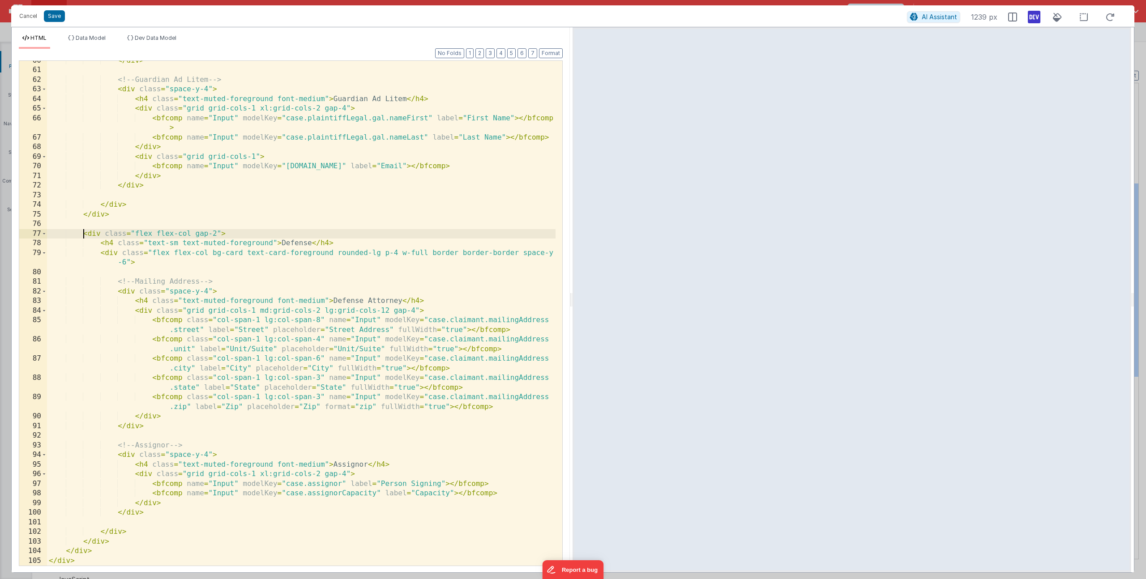
click at [83, 234] on div "</ div > <!-- Guardian Ad Litem --> < div class = "space-y-4" > < h4 class = "t…" at bounding box center [301, 318] width 509 height 524
click at [90, 232] on div "</ div > <!-- Guardian Ad Litem --> < div class = "space-y-4" > < h4 class = "t…" at bounding box center [301, 318] width 509 height 524
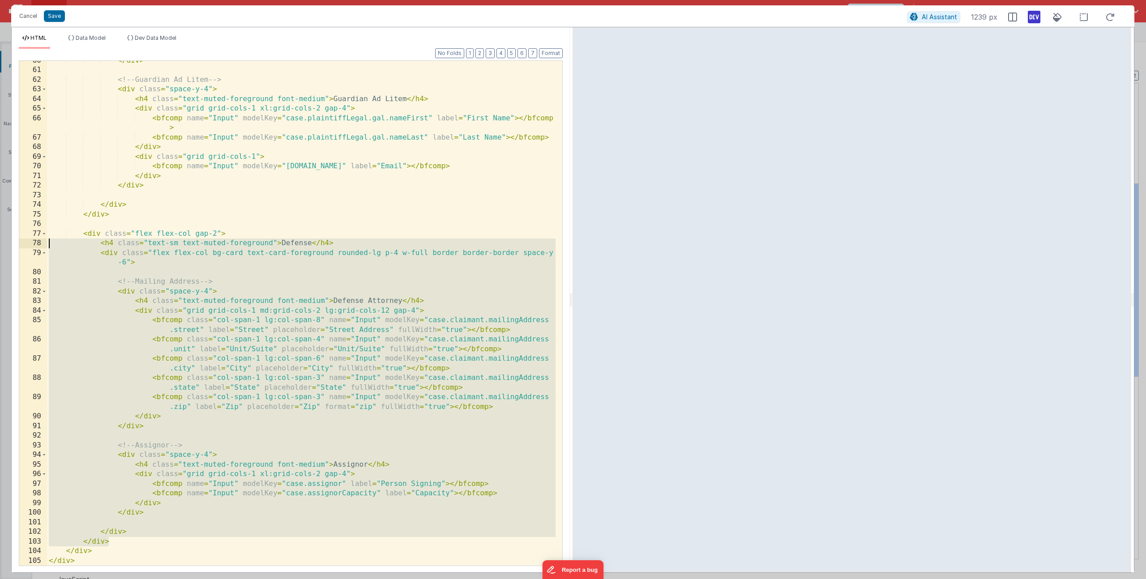
drag, startPoint x: 108, startPoint y: 539, endPoint x: -92, endPoint y: 232, distance: 366.3
click at [0, 232] on html "Cancel Save AI Assistant 1239 px HTML Data Model Dev Data Model Format 7 6 5 4 …" at bounding box center [573, 289] width 1146 height 579
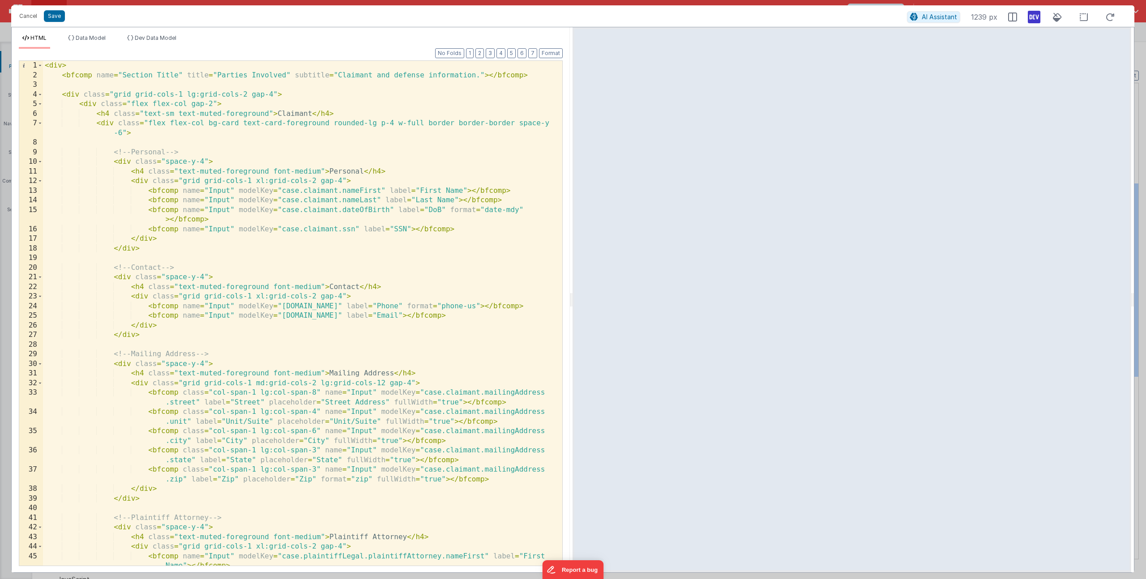
scroll to position [0, 0]
drag, startPoint x: 187, startPoint y: 95, endPoint x: 245, endPoint y: 92, distance: 58.7
click at [245, 92] on div "< div > < bfcomp name = "Section Title" title = "Parties Involved" subtitle = "…" at bounding box center [299, 328] width 513 height 534
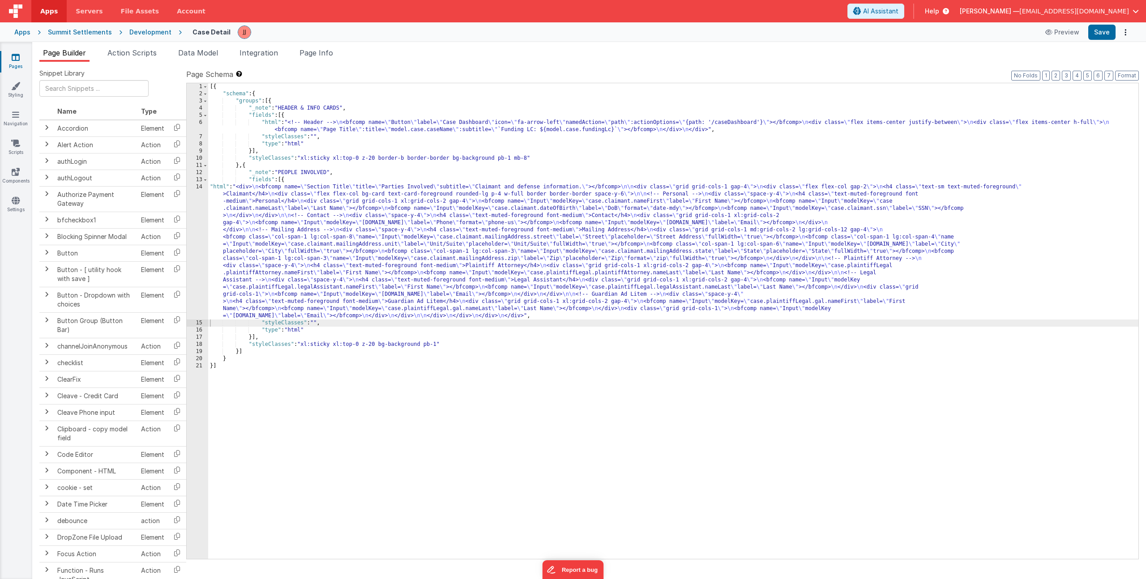
click at [362, 255] on div "[{ "schema" : { "groups" : [{ "_note" : "HEADER & INFO CARDS" , "fields" : [{ "…" at bounding box center [673, 328] width 930 height 490
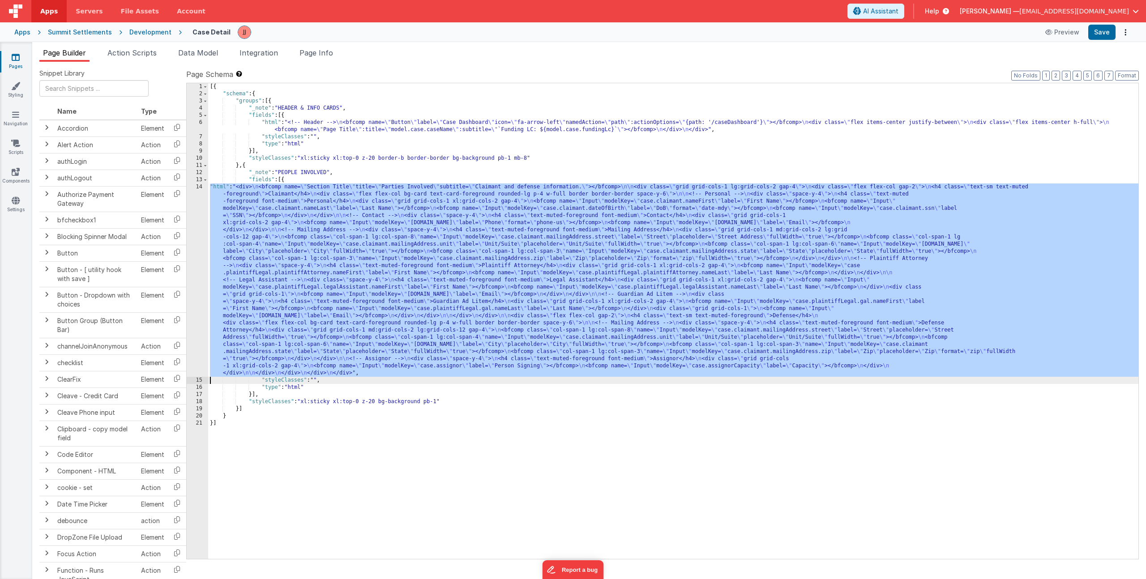
click at [336, 257] on div "[{ "schema" : { "groups" : [{ "_note" : "HEADER & INFO CARDS" , "fields" : [{ "…" at bounding box center [673, 328] width 930 height 490
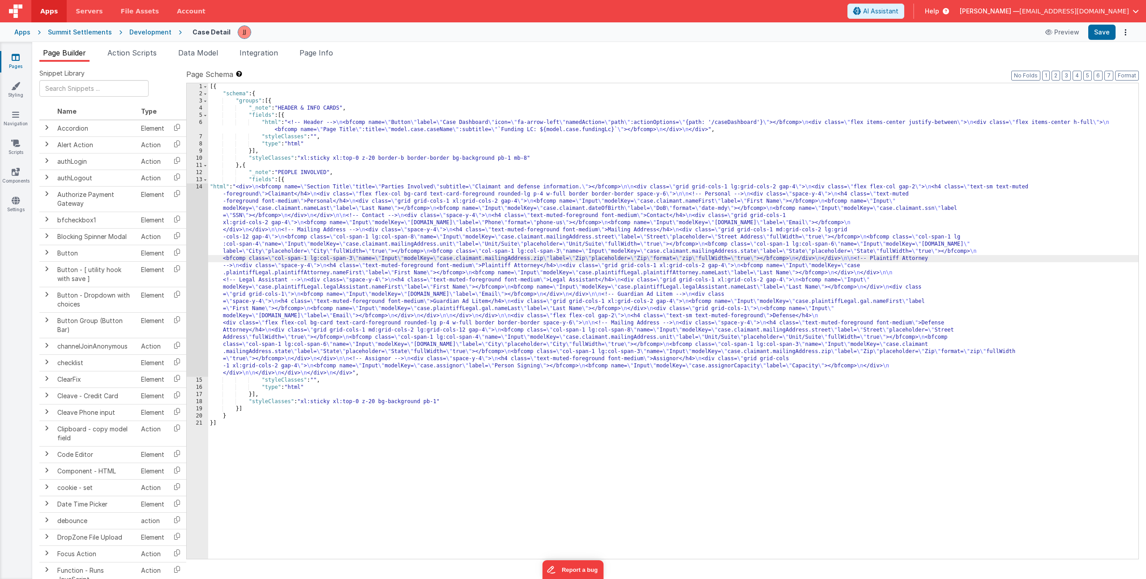
click at [199, 263] on div "14" at bounding box center [197, 280] width 21 height 193
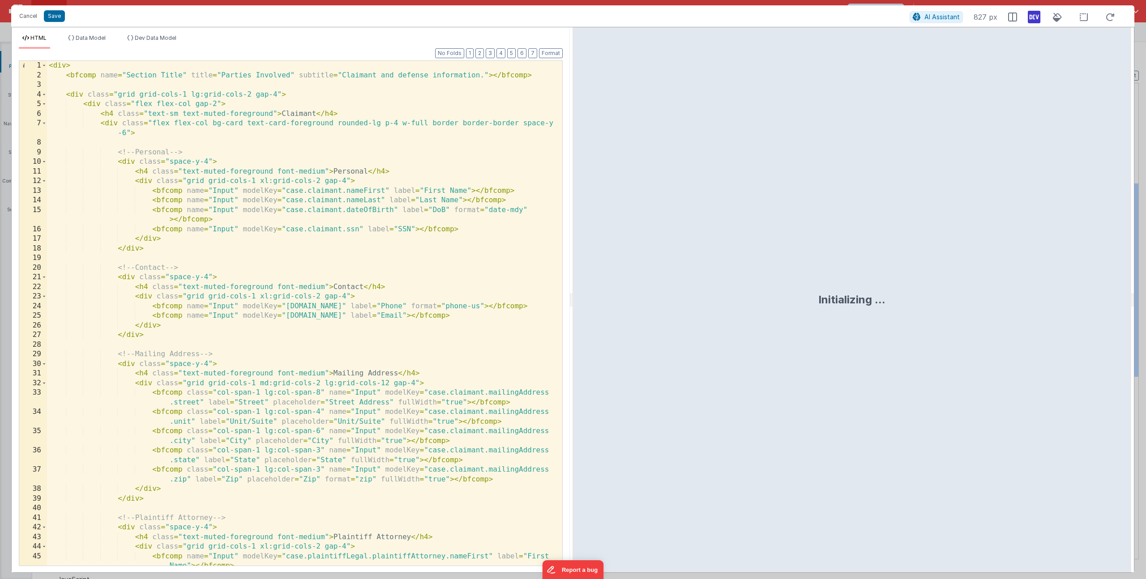
click at [193, 93] on div "< div > < bfcomp name = "Section Title" title = "Parties Involved" subtitle = "…" at bounding box center [301, 328] width 509 height 534
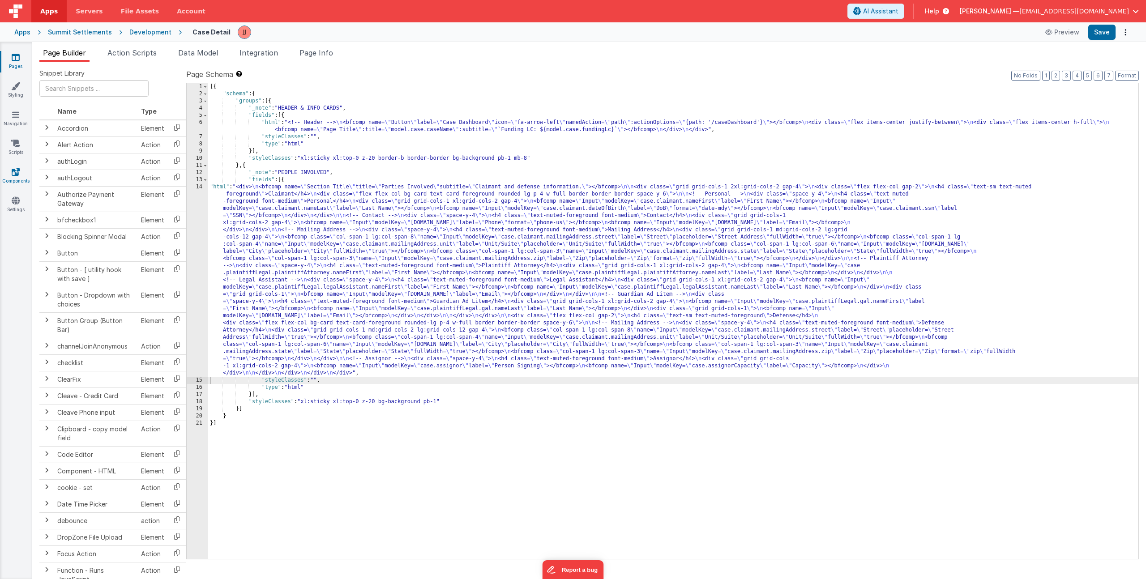
click at [13, 178] on link "Components" at bounding box center [16, 176] width 32 height 18
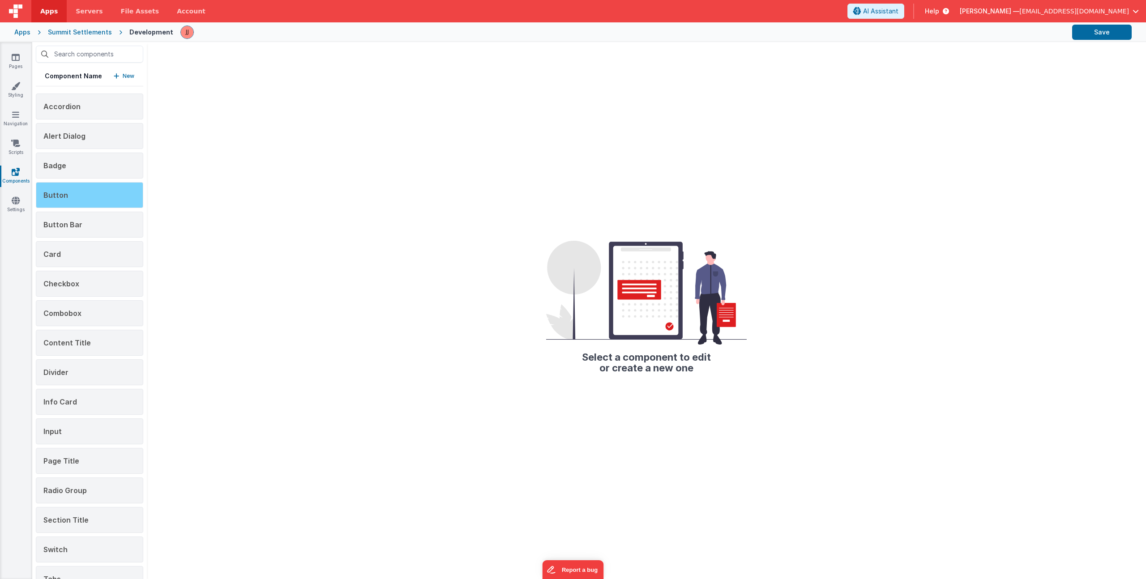
click at [117, 203] on div "Button" at bounding box center [89, 195] width 107 height 26
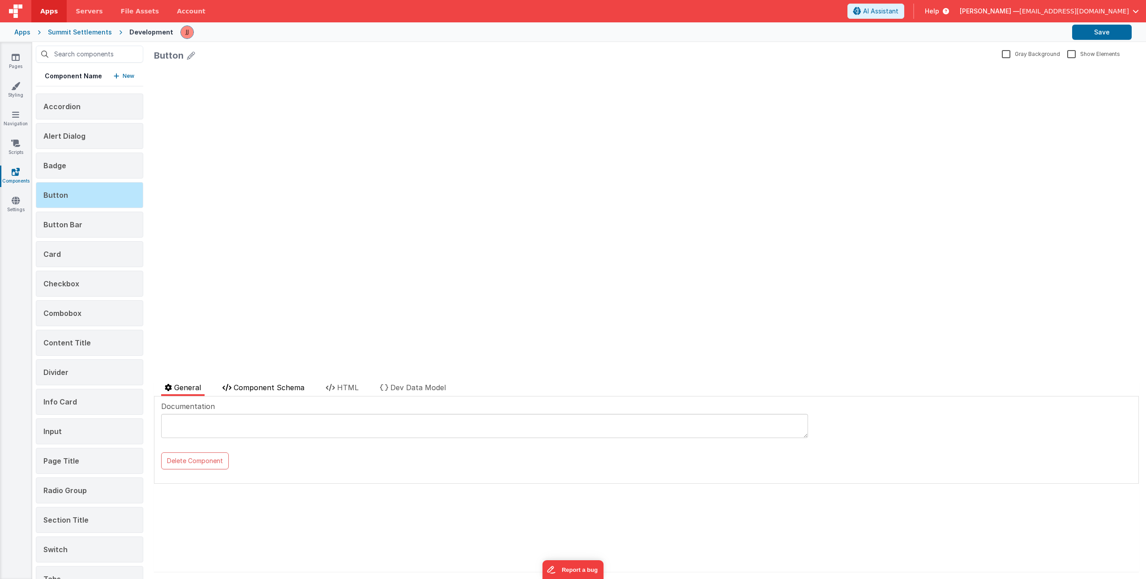
click at [256, 386] on span "Component Schema" at bounding box center [269, 387] width 71 height 9
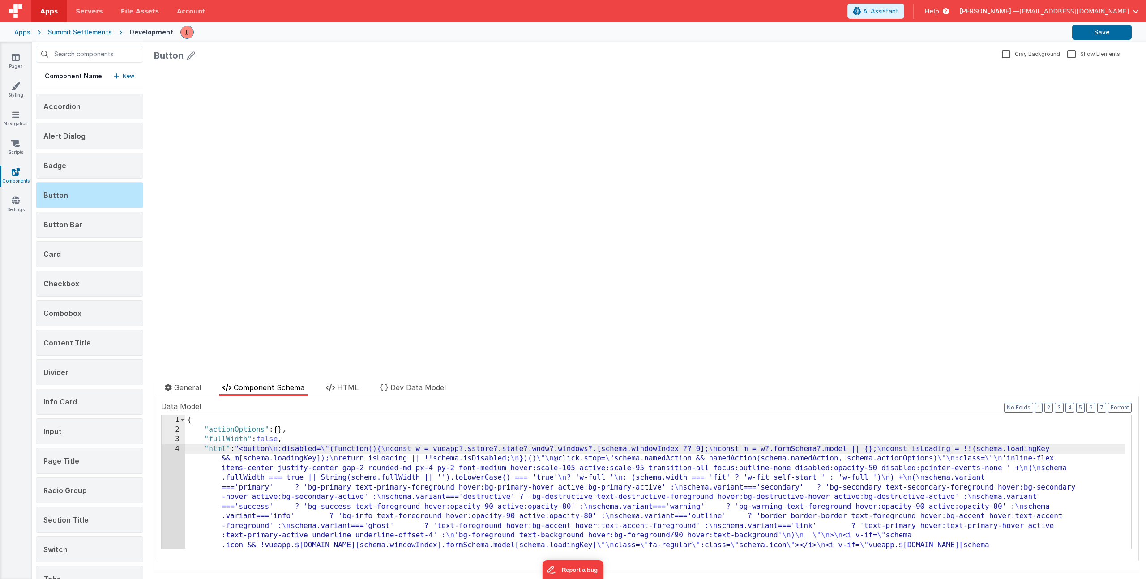
click at [294, 448] on div "{ "actionOptions" : { } , "fullWidth" : false , "html" : "<button \n :disabled=…" at bounding box center [654, 544] width 939 height 259
click at [293, 456] on div "{ "actionOptions" : { } , "fullWidth" : false , "html" : "<button \n :disabled=…" at bounding box center [654, 544] width 939 height 259
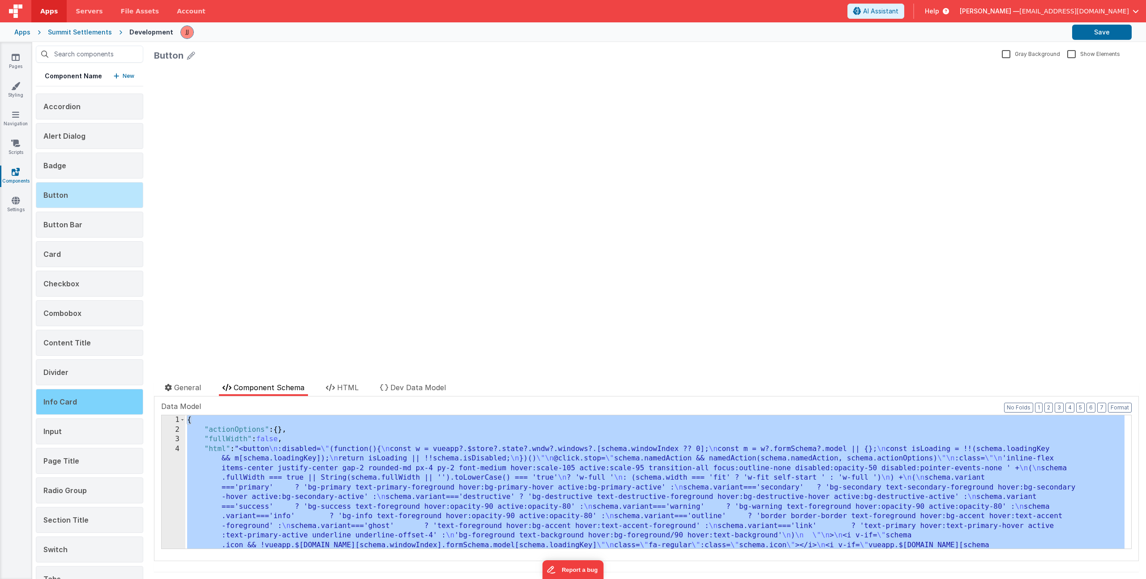
click at [57, 403] on span "Info Card" at bounding box center [60, 402] width 34 height 9
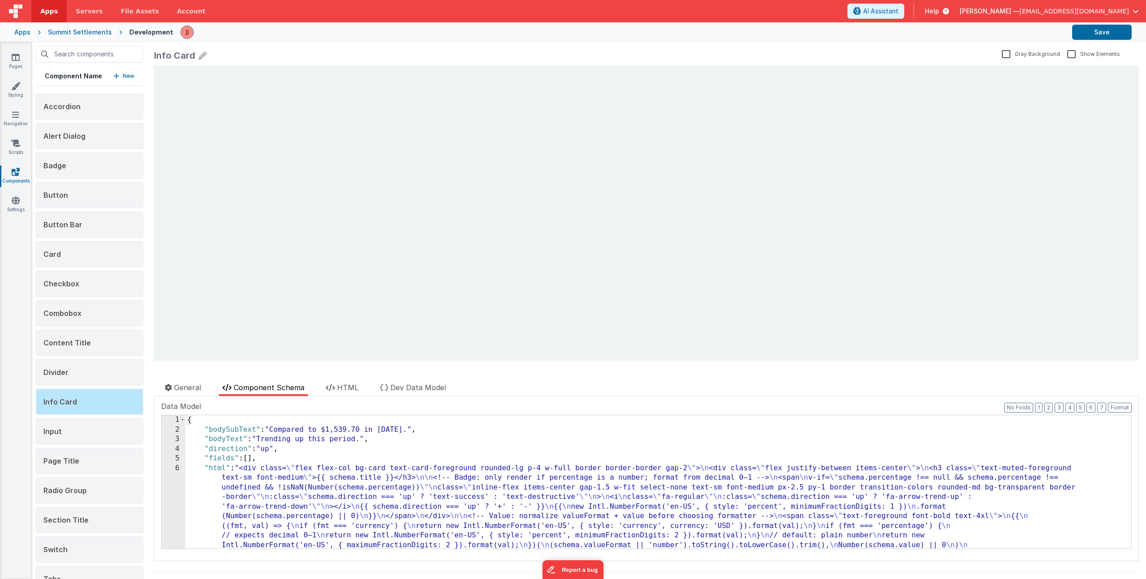
click at [329, 462] on div "{ "bodySubText" : "Compared to $1,539.70 in [DATE]." , "bodyText" : "Trending u…" at bounding box center [654, 539] width 939 height 249
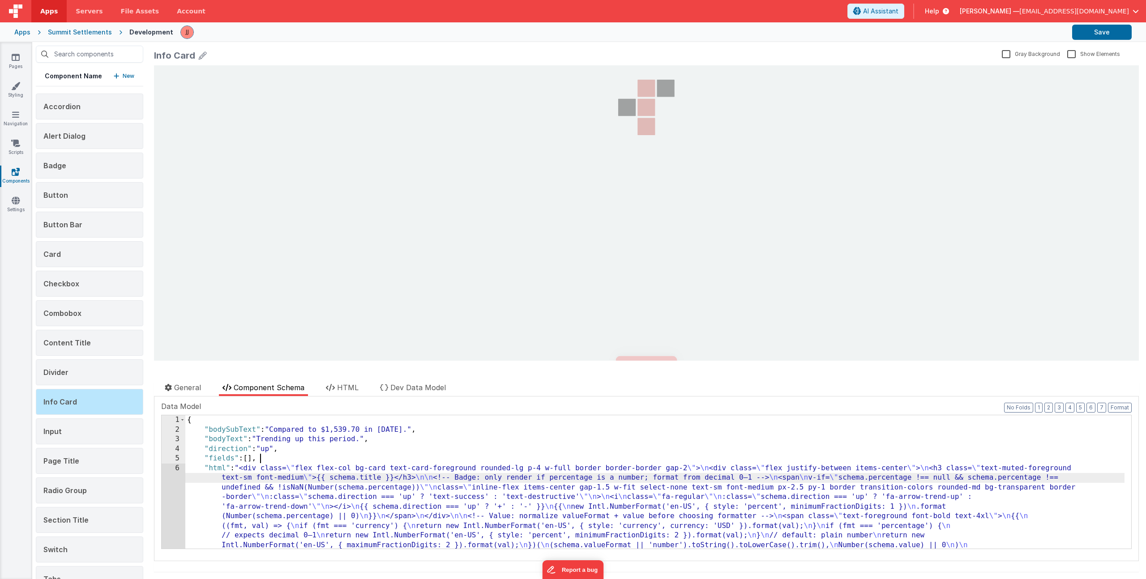
click at [331, 476] on div "{ "bodySubText" : "Compared to $1,539.70 in [DATE]." , "bodyText" : "Trending u…" at bounding box center [654, 539] width 939 height 249
click at [329, 478] on div "{ "bodySubText" : "Compared to $1,539.70 in [DATE]." , "bodyText" : "Trending u…" at bounding box center [654, 539] width 939 height 249
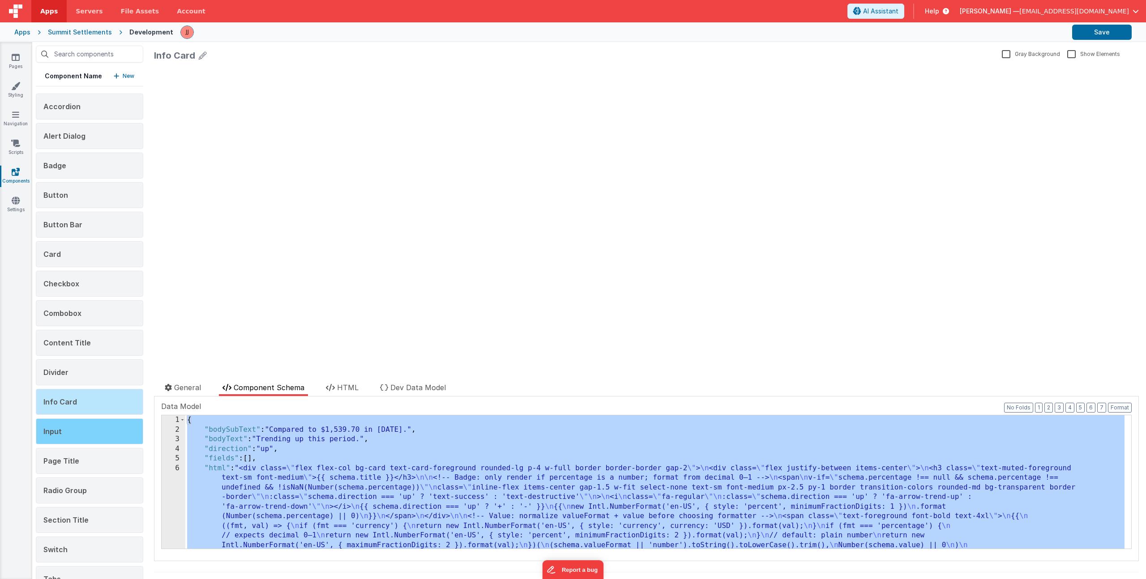
click at [72, 434] on div "Input" at bounding box center [89, 432] width 107 height 26
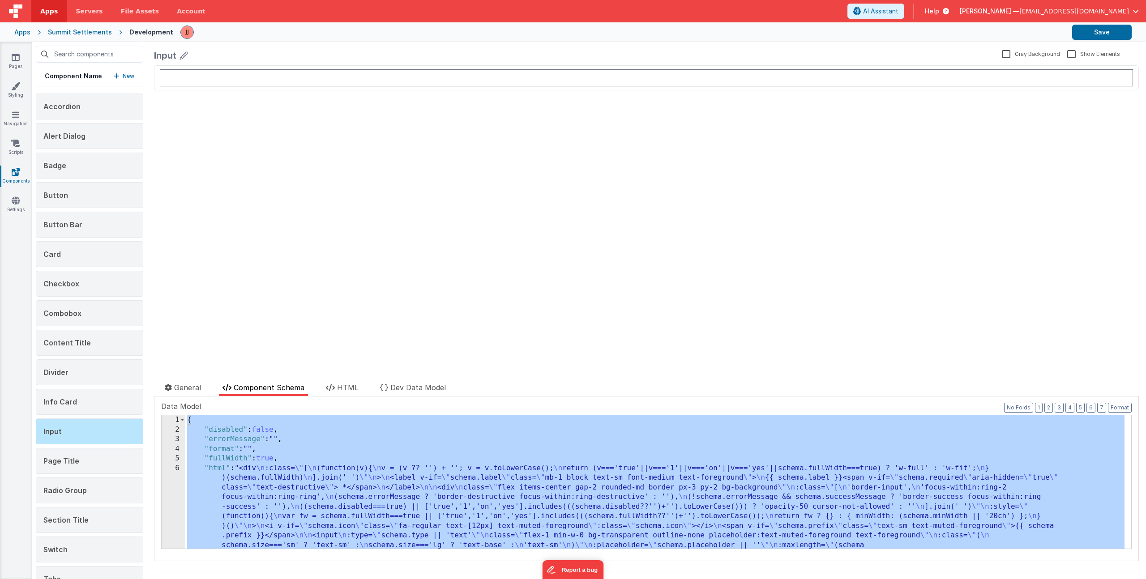
scroll to position [271, 0]
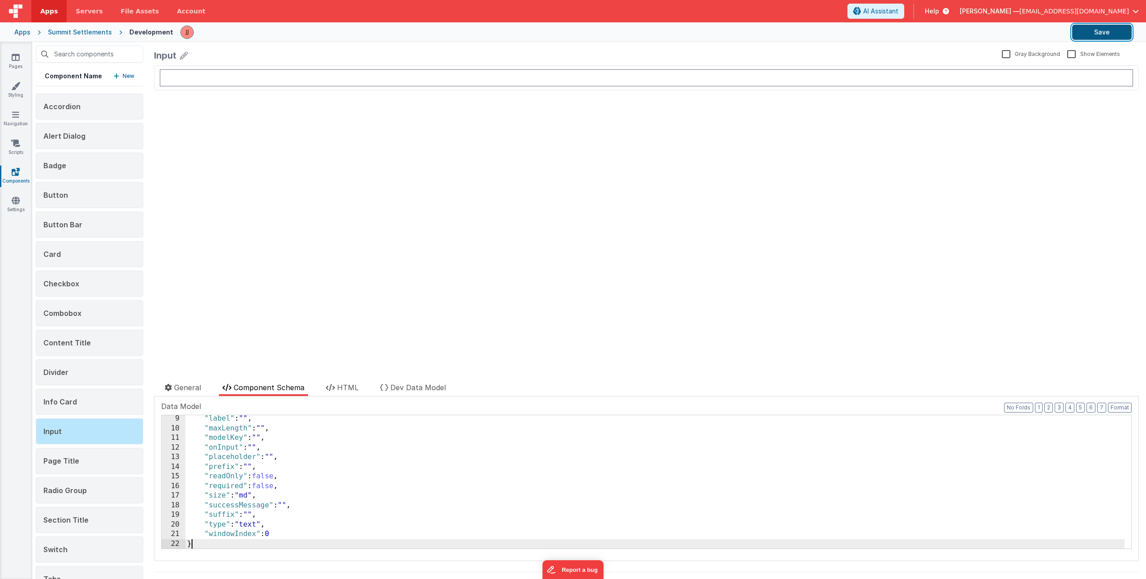
click at [1104, 30] on button "Save" at bounding box center [1102, 32] width 60 height 15
click at [88, 311] on div "Combobox" at bounding box center [89, 313] width 107 height 26
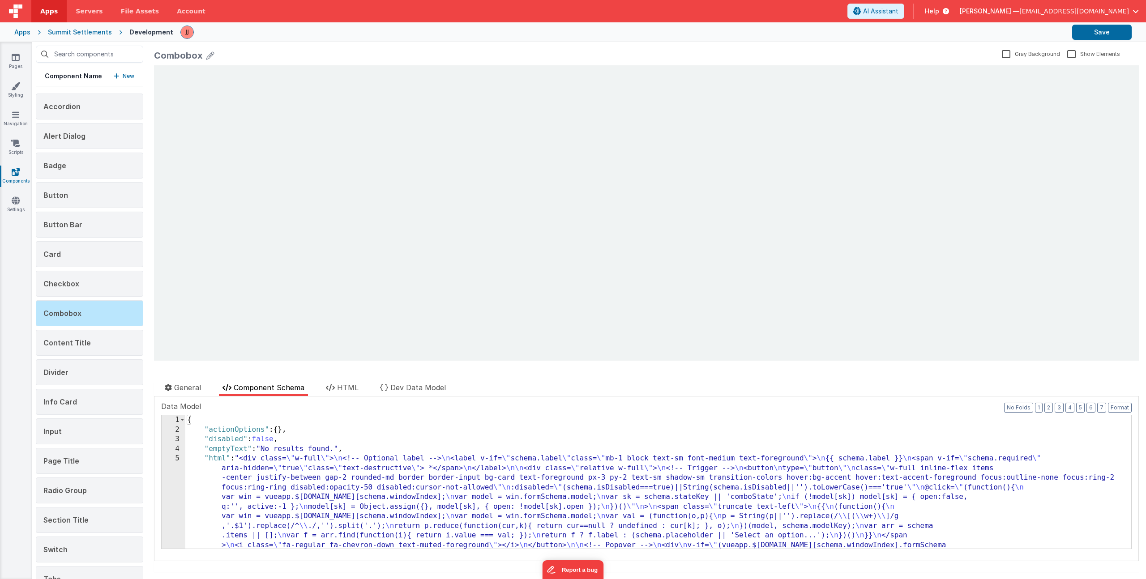
scroll to position [0, 0]
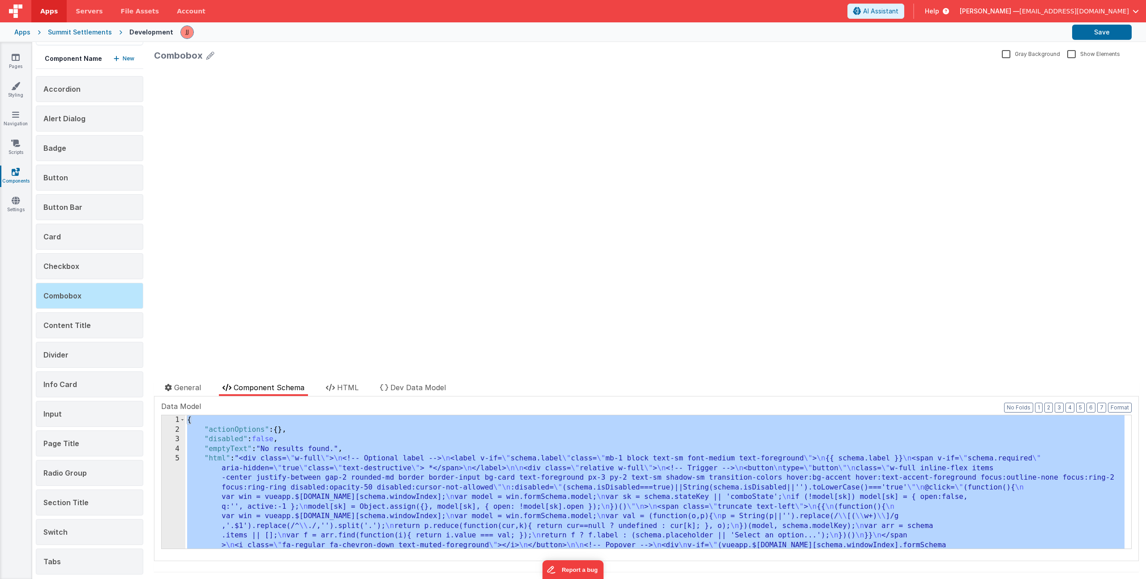
scroll to position [24, 0]
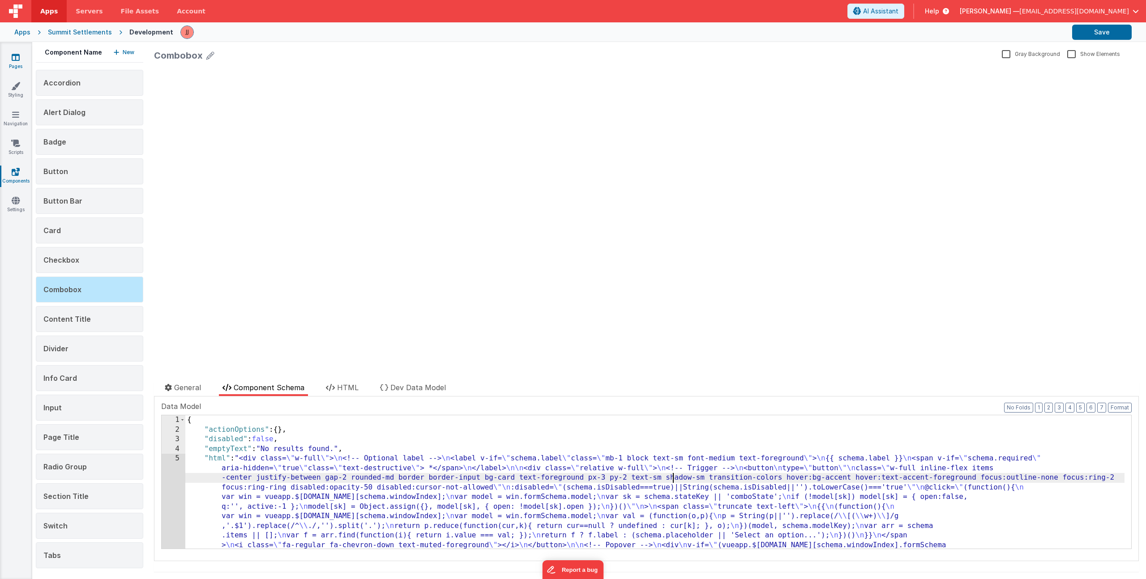
click at [12, 62] on link "Pages" at bounding box center [16, 62] width 32 height 18
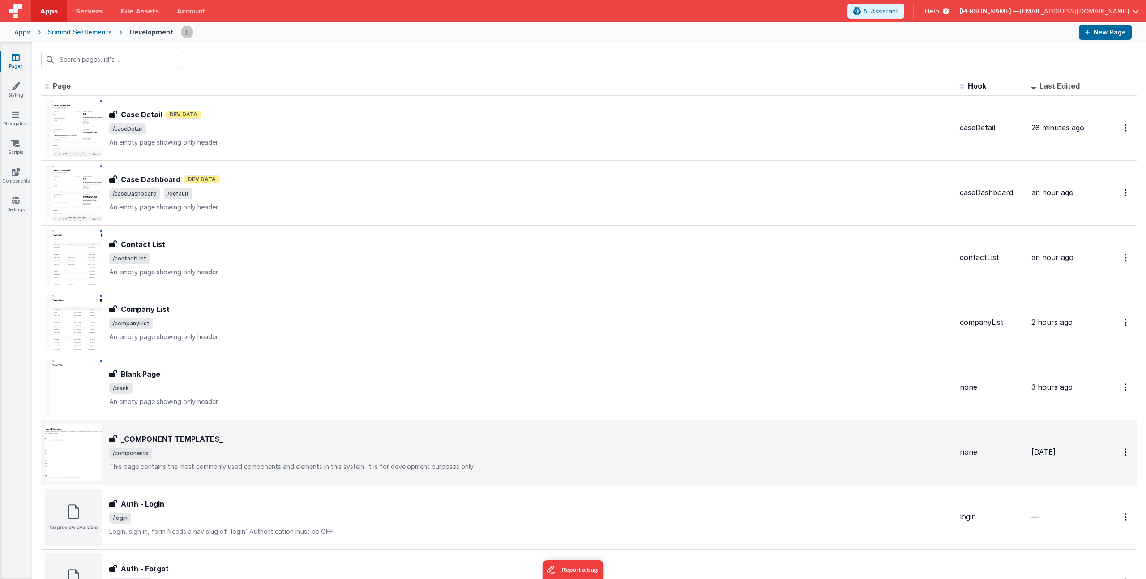
click at [177, 437] on h3 "_COMPONENT TEMPLATES_" at bounding box center [172, 439] width 102 height 11
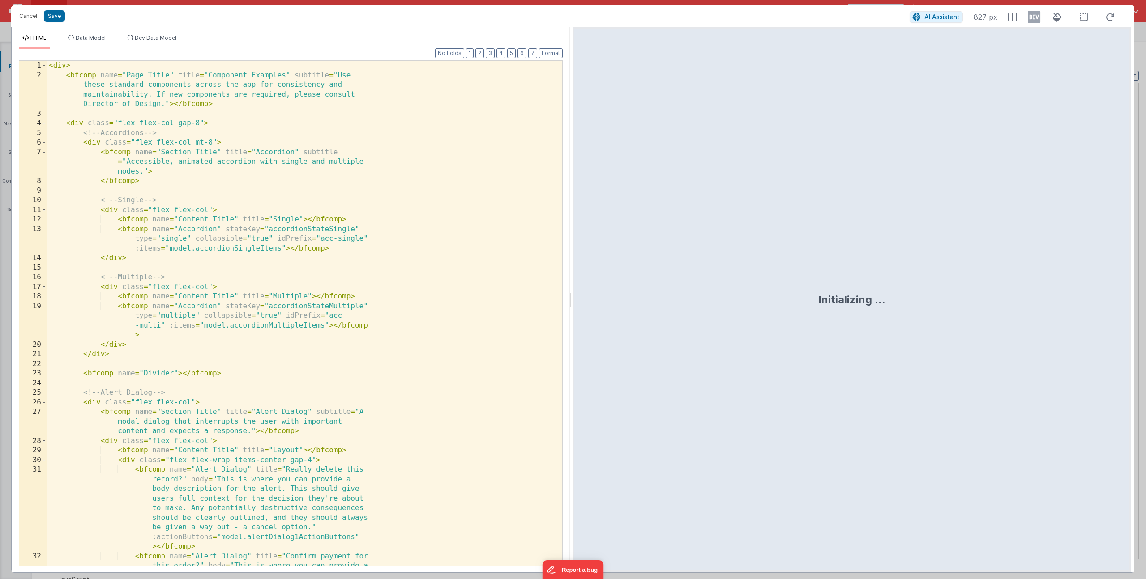
scroll to position [233, 0]
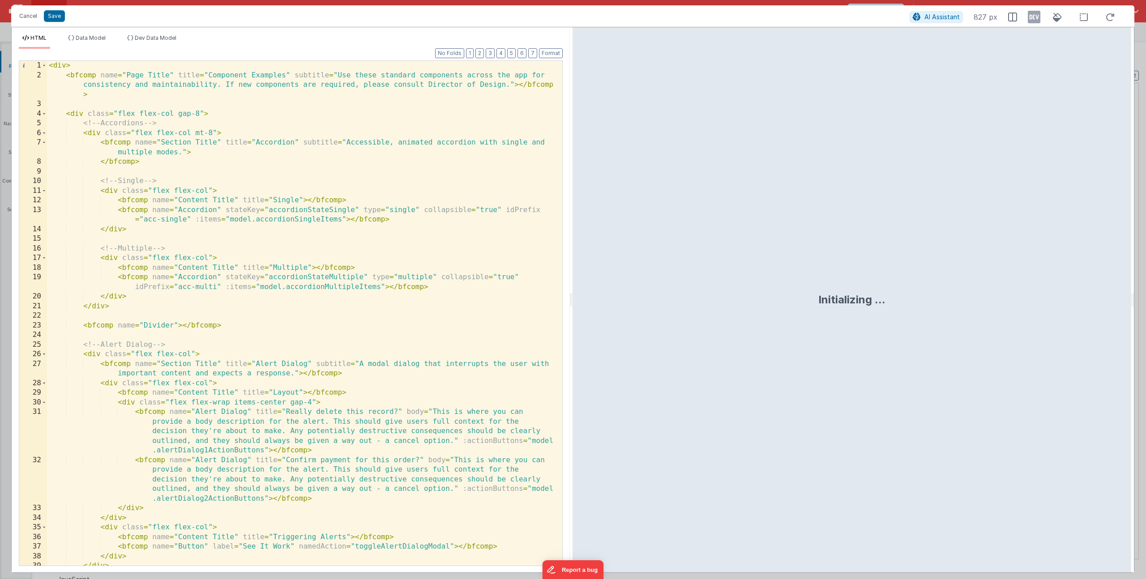
click at [196, 277] on div "< div > < bfcomp name = "Page Title" title = "Component Examples" subtitle = "U…" at bounding box center [301, 323] width 509 height 524
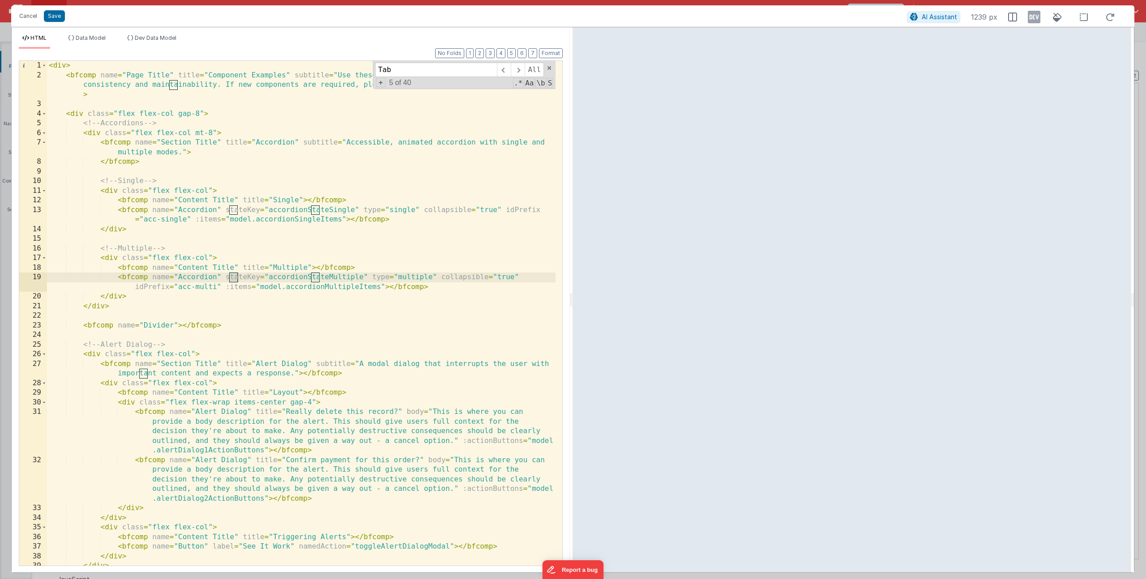
scroll to position [3133, 0]
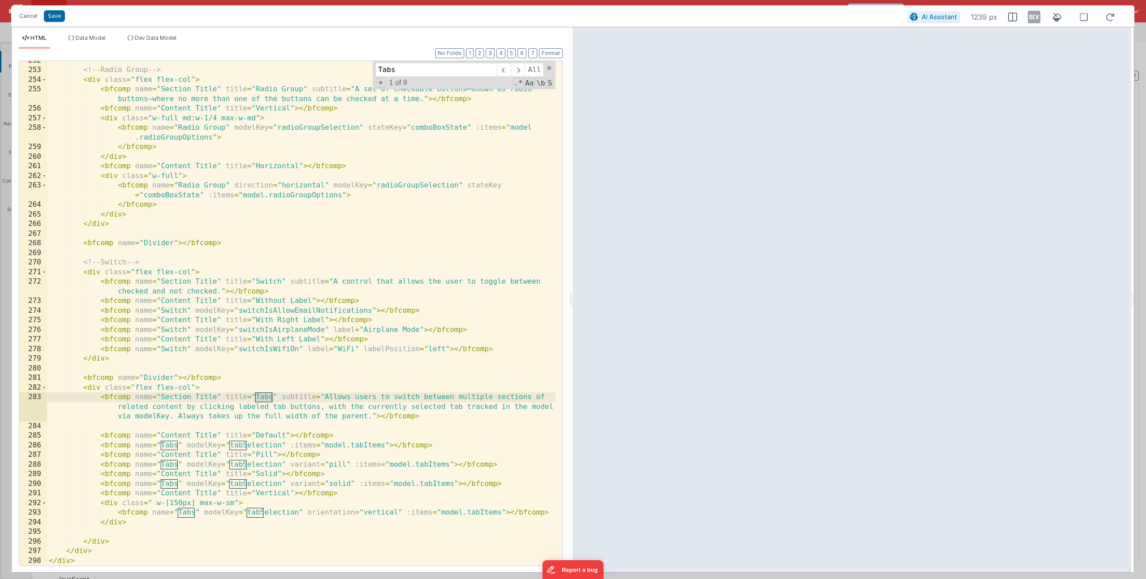
type input "Tabs"
click at [328, 456] on div "<!-- Radio Group --> < div class = "flex flex-col" > < bfcomp name = "Section T…" at bounding box center [301, 318] width 509 height 524
drag, startPoint x: 453, startPoint y: 445, endPoint x: 101, endPoint y: 446, distance: 352.7
click at [101, 446] on div "<!-- Radio Group --> < div class = "flex flex-col" > < bfcomp name = "Section T…" at bounding box center [301, 318] width 509 height 524
click at [35, 17] on button "Cancel" at bounding box center [28, 16] width 27 height 13
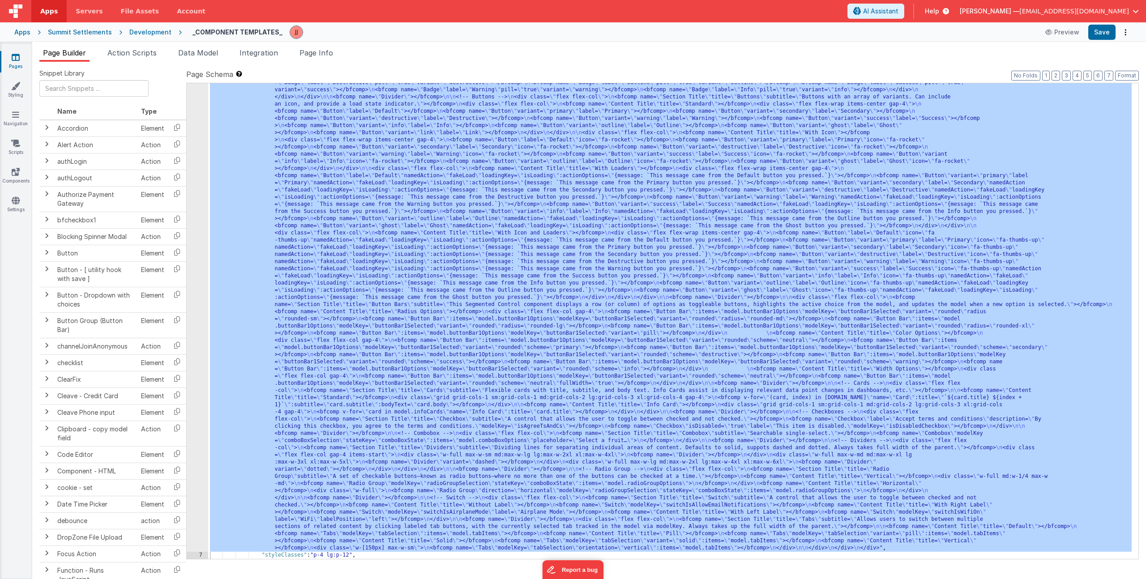
click at [18, 54] on icon at bounding box center [16, 57] width 8 height 9
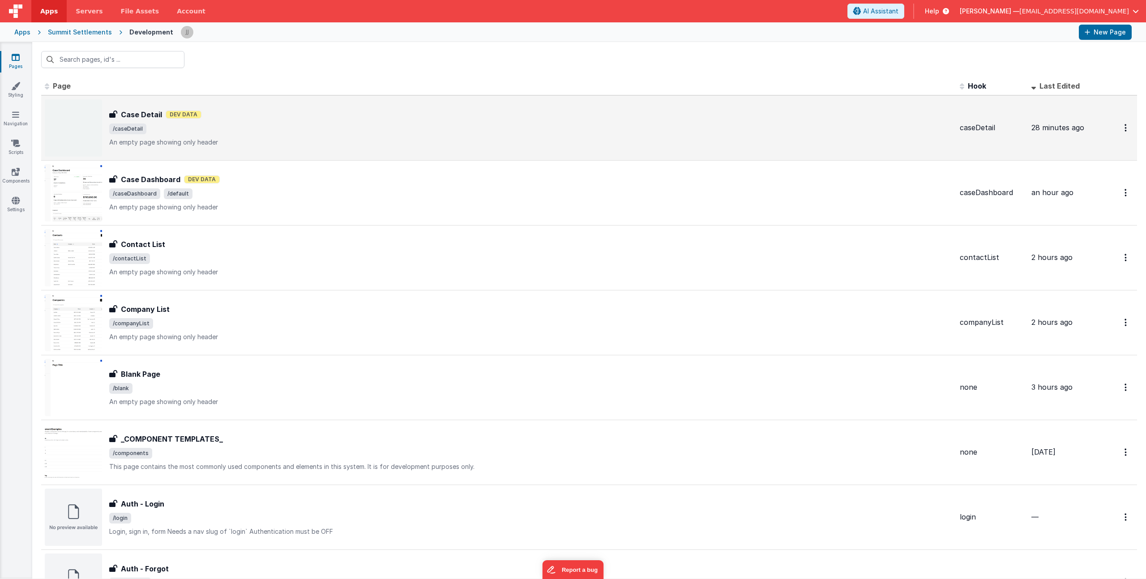
click at [270, 131] on span "/caseDetail" at bounding box center [530, 129] width 843 height 11
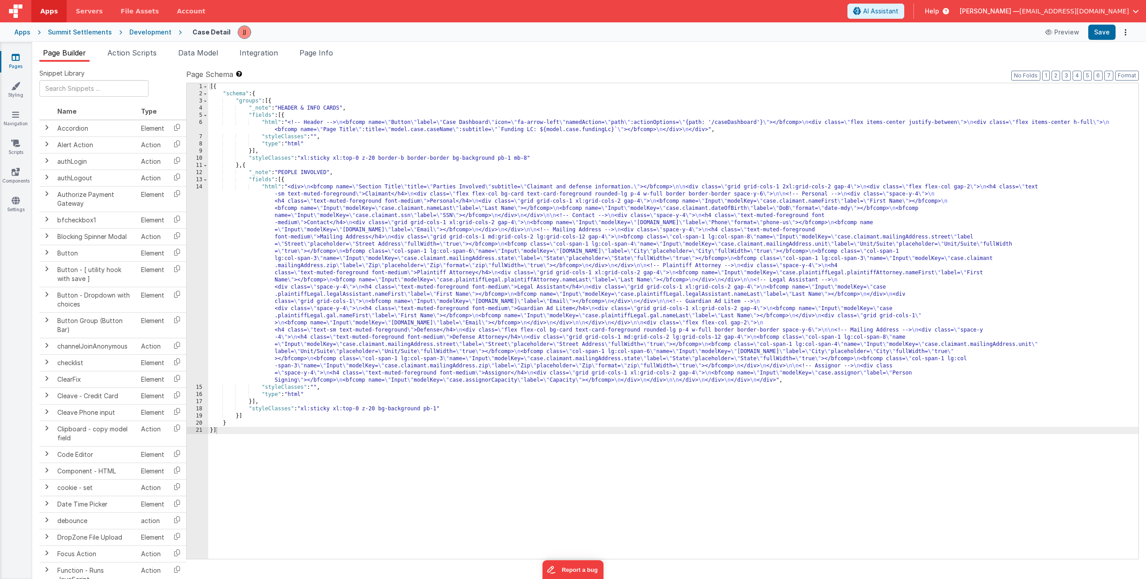
click at [292, 124] on div "[{ "schema" : { "groups" : [{ "_note" : "HEADER & INFO CARDS" , "fields" : [{ "…" at bounding box center [673, 328] width 930 height 490
click at [193, 127] on div "6" at bounding box center [197, 126] width 21 height 14
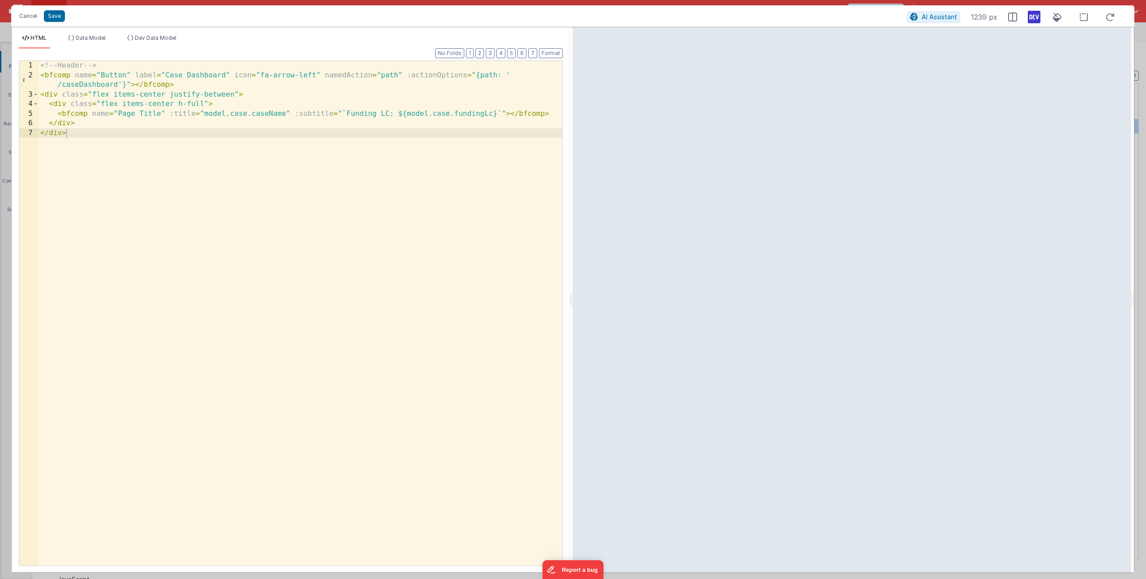
click at [81, 121] on div "<!-- Header --> < bfcomp name = "Button" label = "Case Dashboard" icon = "fa-ar…" at bounding box center [300, 323] width 524 height 524
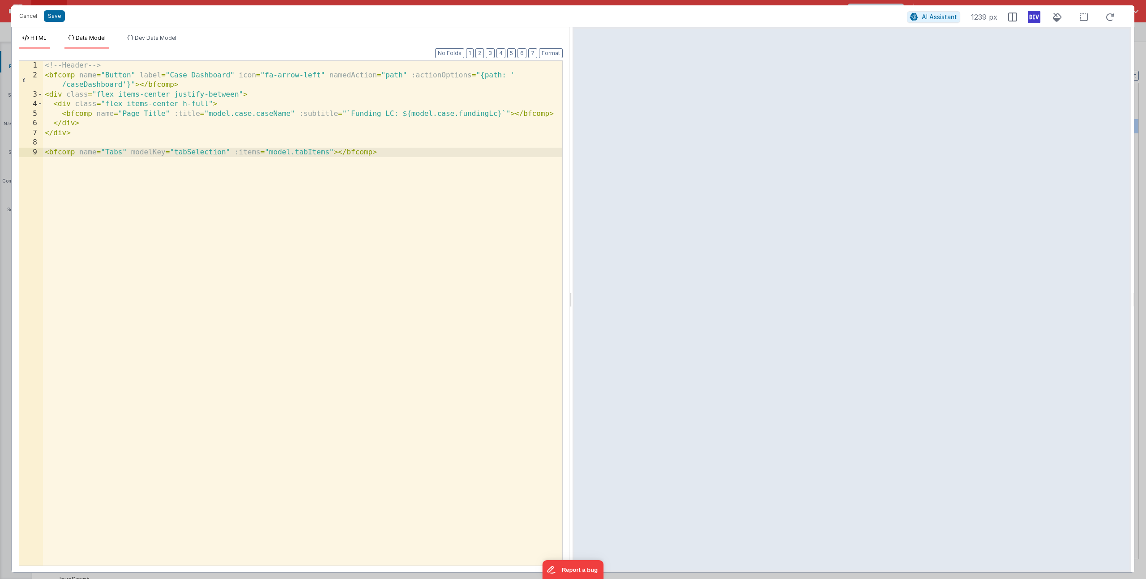
click at [87, 41] on li "Data Model" at bounding box center [86, 41] width 45 height 14
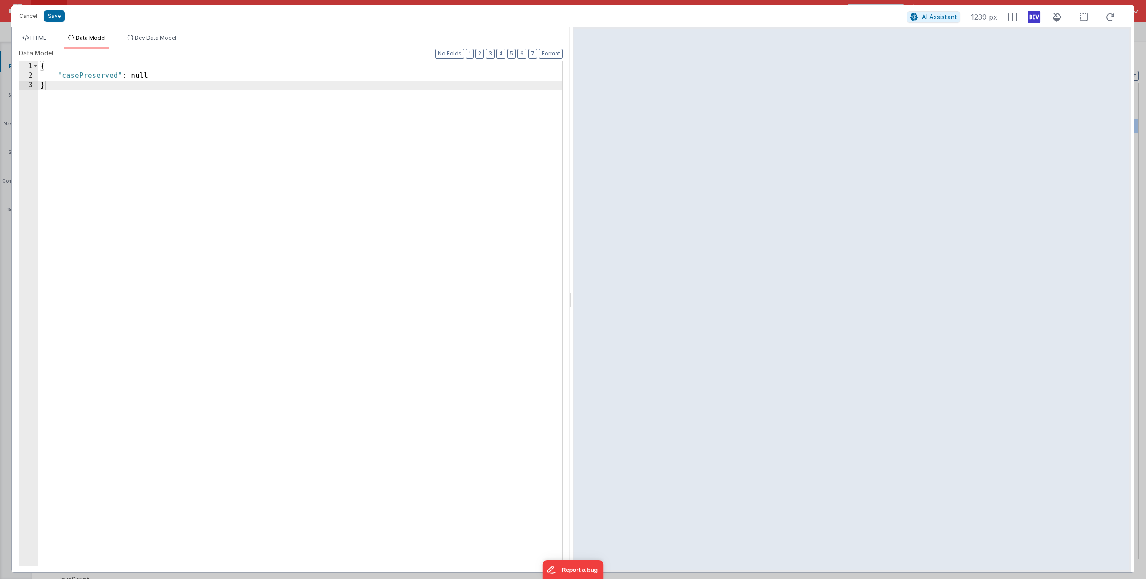
click at [155, 75] on div "{ "casePreserved" : null }" at bounding box center [300, 323] width 524 height 524
click at [42, 42] on li "HTML" at bounding box center [34, 41] width 31 height 14
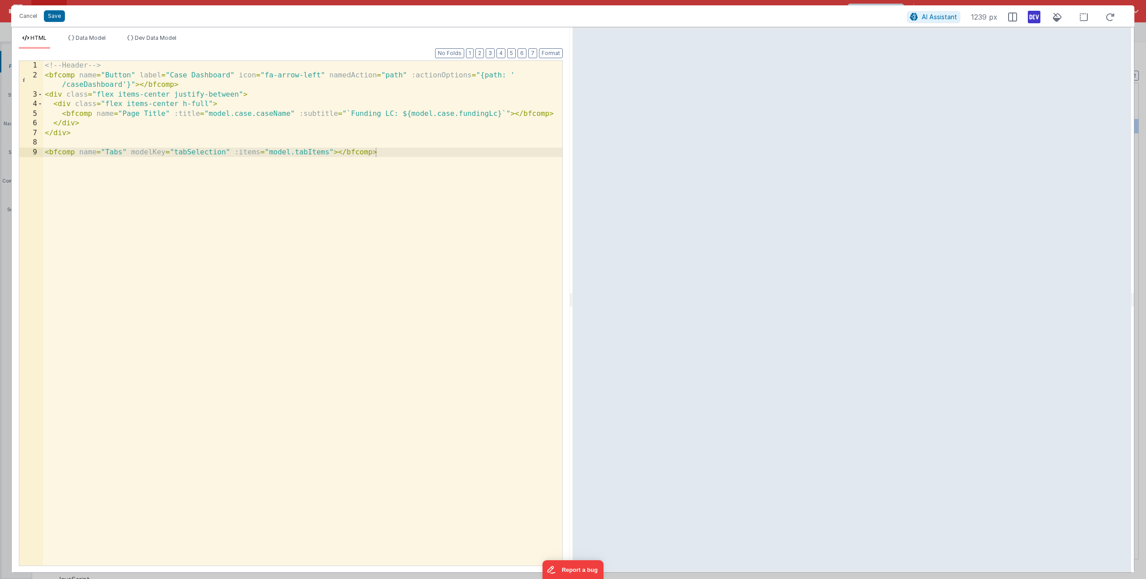
click at [303, 151] on div "<!-- Header --> < bfcomp name = "Button" label = "Case Dashboard" icon = "fa-ar…" at bounding box center [302, 323] width 519 height 524
click at [87, 37] on span "Data Model" at bounding box center [91, 37] width 30 height 7
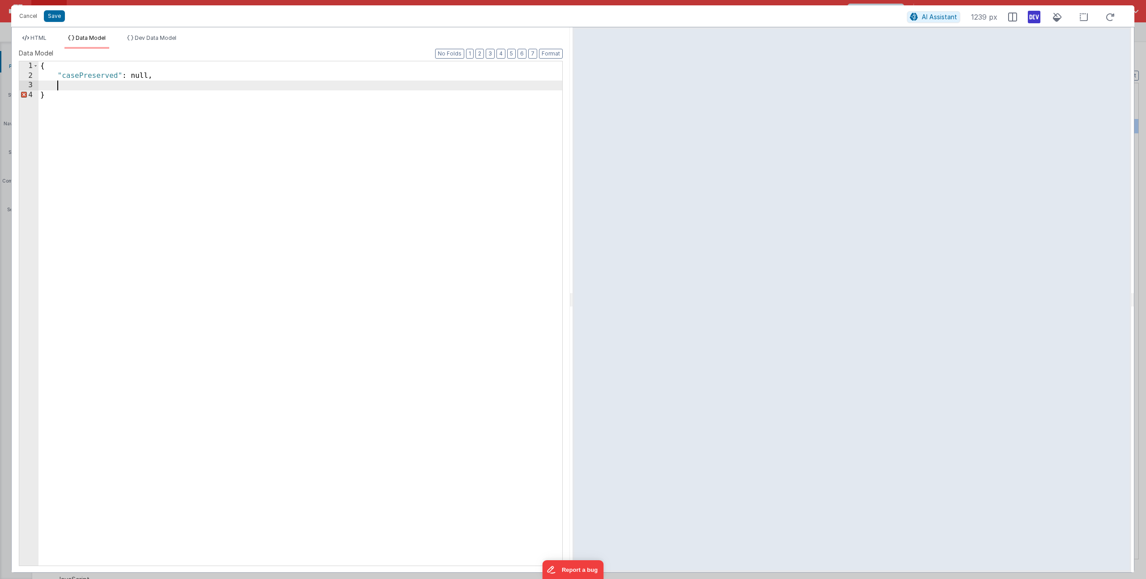
click at [93, 90] on div "{ "casePreserved" : null, }" at bounding box center [300, 323] width 524 height 524
paste textarea
click at [58, 16] on button "Save" at bounding box center [54, 16] width 21 height 12
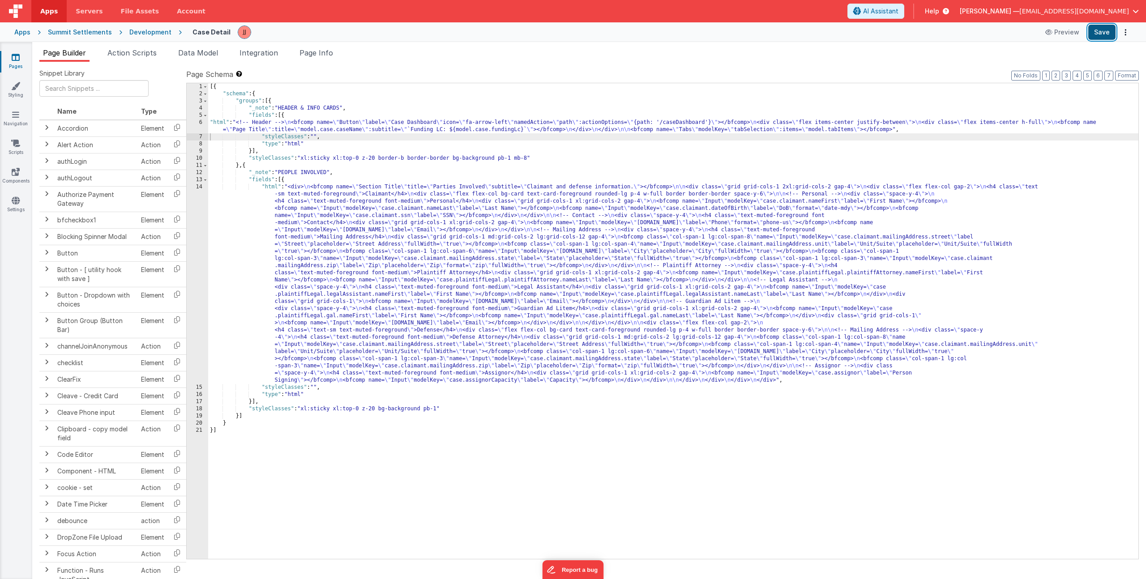
click at [1096, 32] on button "Save" at bounding box center [1101, 32] width 27 height 15
click at [17, 62] on link "Pages" at bounding box center [16, 62] width 32 height 18
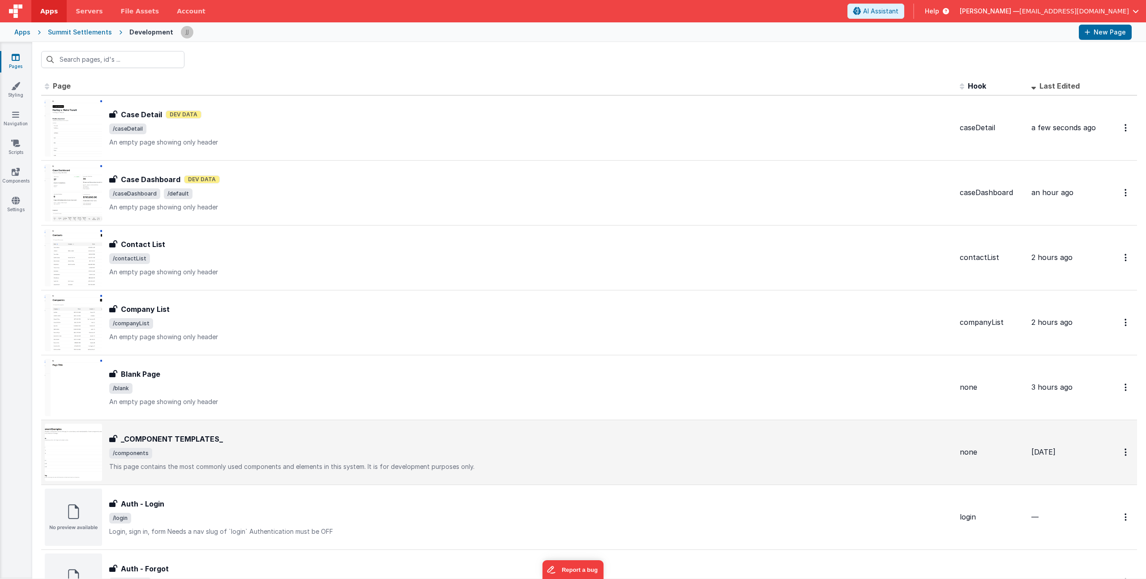
click at [234, 460] on div "_COMPONENT TEMPLATES_ _COMPONENT TEMPLATES_ /components This page contains the …" at bounding box center [530, 453] width 843 height 38
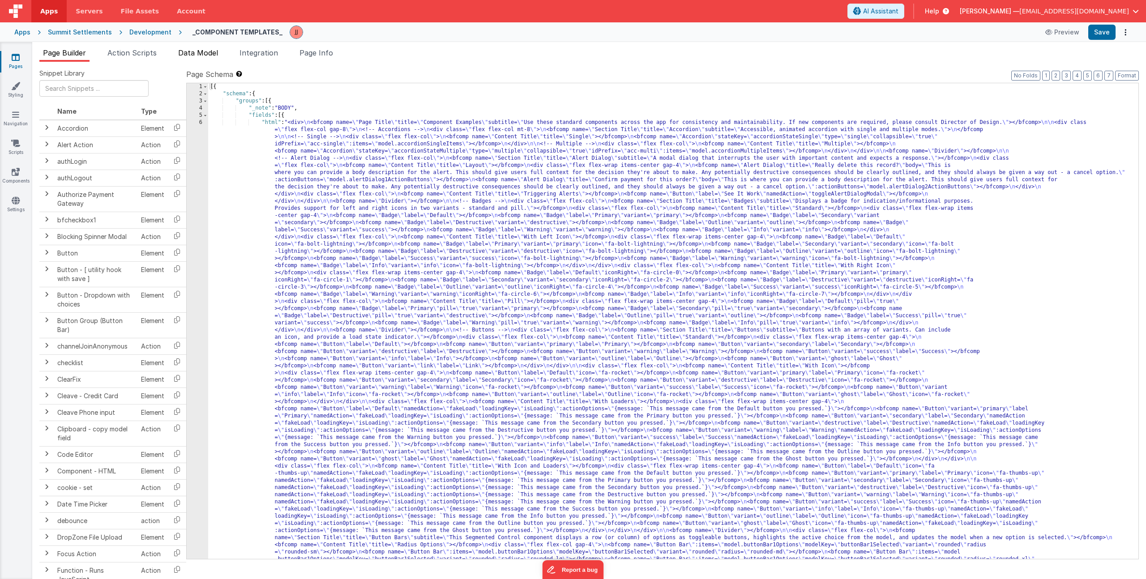
click at [190, 56] on span "Data Model" at bounding box center [198, 52] width 40 height 9
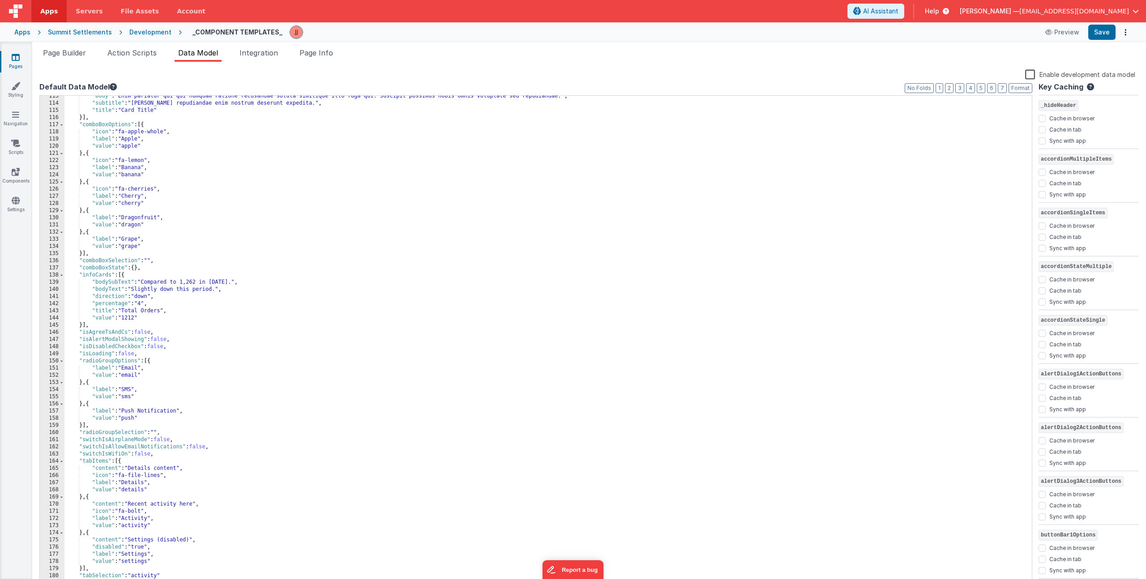
scroll to position [870, 0]
click at [175, 496] on div ""body" : "Enim pariatur qui qui numquam ratione recusandae soluta similique ill…" at bounding box center [544, 345] width 961 height 505
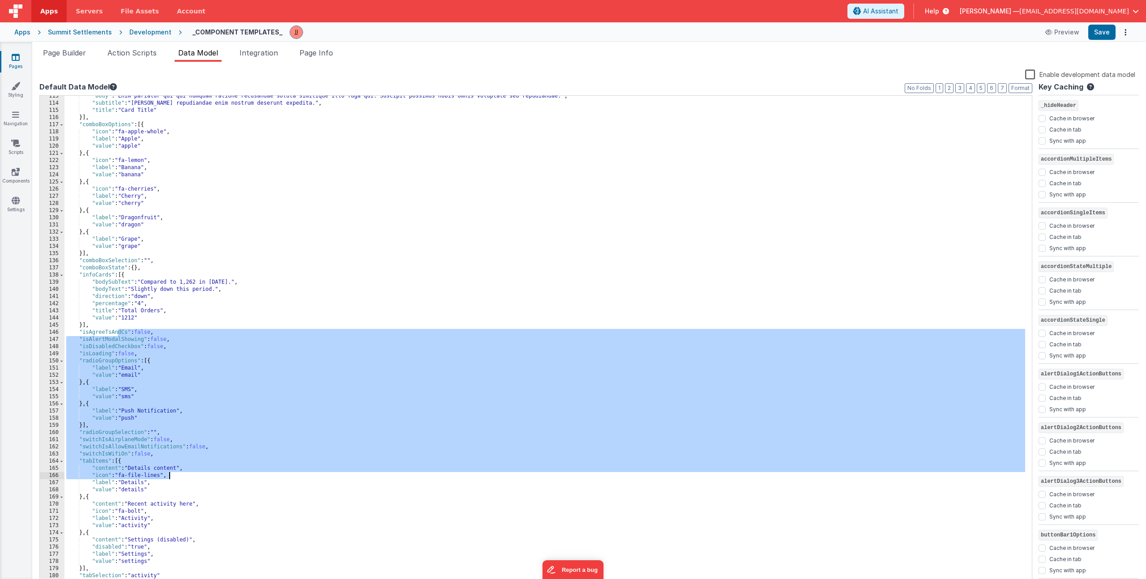
drag, startPoint x: 118, startPoint y: 333, endPoint x: 239, endPoint y: 478, distance: 189.4
click at [239, 478] on div ""body" : "Enim pariatur qui qui numquam ratione recusandae soluta similique ill…" at bounding box center [544, 345] width 961 height 505
click at [288, 481] on div ""body" : "Enim pariatur qui qui numquam ratione recusandae soluta similique ill…" at bounding box center [544, 345] width 961 height 505
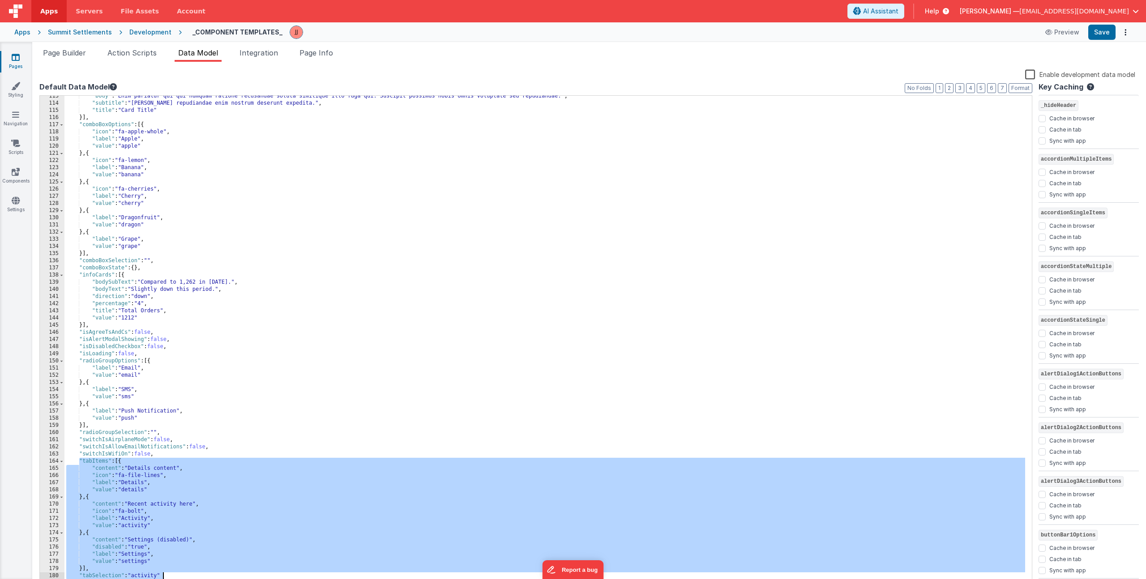
drag, startPoint x: 80, startPoint y: 462, endPoint x: 162, endPoint y: 573, distance: 138.9
click at [162, 573] on div ""body" : "Enim pariatur qui qui numquam ratione recusandae soluta similique ill…" at bounding box center [544, 345] width 961 height 505
click at [13, 61] on icon at bounding box center [16, 57] width 8 height 9
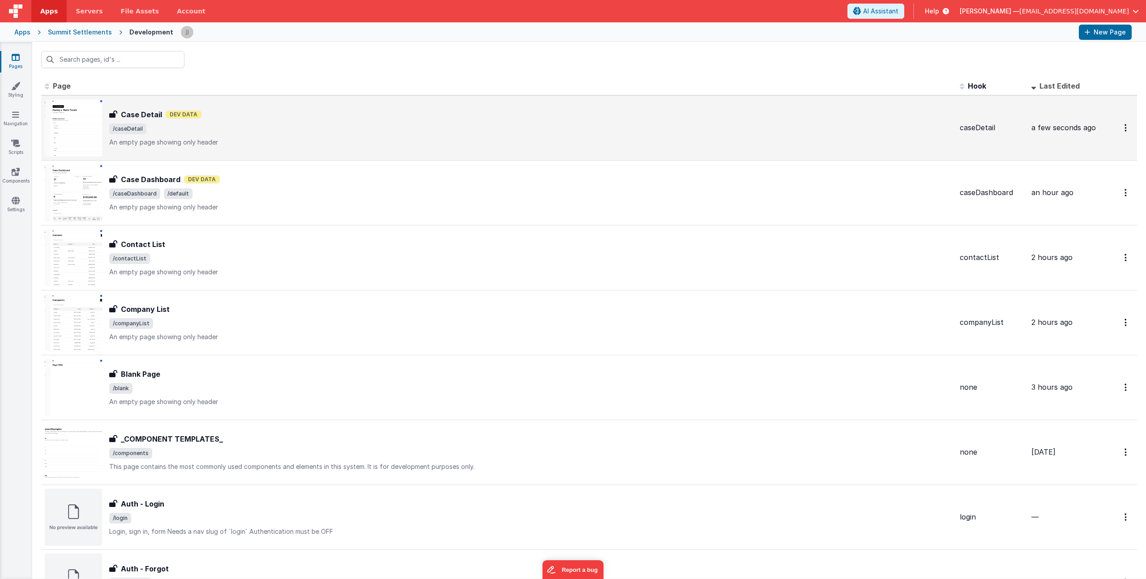
click at [302, 126] on span "/caseDetail" at bounding box center [530, 129] width 843 height 11
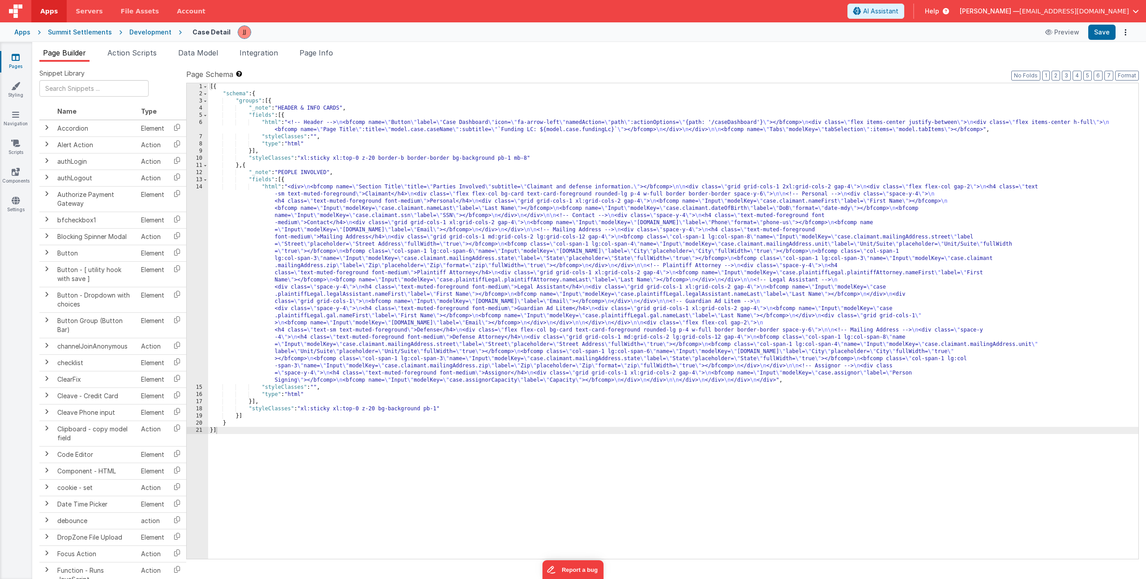
click at [225, 54] on ul "Page Builder Action Scripts Data Model Integration Page Info" at bounding box center [589, 54] width 1114 height 14
click at [201, 51] on span "Data Model" at bounding box center [198, 52] width 40 height 9
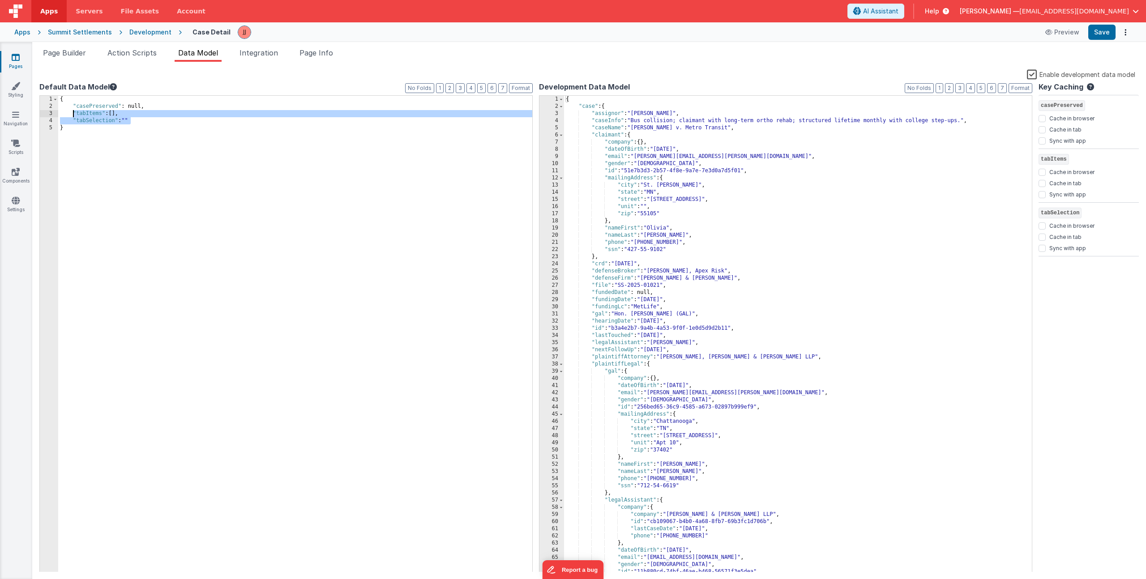
drag, startPoint x: 130, startPoint y: 118, endPoint x: 72, endPoint y: 113, distance: 58.0
click at [72, 113] on div "{ "casePreserved" : null, "tabItems" : [ ] , "tabSelection" : "" }" at bounding box center [295, 341] width 474 height 491
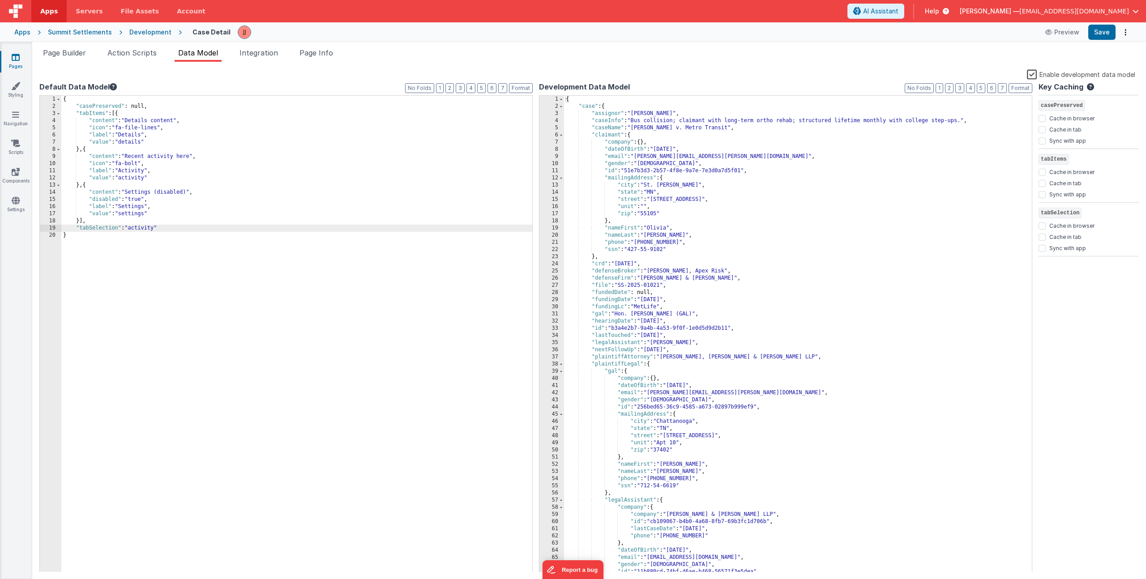
click at [146, 231] on div "{ "casePreserved" : null, "tabItems" : [{ "content" : "Details content" , "icon…" at bounding box center [296, 341] width 471 height 491
click at [67, 50] on span "Page Builder" at bounding box center [64, 52] width 43 height 9
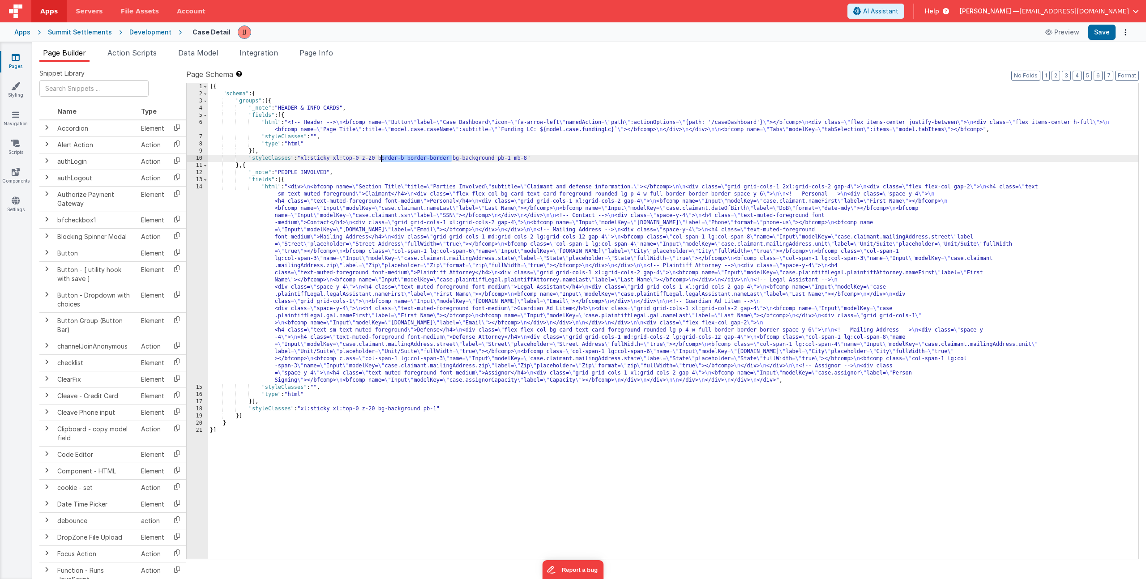
drag, startPoint x: 452, startPoint y: 159, endPoint x: 381, endPoint y: 156, distance: 71.2
click at [381, 156] on div "[{ "schema" : { "groups" : [{ "_note" : "HEADER & INFO CARDS" , "fields" : [{ "…" at bounding box center [673, 328] width 930 height 490
click at [454, 158] on div "[{ "schema" : { "groups" : [{ "_note" : "HEADER & INFO CARDS" , "fields" : [{ "…" at bounding box center [673, 328] width 930 height 490
click at [160, 54] on li "Action Scripts" at bounding box center [132, 54] width 56 height 14
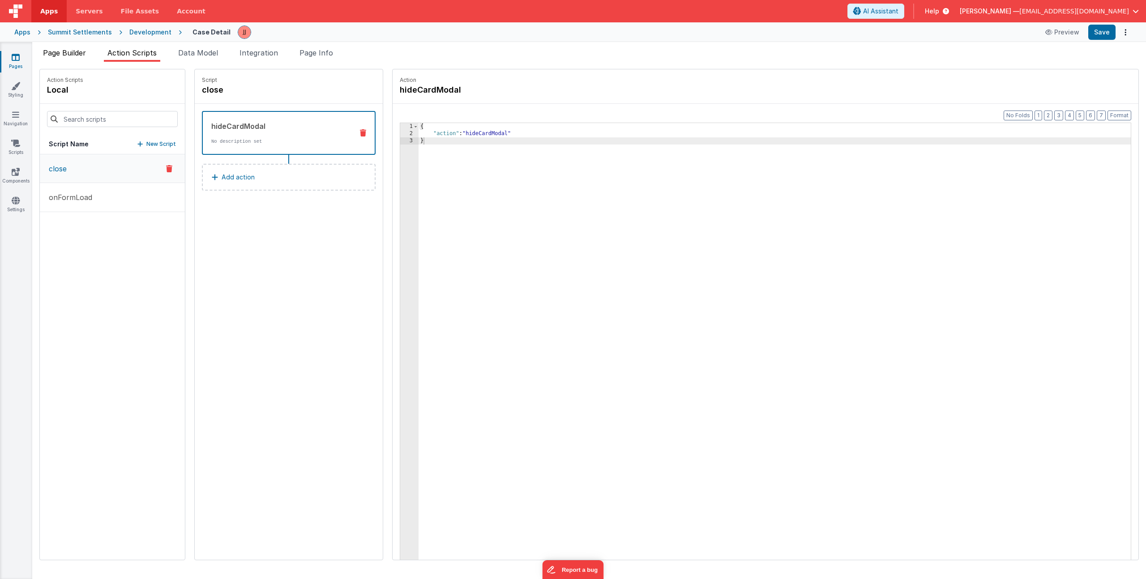
click at [80, 51] on span "Page Builder" at bounding box center [64, 52] width 43 height 9
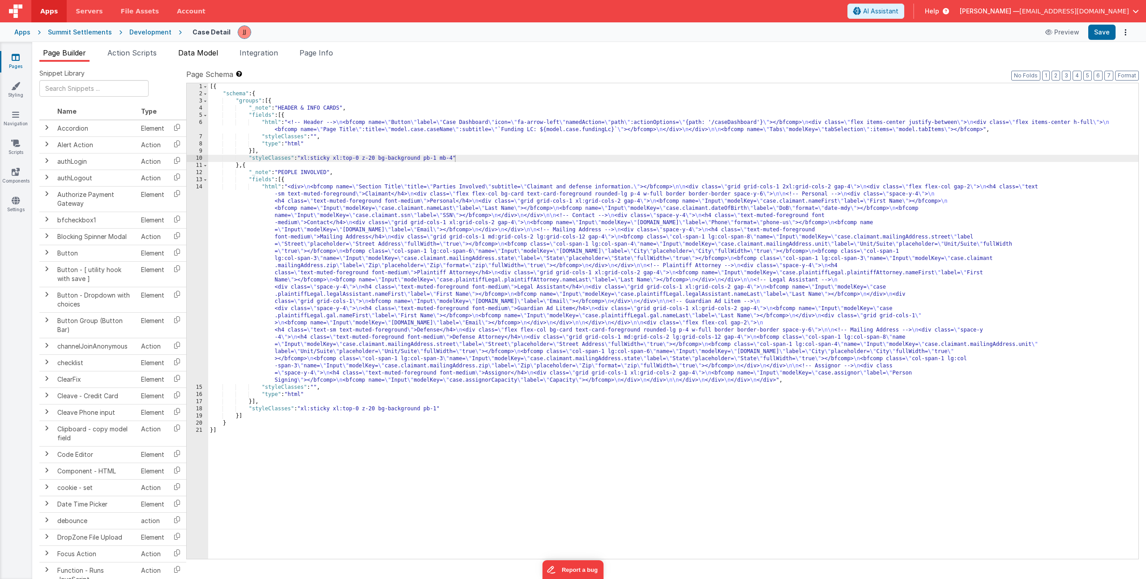
click at [186, 56] on span "Data Model" at bounding box center [198, 52] width 40 height 9
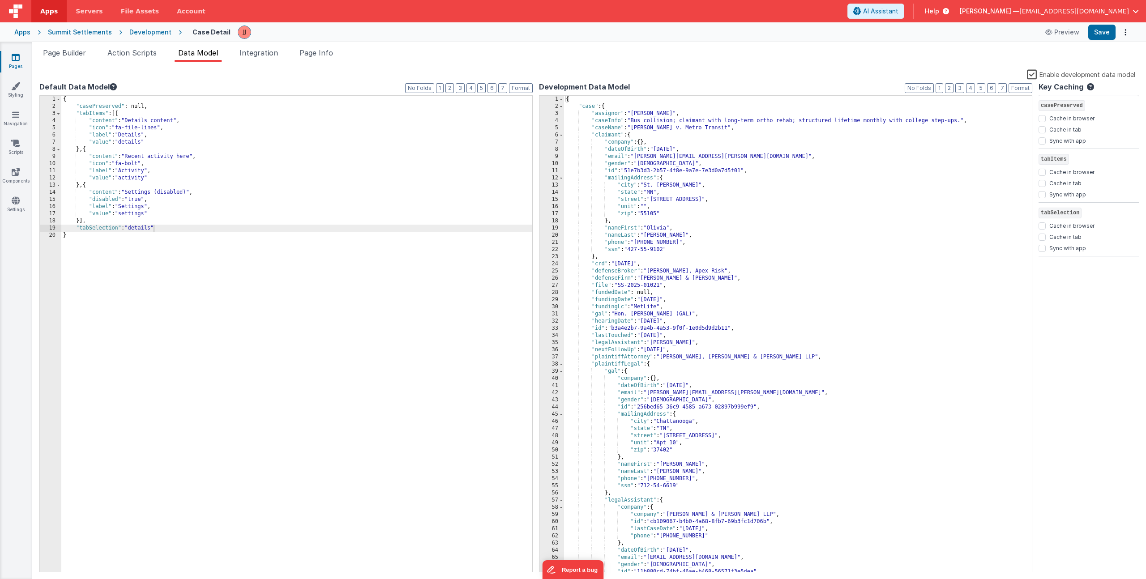
click at [134, 201] on div "{ "casePreserved" : null, "tabItems" : [{ "content" : "Details content" , "icon…" at bounding box center [296, 341] width 471 height 491
click at [172, 199] on div "{ "casePreserved" : null, "tabItems" : [{ "content" : "Details content" , "icon…" at bounding box center [296, 341] width 471 height 491
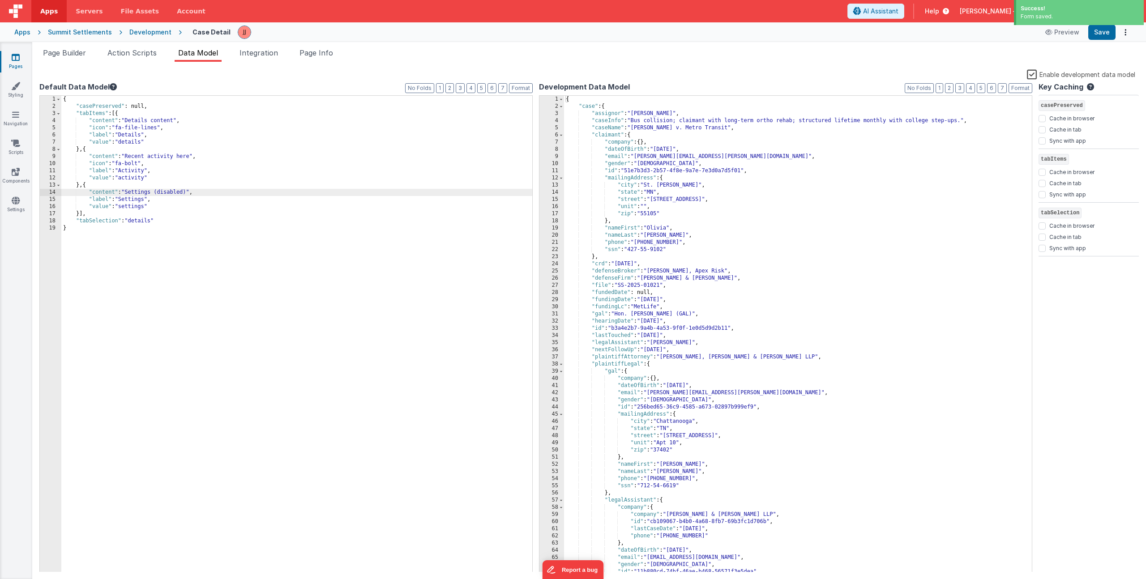
click at [190, 192] on div "{ "casePreserved" : null, "tabItems" : [{ "content" : "Details content" , "icon…" at bounding box center [296, 341] width 471 height 491
drag, startPoint x: 128, startPoint y: 129, endPoint x: 159, endPoint y: 127, distance: 30.5
click at [159, 127] on div "{ "casePreserved" : null, "tabItems" : [{ "content" : "Details content" , "icon…" at bounding box center [296, 341] width 471 height 491
click at [146, 225] on div "{ "casePreserved" : null, "tabItems" : [{ "content" : "Parties content" , "icon…" at bounding box center [296, 341] width 471 height 491
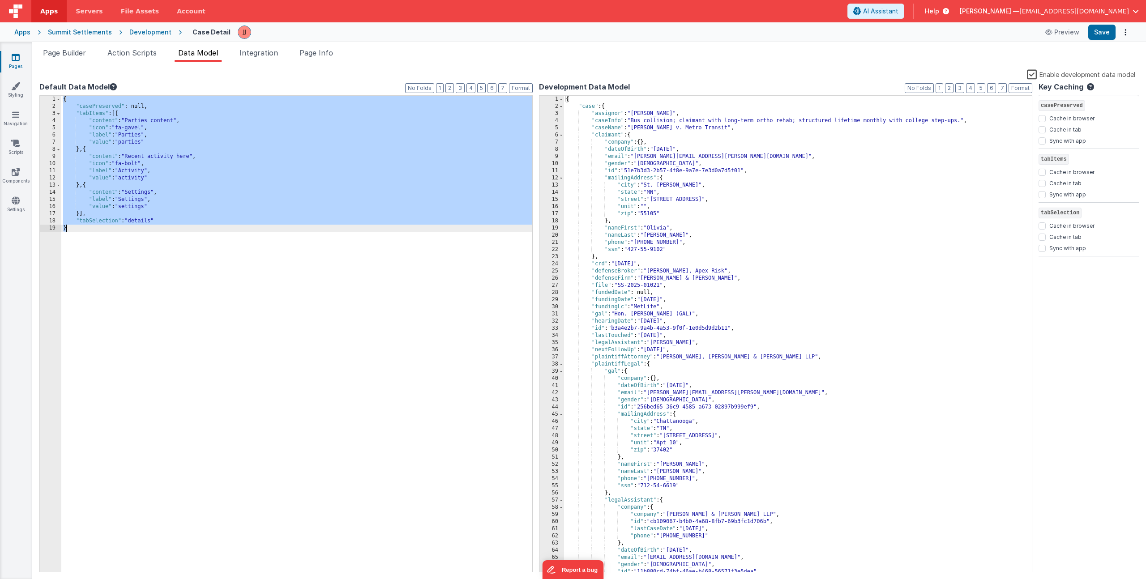
click at [146, 225] on div "{ "casePreserved" : null, "tabItems" : [{ "content" : "Parties content" , "icon…" at bounding box center [296, 341] width 471 height 491
click at [146, 224] on div "{ "casePreserved" : null, "tabItems" : [{ "content" : "Parties content" , "icon…" at bounding box center [296, 341] width 471 height 491
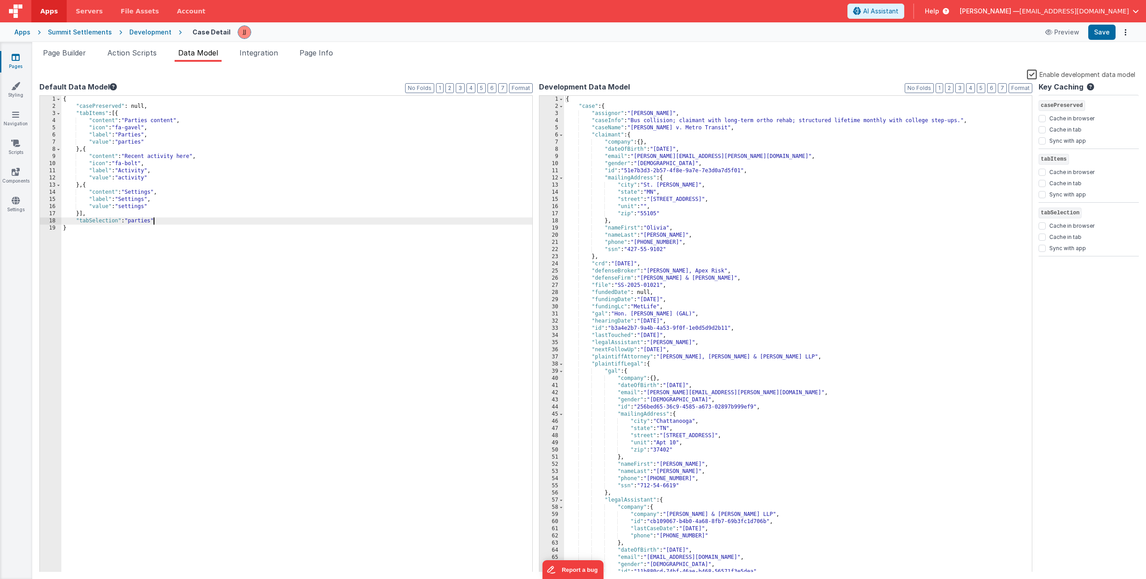
click at [135, 128] on div "{ "casePreserved" : null, "tabItems" : [{ "content" : "Parties content" , "icon…" at bounding box center [296, 341] width 471 height 491
click at [128, 169] on div "{ "casePreserved" : null, "tabItems" : [{ "content" : "Parties content" , "icon…" at bounding box center [296, 341] width 471 height 491
